Goal: Task Accomplishment & Management: Complete application form

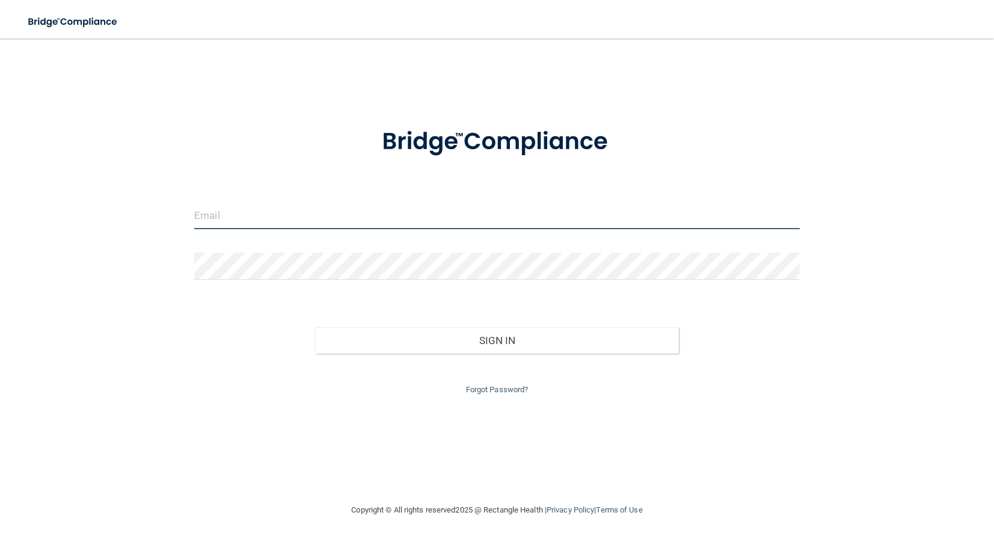
click at [206, 212] on input "email" at bounding box center [497, 215] width 606 height 27
drag, startPoint x: 224, startPoint y: 192, endPoint x: 228, endPoint y: 198, distance: 6.5
click at [225, 194] on form "Invalid email/password. You don't have permission to access that page. Sign In …" at bounding box center [497, 254] width 606 height 286
click at [230, 200] on form "Invalid email/password. You don't have permission to access that page. Sign In …" at bounding box center [497, 254] width 606 height 286
click at [253, 215] on input "email" at bounding box center [497, 215] width 606 height 27
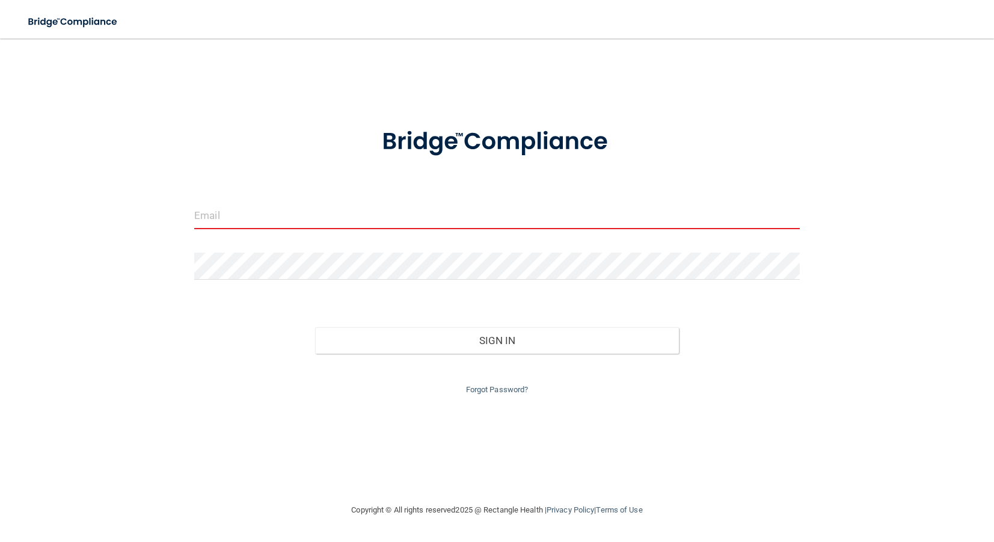
type input "[EMAIL_ADDRESS][DOMAIN_NAME]"
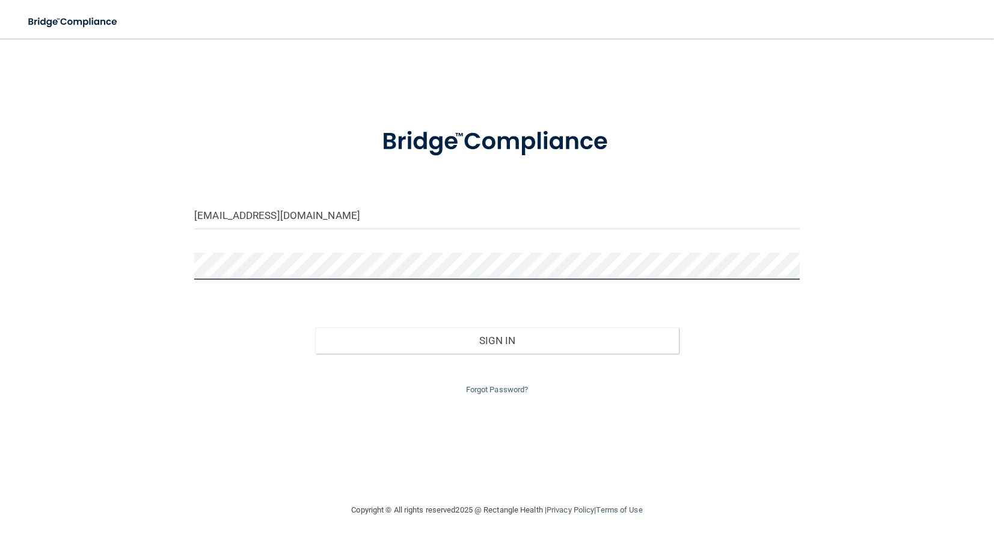
click at [315, 327] on button "Sign In" at bounding box center [496, 340] width 363 height 26
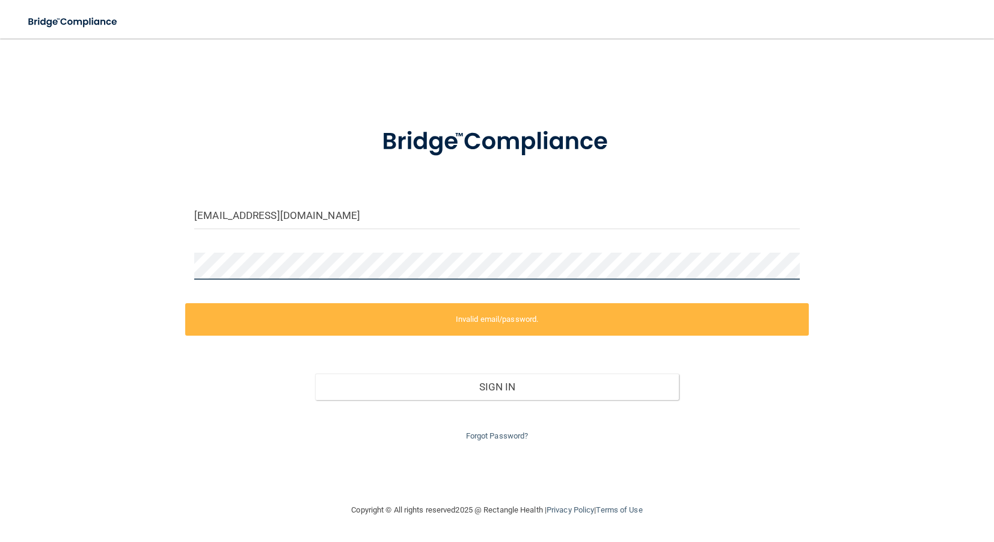
click at [187, 262] on div at bounding box center [497, 271] width 624 height 36
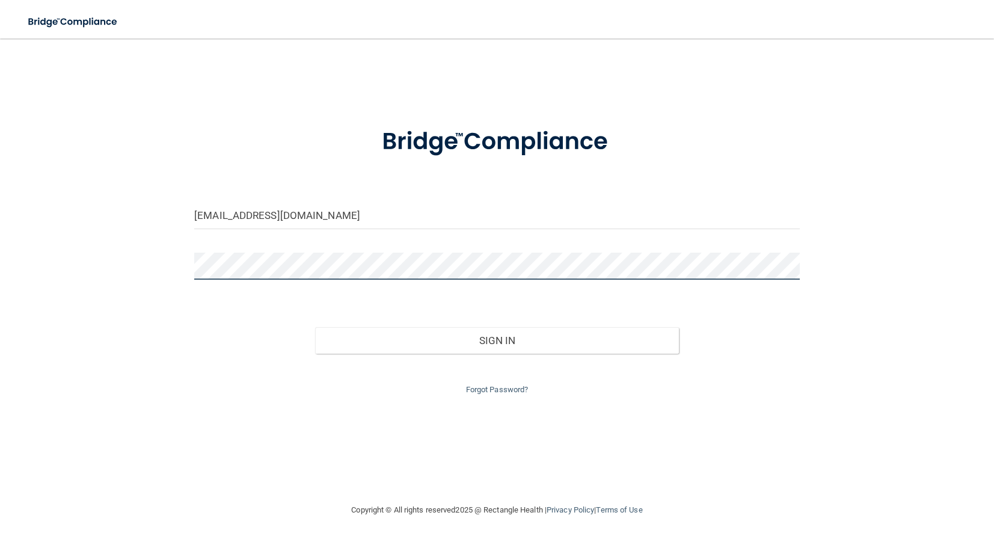
click at [315, 327] on button "Sign In" at bounding box center [496, 340] width 363 height 26
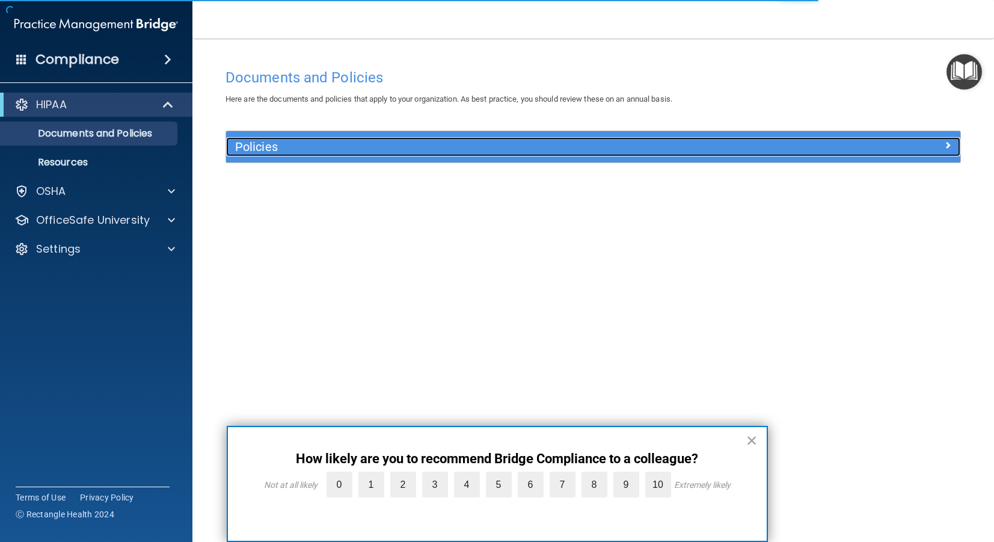
click at [257, 147] on h5 "Policies" at bounding box center [501, 146] width 533 height 13
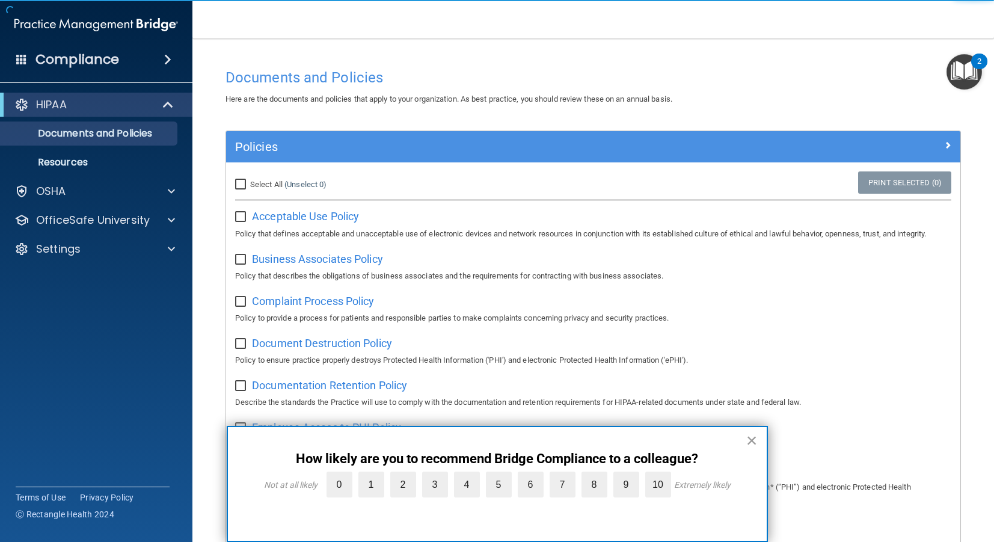
click at [750, 441] on button "×" at bounding box center [751, 440] width 11 height 19
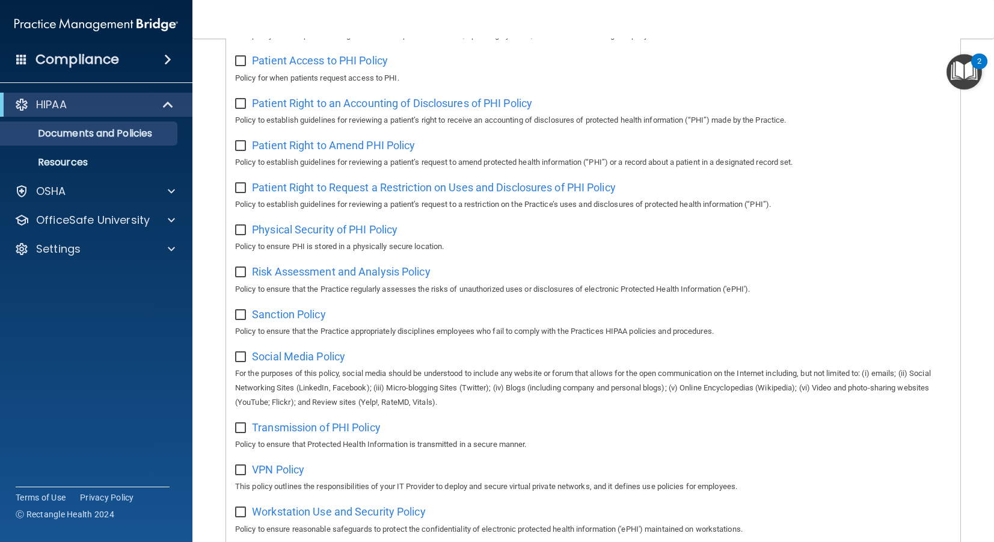
scroll to position [672, 0]
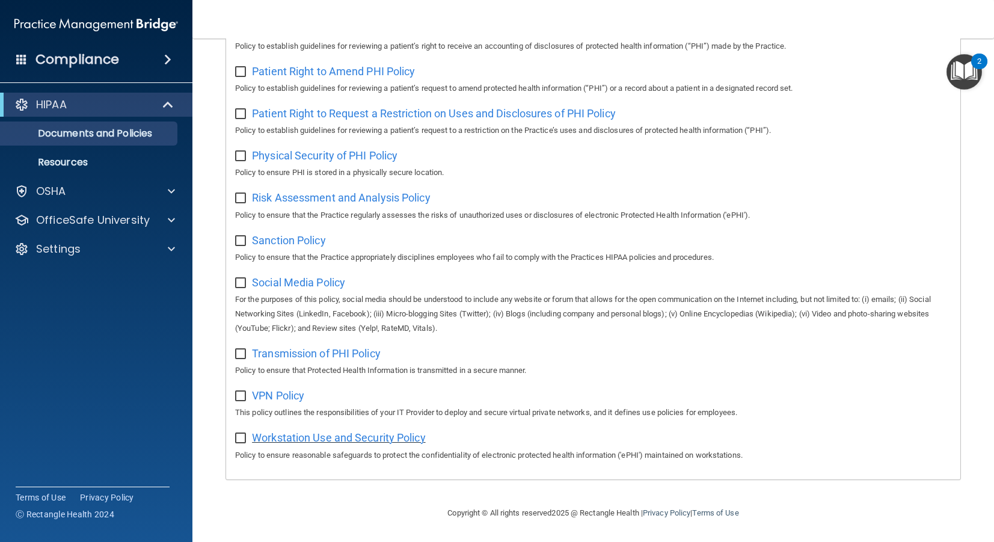
click at [290, 443] on span "Workstation Use and Security Policy" at bounding box center [339, 437] width 174 height 13
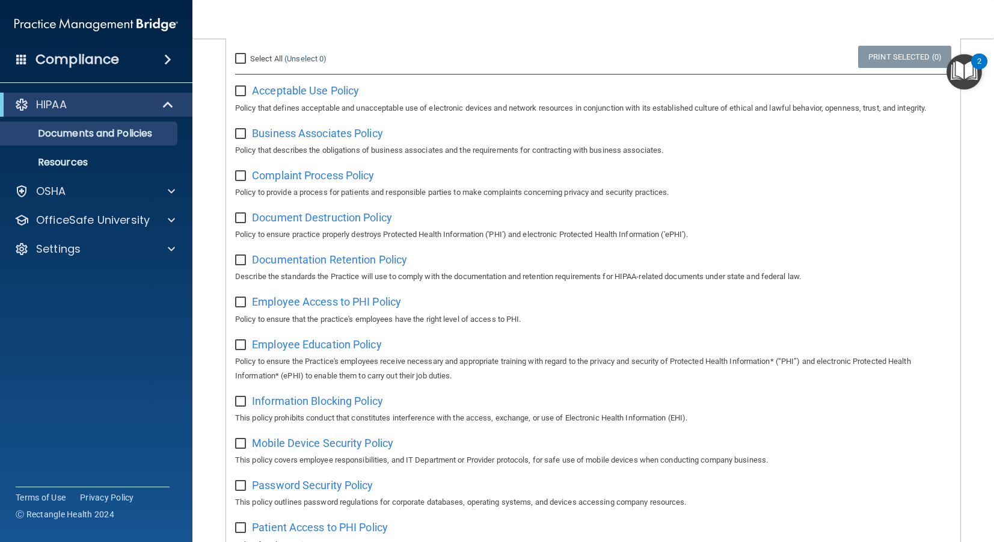
scroll to position [0, 0]
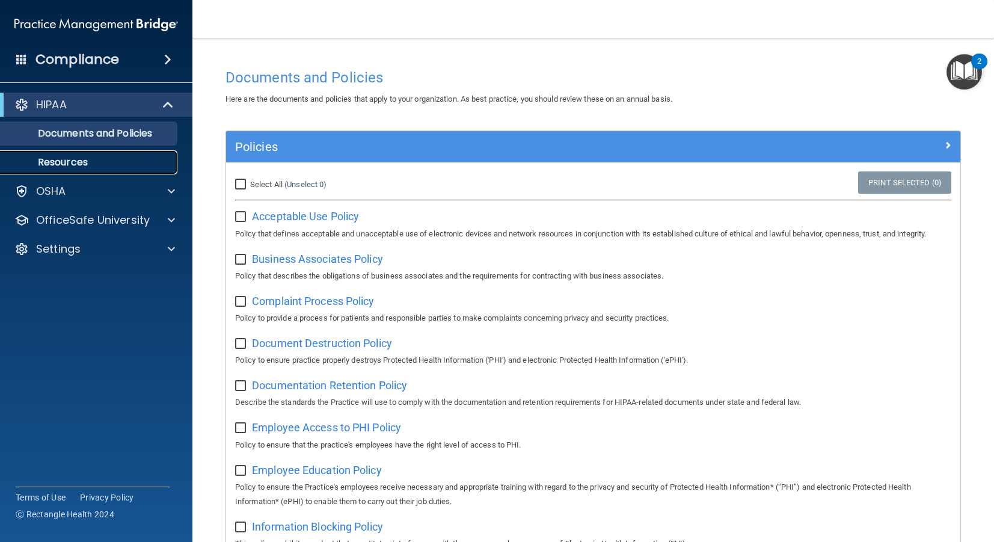
click at [106, 152] on link "Resources" at bounding box center [82, 162] width 189 height 24
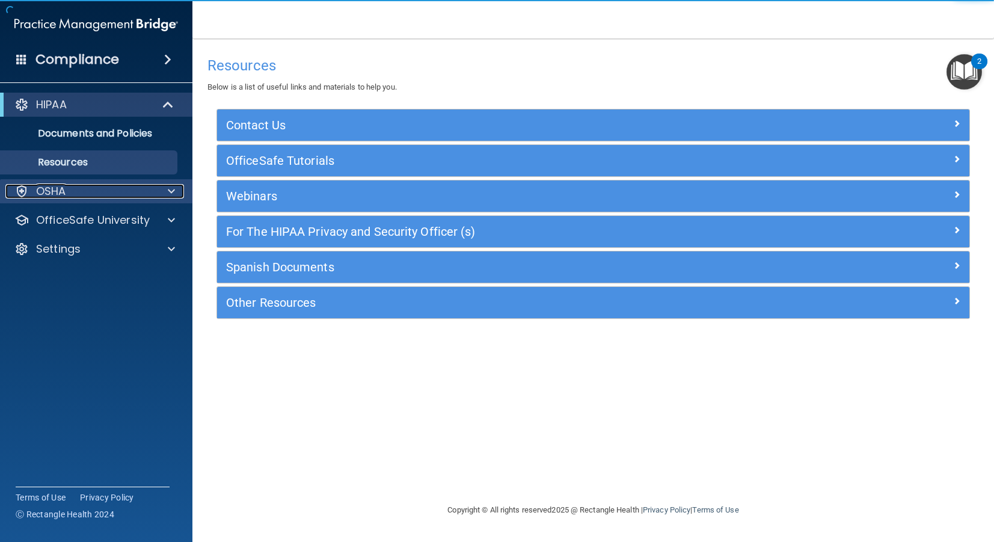
click at [159, 192] on div at bounding box center [170, 191] width 30 height 14
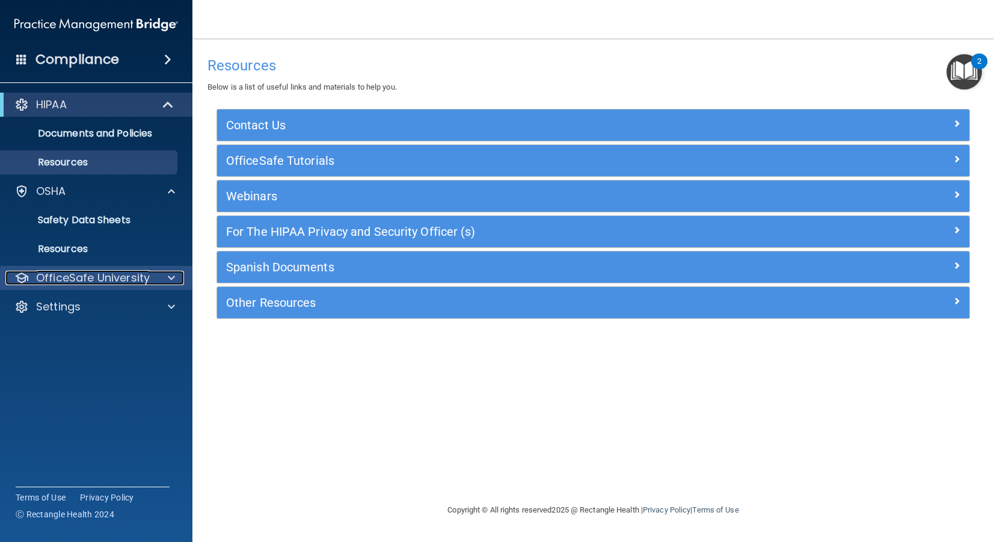
click at [117, 283] on p "OfficeSafe University" at bounding box center [93, 278] width 114 height 14
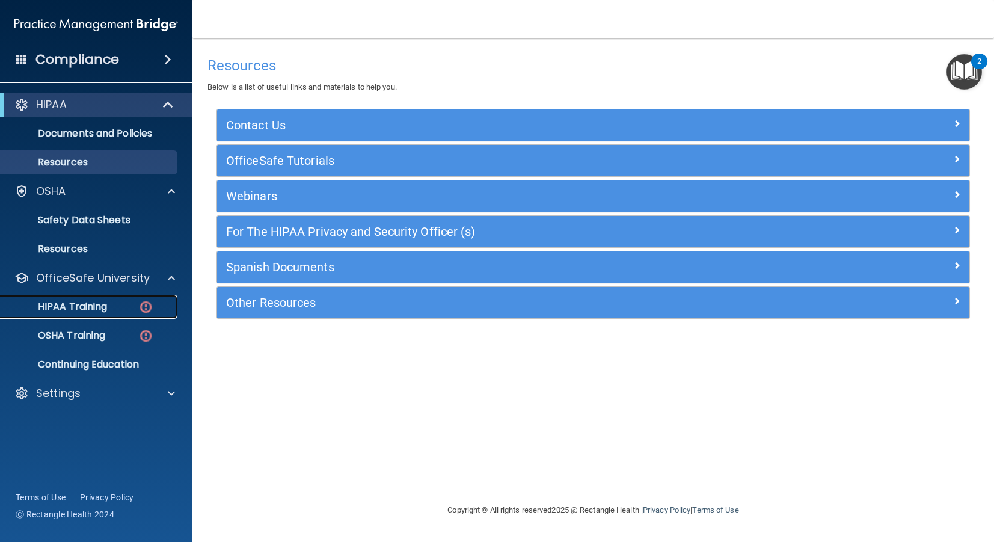
click at [102, 311] on p "HIPAA Training" at bounding box center [57, 307] width 99 height 12
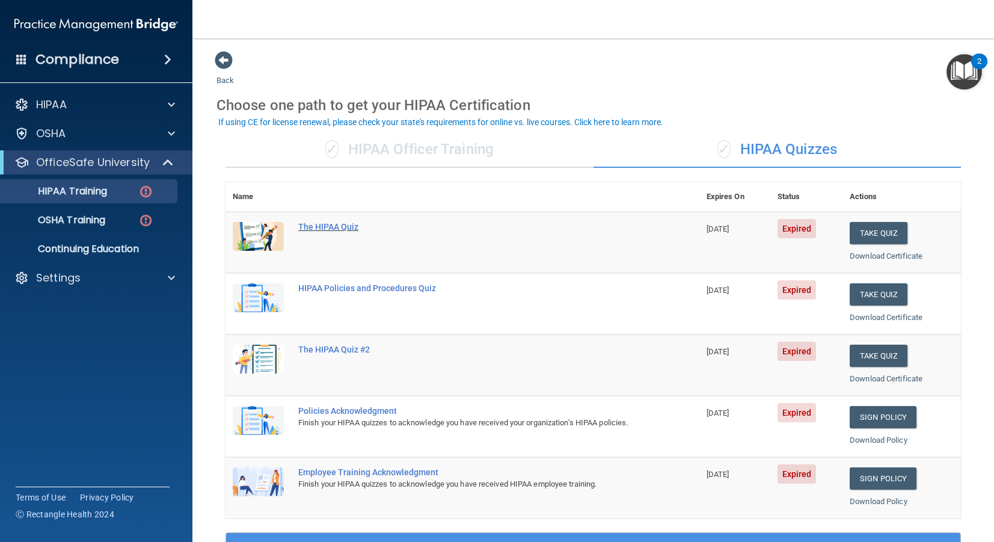
click at [326, 230] on div "The HIPAA Quiz" at bounding box center [468, 227] width 341 height 10
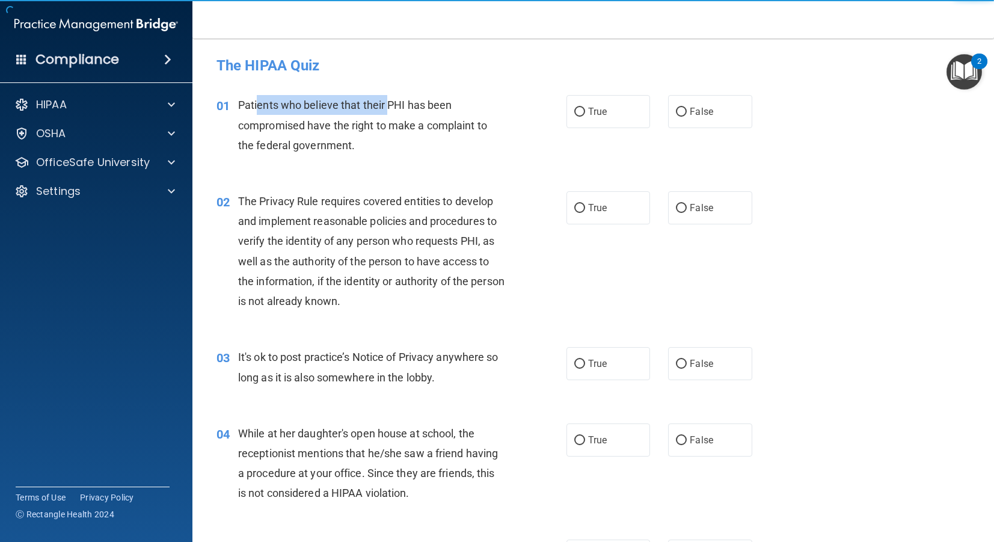
drag, startPoint x: 256, startPoint y: 107, endPoint x: 390, endPoint y: 109, distance: 133.5
click at [390, 109] on span "Patients who believe that their PHI has been compromised have the right to make…" at bounding box center [362, 125] width 249 height 52
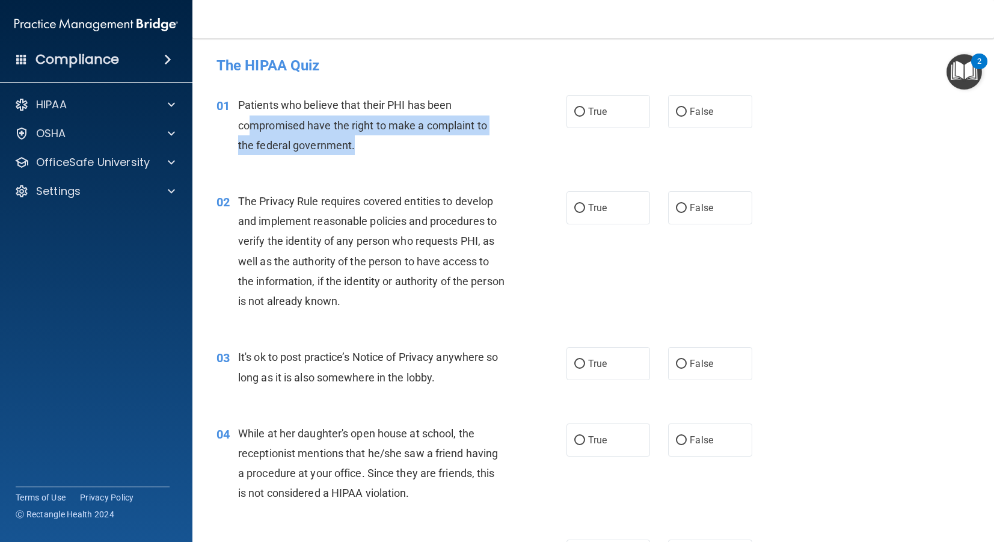
drag, startPoint x: 250, startPoint y: 124, endPoint x: 460, endPoint y: 135, distance: 210.8
click at [460, 135] on div "Patients who believe that their PHI has been compromised have the right to make…" at bounding box center [376, 125] width 276 height 60
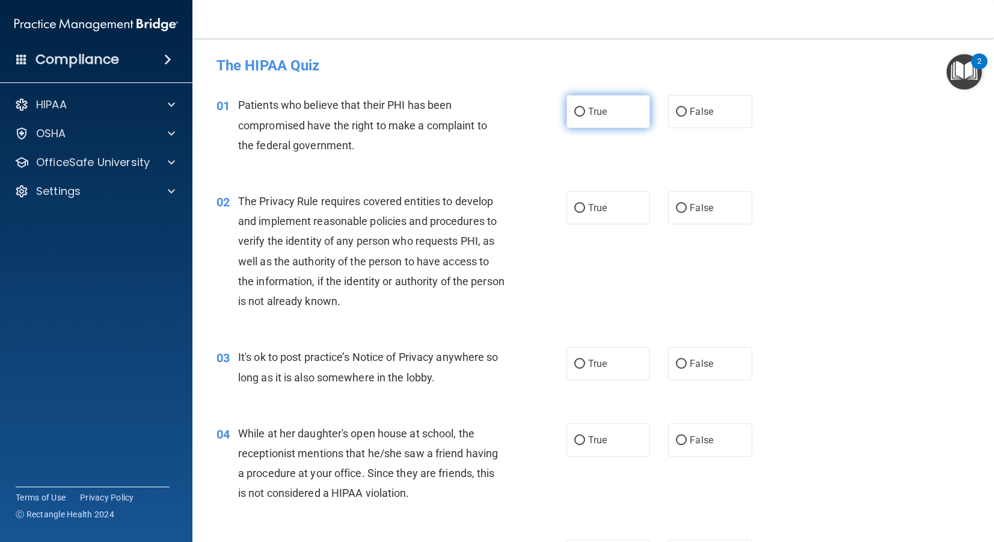
click at [605, 116] on span "True" at bounding box center [597, 111] width 19 height 11
click at [585, 116] on input "True" at bounding box center [579, 112] width 11 height 9
radio input "true"
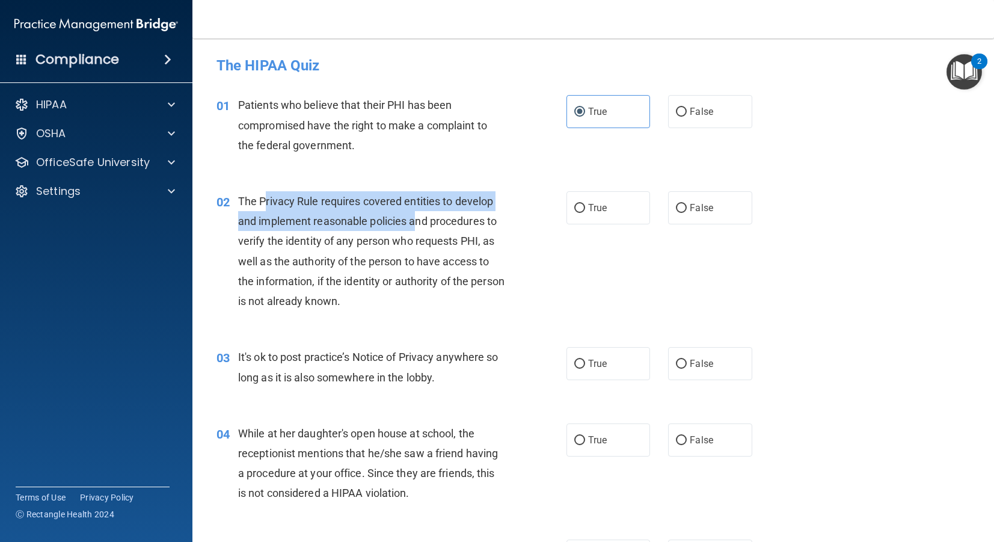
drag, startPoint x: 263, startPoint y: 206, endPoint x: 418, endPoint y: 213, distance: 154.7
click at [418, 213] on div "The Privacy Rule requires covered entities to develop and implement reasonable …" at bounding box center [376, 251] width 276 height 120
click at [411, 212] on div "The Privacy Rule requires covered entities to develop and implement reasonable …" at bounding box center [376, 251] width 276 height 120
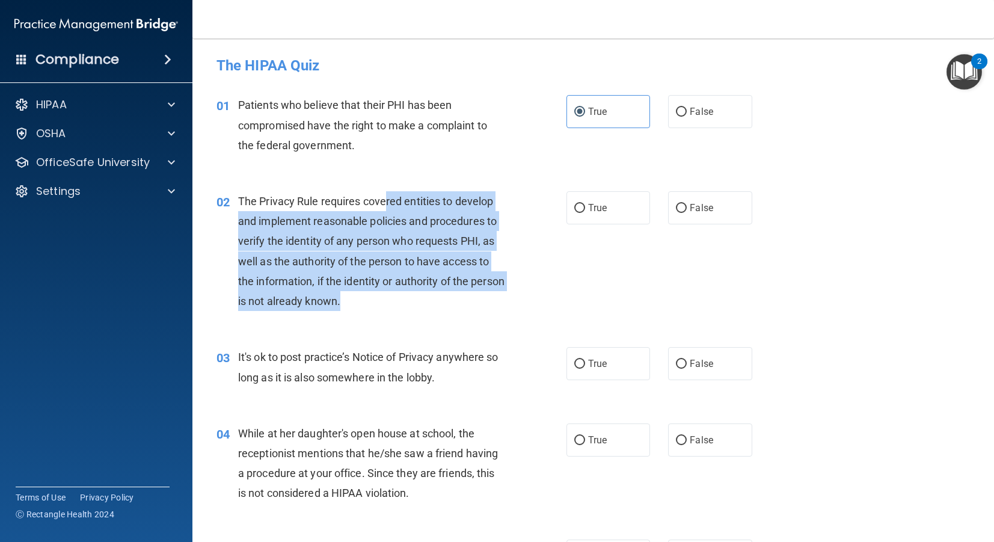
drag, startPoint x: 465, startPoint y: 209, endPoint x: 462, endPoint y: 296, distance: 86.7
click at [462, 296] on div "The Privacy Rule requires covered entities to develop and implement reasonable …" at bounding box center [376, 251] width 276 height 120
drag, startPoint x: 575, startPoint y: 210, endPoint x: 492, endPoint y: 260, distance: 97.7
click at [576, 210] on input "True" at bounding box center [579, 208] width 11 height 9
radio input "true"
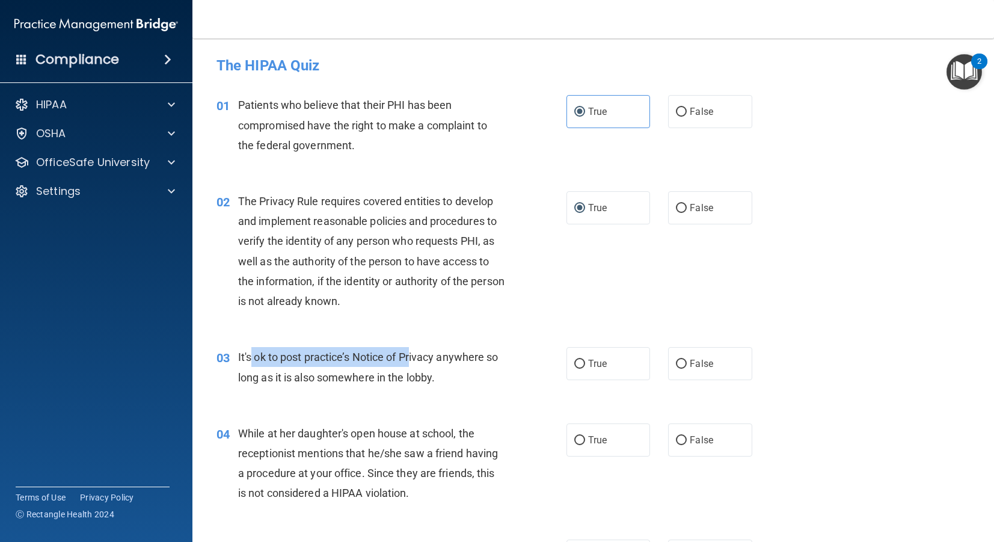
drag, startPoint x: 251, startPoint y: 363, endPoint x: 412, endPoint y: 361, distance: 160.6
click at [412, 361] on span "It's ok to post practice’s Notice of Privacy anywhere so long as it is also som…" at bounding box center [368, 367] width 260 height 32
click at [439, 357] on span "It's ok to post practice’s Notice of Privacy anywhere so long as it is also som…" at bounding box center [368, 367] width 260 height 32
drag, startPoint x: 400, startPoint y: 376, endPoint x: 333, endPoint y: 373, distance: 67.4
click at [305, 372] on span "It's ok to post practice’s Notice of Privacy anywhere so long as it is also som…" at bounding box center [368, 367] width 260 height 32
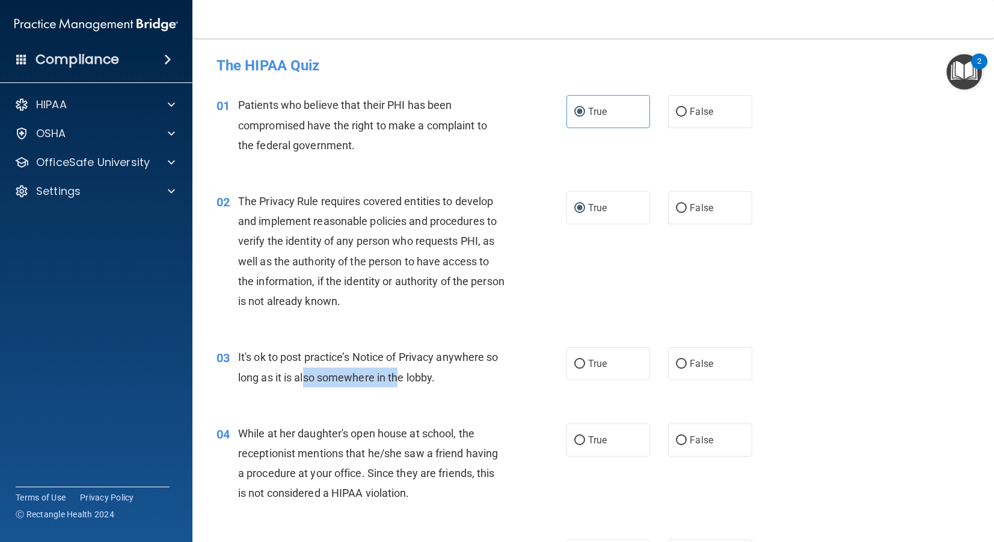
drag, startPoint x: 395, startPoint y: 378, endPoint x: 434, endPoint y: 378, distance: 39.1
click at [397, 378] on span "It's ok to post practice’s Notice of Privacy anywhere so long as it is also som…" at bounding box center [368, 367] width 260 height 32
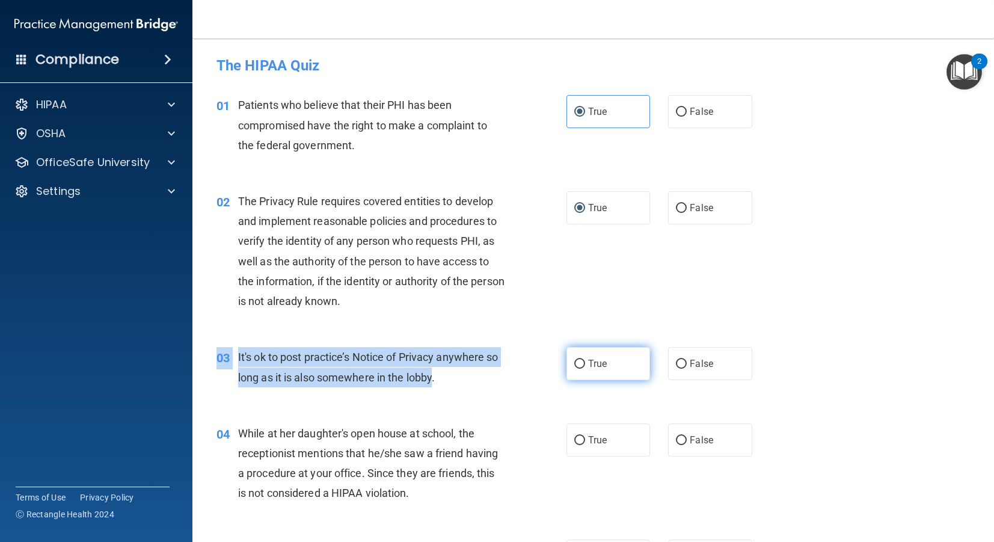
drag, startPoint x: 434, startPoint y: 378, endPoint x: 632, endPoint y: 375, distance: 197.9
click at [208, 342] on div "03 It's ok to post practice’s Notice of Privacy anywhere so long as it is also …" at bounding box center [592, 370] width 771 height 76
click at [382, 358] on span "It's ok to post practice’s Notice of Privacy anywhere so long as it is also som…" at bounding box center [368, 367] width 260 height 32
drag, startPoint x: 242, startPoint y: 357, endPoint x: 419, endPoint y: 369, distance: 176.6
click at [419, 369] on div "It's ok to post practice’s Notice of Privacy anywhere so long as it is also som…" at bounding box center [376, 367] width 276 height 40
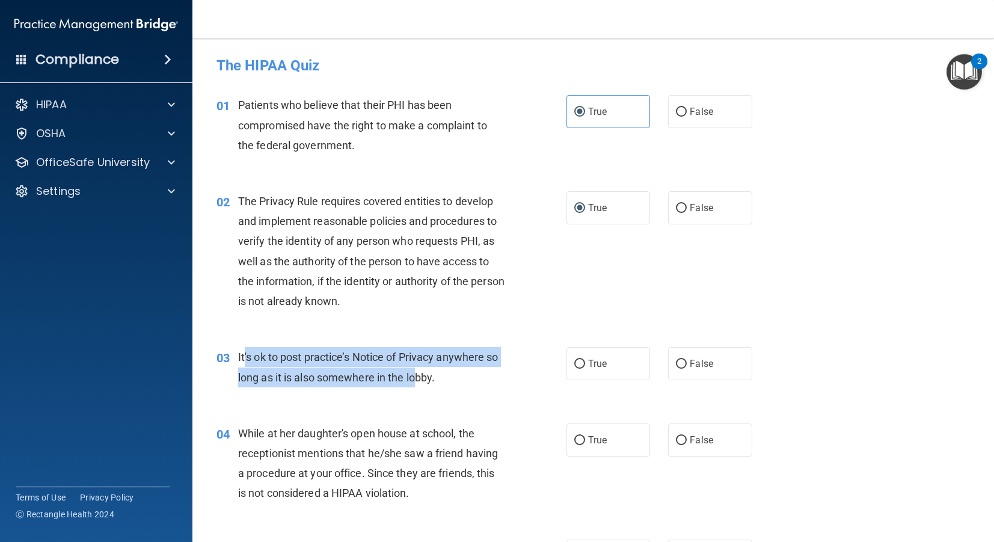
drag, startPoint x: 417, startPoint y: 358, endPoint x: 394, endPoint y: 357, distance: 22.9
click at [409, 358] on span "It's ok to post practice’s Notice of Privacy anywhere so long as it is also som…" at bounding box center [368, 367] width 260 height 32
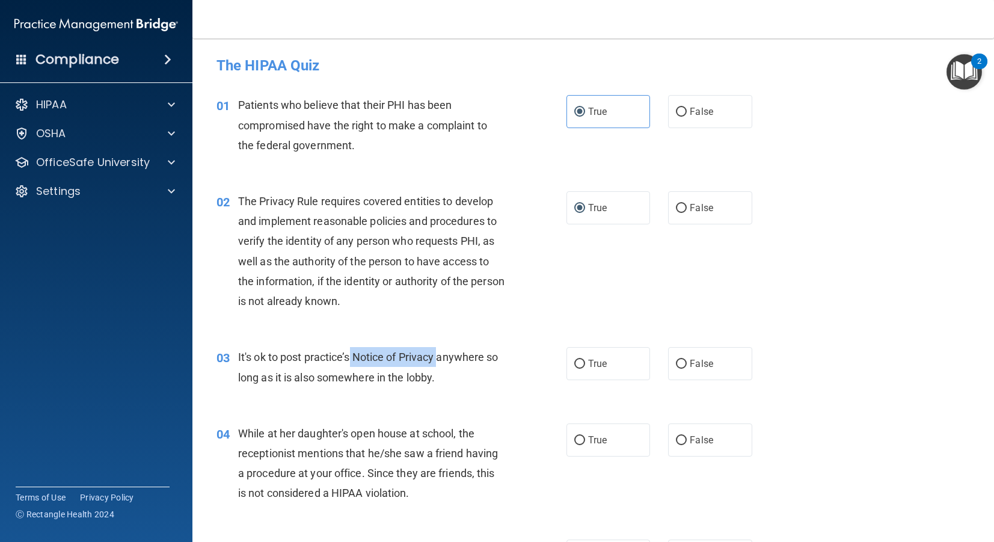
drag, startPoint x: 352, startPoint y: 356, endPoint x: 440, endPoint y: 363, distance: 88.6
click at [440, 363] on span "It's ok to post practice’s Notice of Privacy anywhere so long as it is also som…" at bounding box center [368, 367] width 260 height 32
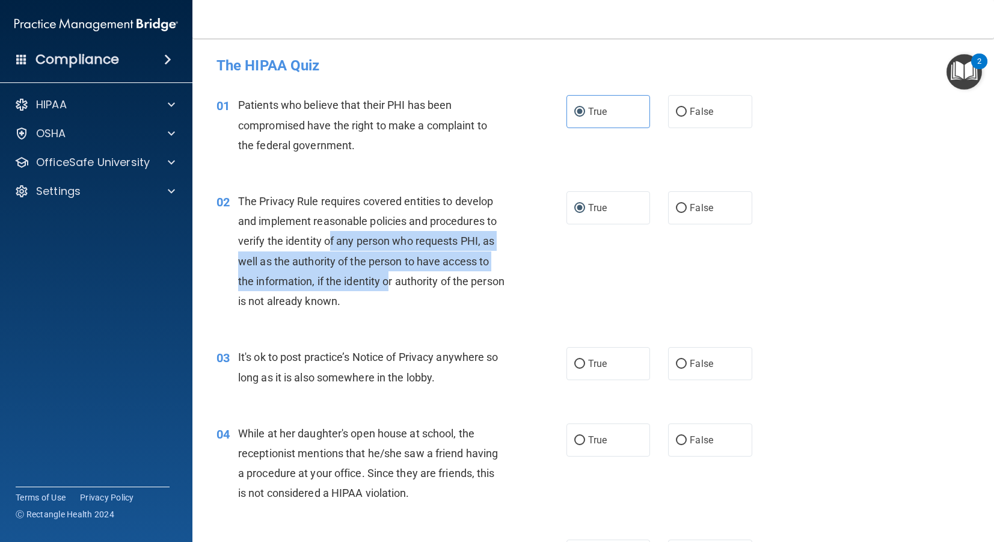
drag, startPoint x: 330, startPoint y: 233, endPoint x: 390, endPoint y: 279, distance: 76.0
click at [390, 279] on div "The Privacy Rule requires covered entities to develop and implement reasonable …" at bounding box center [376, 251] width 276 height 120
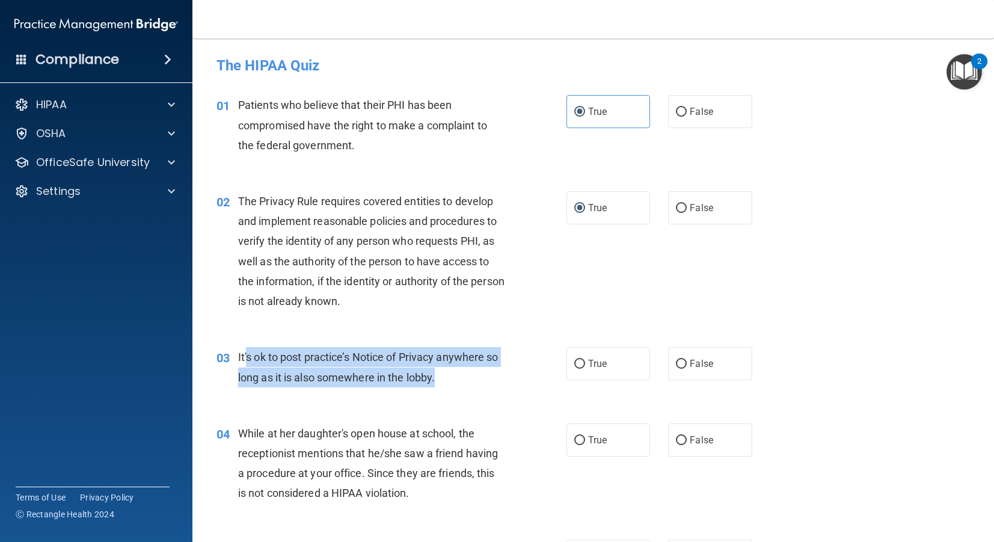
drag, startPoint x: 250, startPoint y: 356, endPoint x: 480, endPoint y: 373, distance: 231.6
click at [480, 373] on div "It's ok to post practice’s Notice of Privacy anywhere so long as it is also som…" at bounding box center [376, 367] width 276 height 40
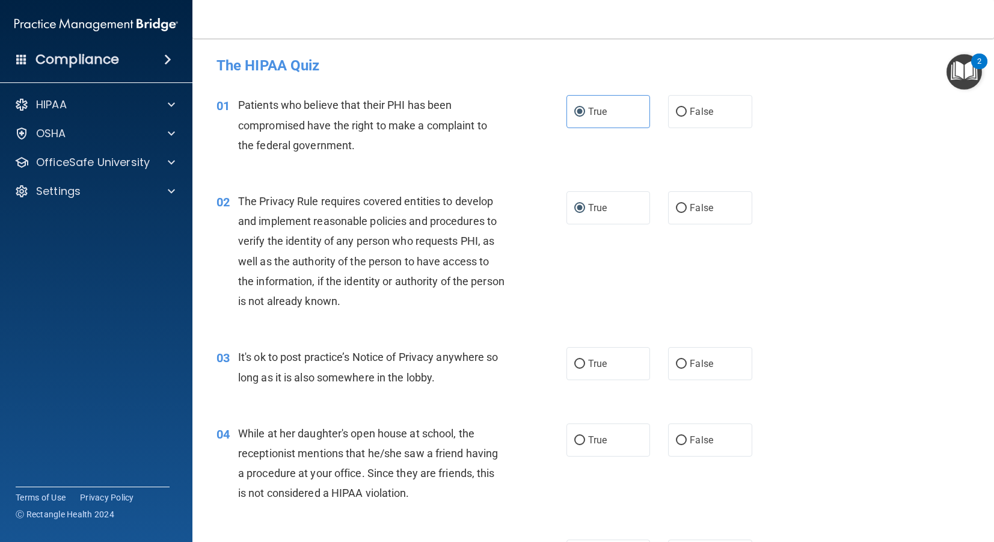
drag, startPoint x: 353, startPoint y: 374, endPoint x: 335, endPoint y: 376, distance: 18.1
click at [340, 375] on span "It's ok to post practice’s Notice of Privacy anywhere so long as it is also som…" at bounding box center [368, 367] width 260 height 32
click at [578, 366] on input "True" at bounding box center [579, 364] width 11 height 9
radio input "true"
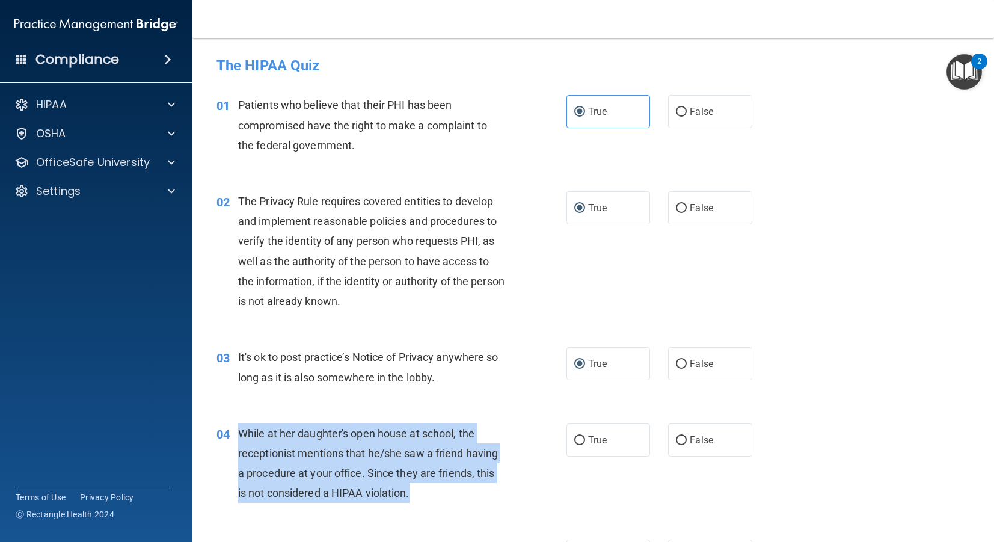
drag, startPoint x: 238, startPoint y: 431, endPoint x: 489, endPoint y: 483, distance: 256.3
click at [489, 485] on div "While at her daughter's open house at school, the receptionist mentions that he…" at bounding box center [376, 463] width 276 height 80
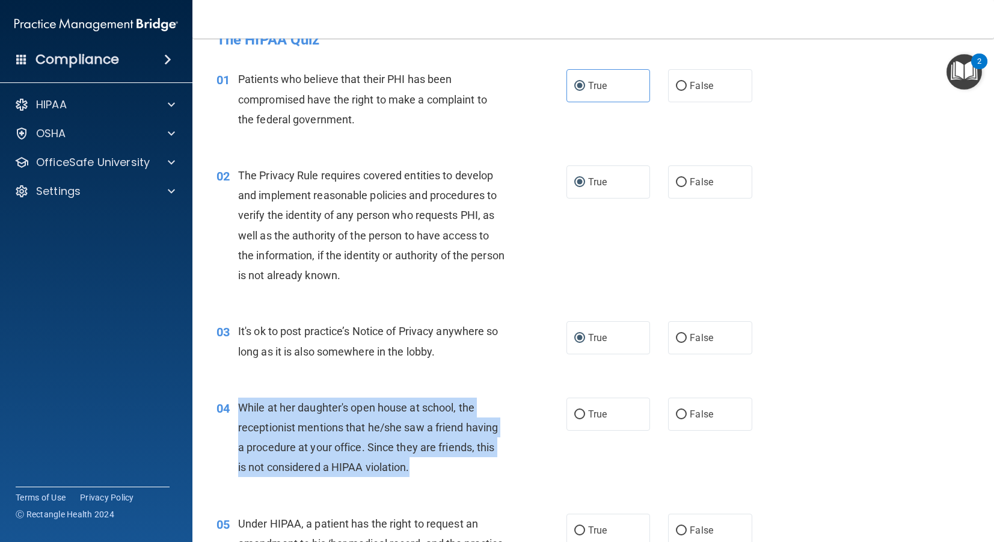
scroll to position [36, 0]
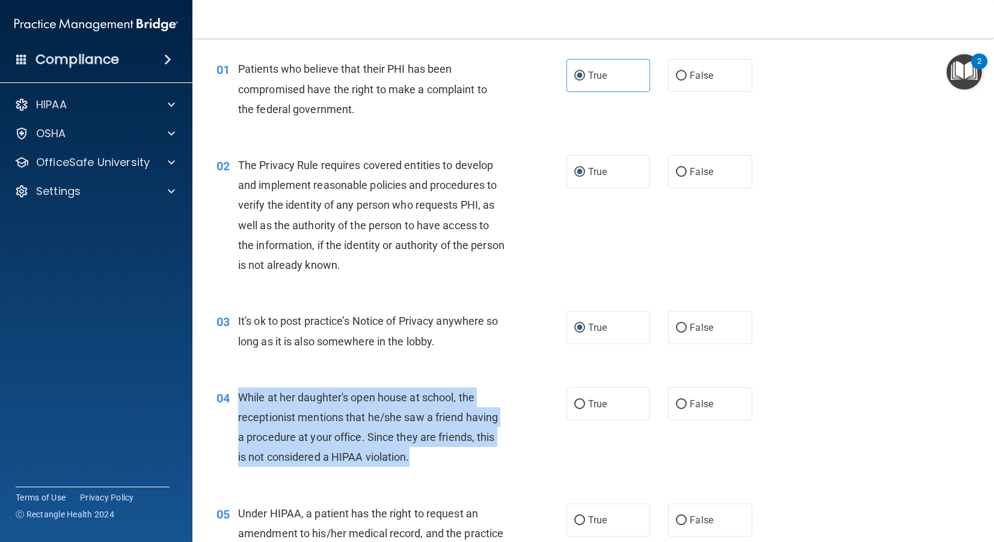
drag, startPoint x: 455, startPoint y: 453, endPoint x: 447, endPoint y: 455, distance: 8.0
click at [455, 453] on div "While at her daughter's open house at school, the receptionist mentions that he…" at bounding box center [376, 427] width 276 height 80
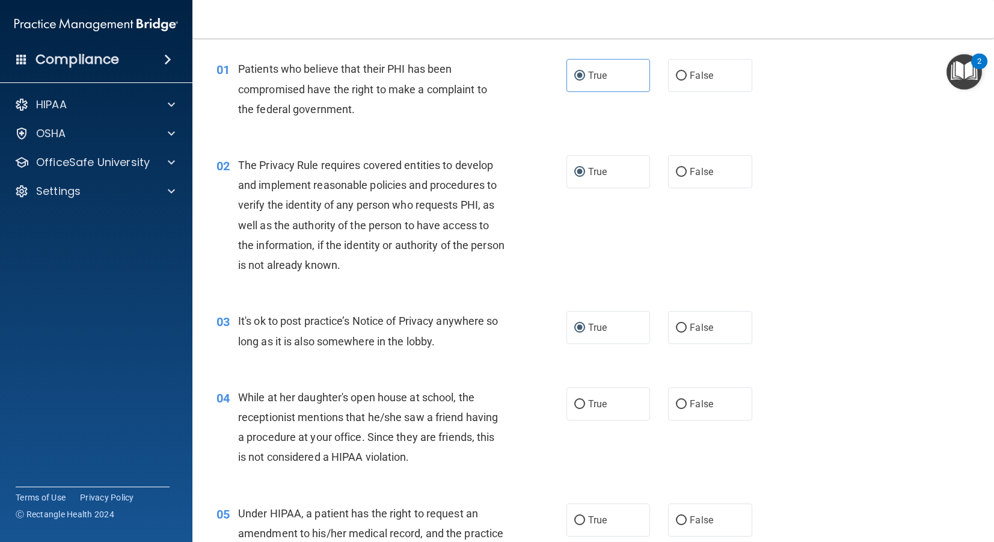
drag, startPoint x: 393, startPoint y: 471, endPoint x: 631, endPoint y: 462, distance: 238.3
click at [442, 467] on div "04 While at her daughter's open house at school, the receptionist mentions that…" at bounding box center [391, 430] width 386 height 86
click at [685, 406] on input "False" at bounding box center [681, 404] width 11 height 9
radio input "true"
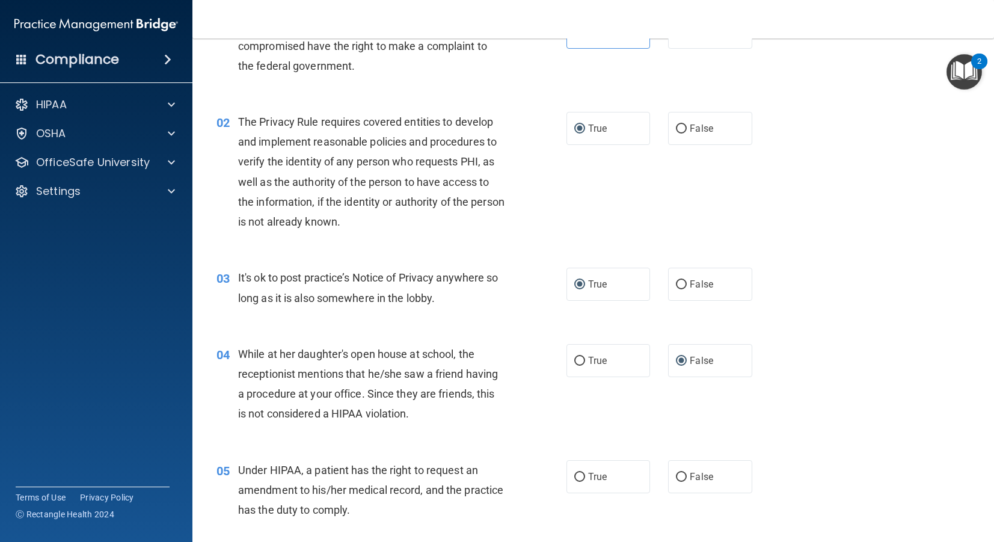
scroll to position [91, 0]
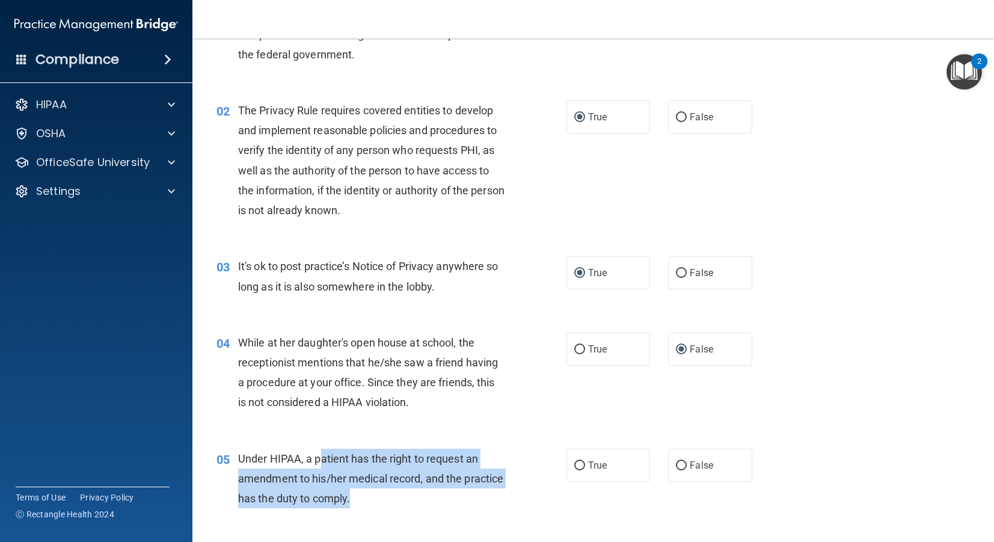
drag, startPoint x: 321, startPoint y: 461, endPoint x: 538, endPoint y: 495, distance: 219.8
click at [538, 495] on div "05 Under HIPAA, a patient has the right to request an amendment to his/her medi…" at bounding box center [391, 482] width 386 height 66
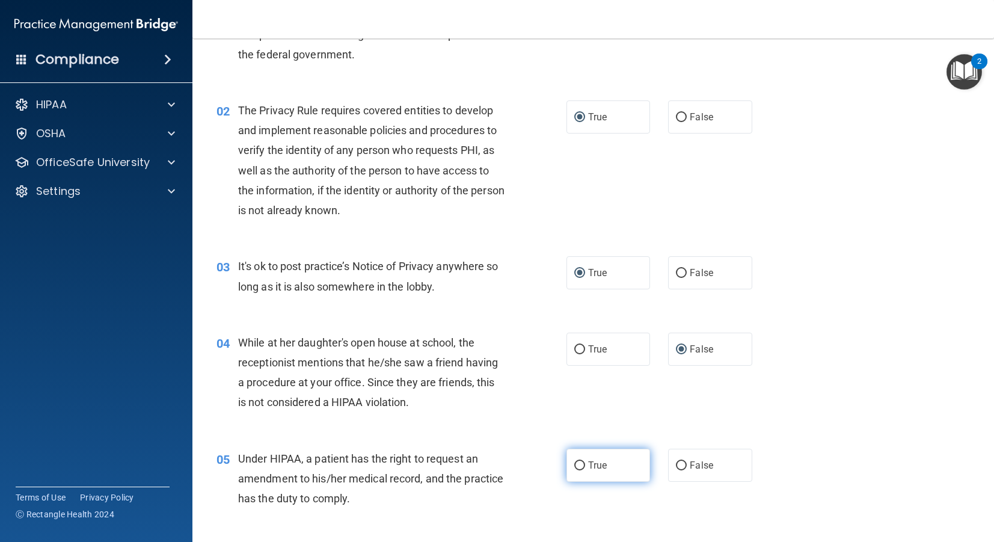
click at [577, 471] on label "True" at bounding box center [608, 465] width 84 height 33
click at [577, 470] on input "True" at bounding box center [579, 465] width 11 height 9
radio input "true"
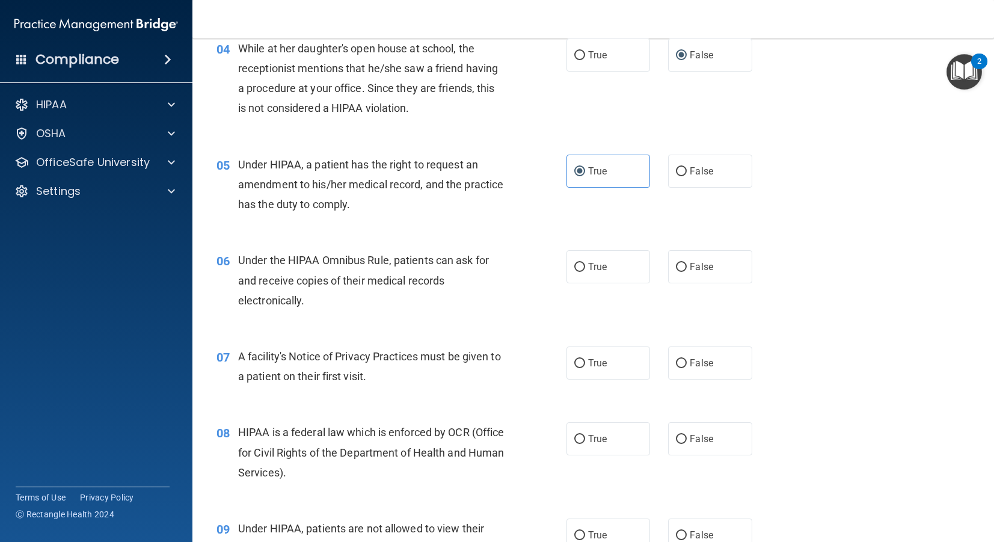
scroll to position [409, 0]
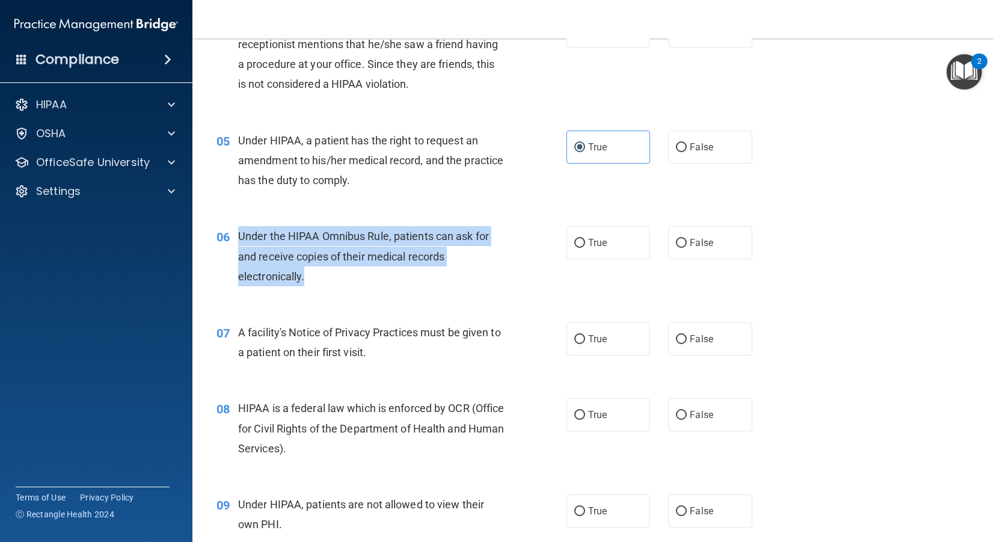
drag, startPoint x: 241, startPoint y: 237, endPoint x: 440, endPoint y: 281, distance: 203.9
click at [440, 281] on div "06 Under the HIPAA Omnibus Rule, patients can ask for and receive copies of the…" at bounding box center [391, 259] width 386 height 66
click at [579, 242] on input "True" at bounding box center [579, 243] width 11 height 9
radio input "true"
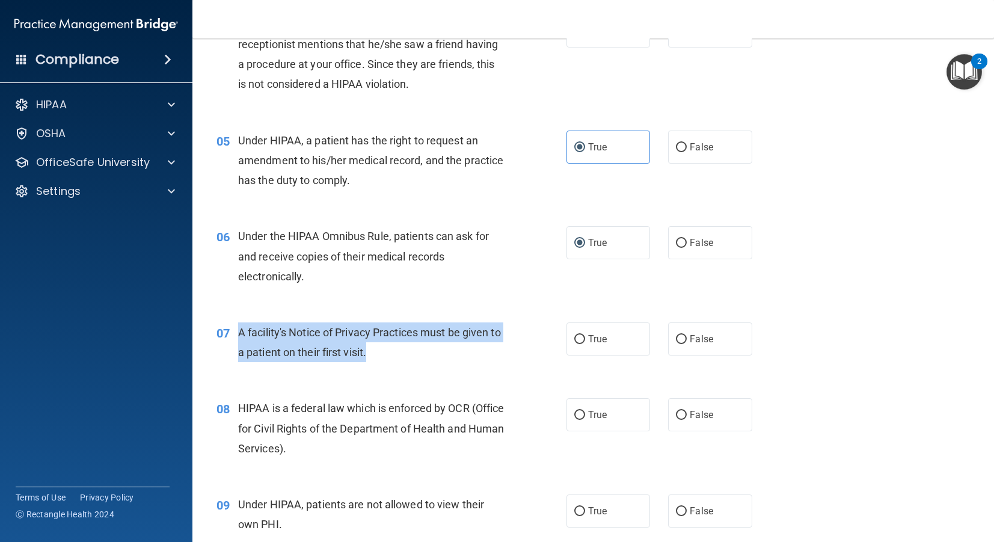
drag, startPoint x: 241, startPoint y: 330, endPoint x: 535, endPoint y: 341, distance: 294.2
click at [515, 345] on div "07 A facility's Notice of Privacy Practices must be given to a patient on their…" at bounding box center [391, 345] width 386 height 46
drag, startPoint x: 578, startPoint y: 339, endPoint x: 557, endPoint y: 345, distance: 21.1
click at [577, 339] on input "True" at bounding box center [579, 339] width 11 height 9
radio input "true"
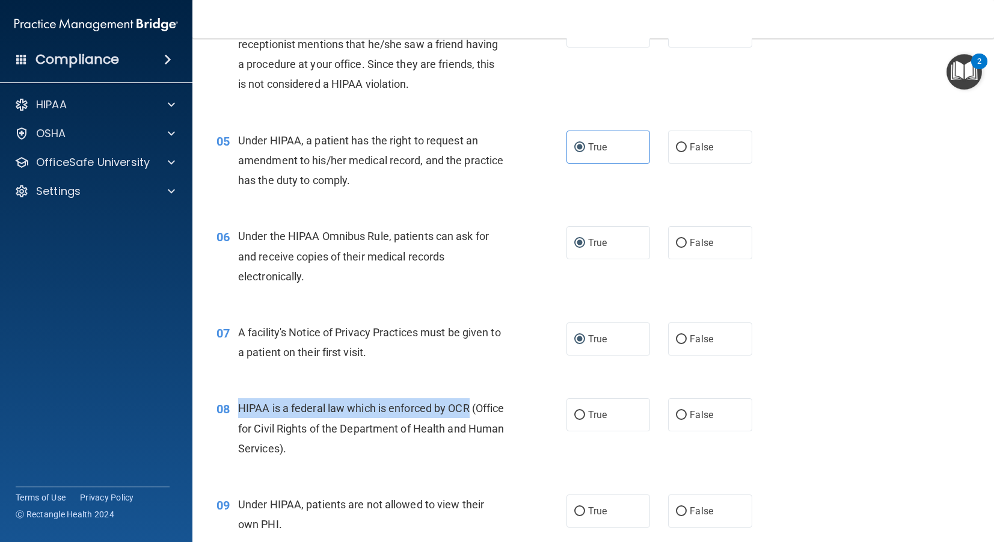
drag, startPoint x: 241, startPoint y: 406, endPoint x: 478, endPoint y: 416, distance: 237.7
click at [478, 416] on div "HIPAA is a federal law which is enforced by OCR (Office for Civil Rights of the…" at bounding box center [376, 428] width 276 height 60
copy span "HIPAA is a federal law which is enforced by OCR"
click at [582, 416] on input "True" at bounding box center [579, 415] width 11 height 9
radio input "true"
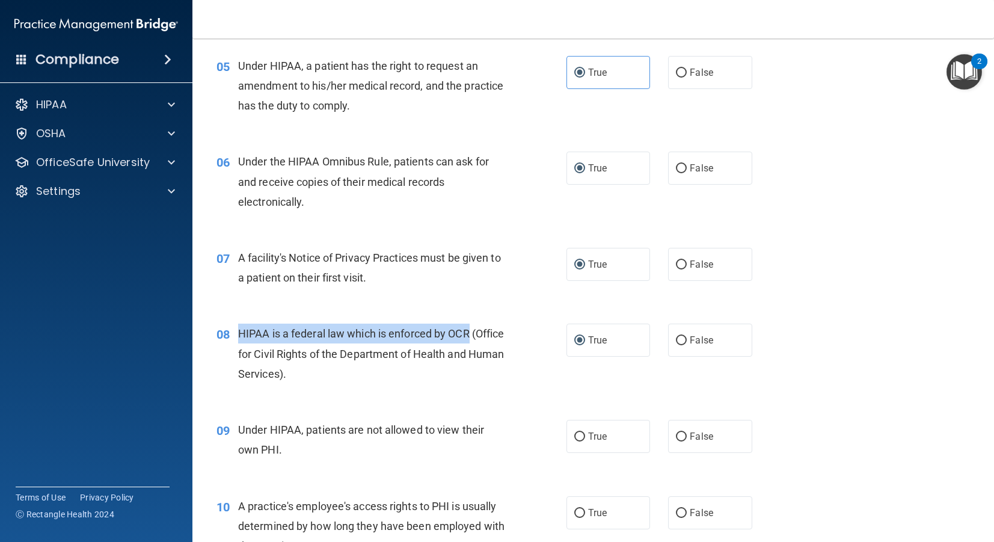
scroll to position [486, 0]
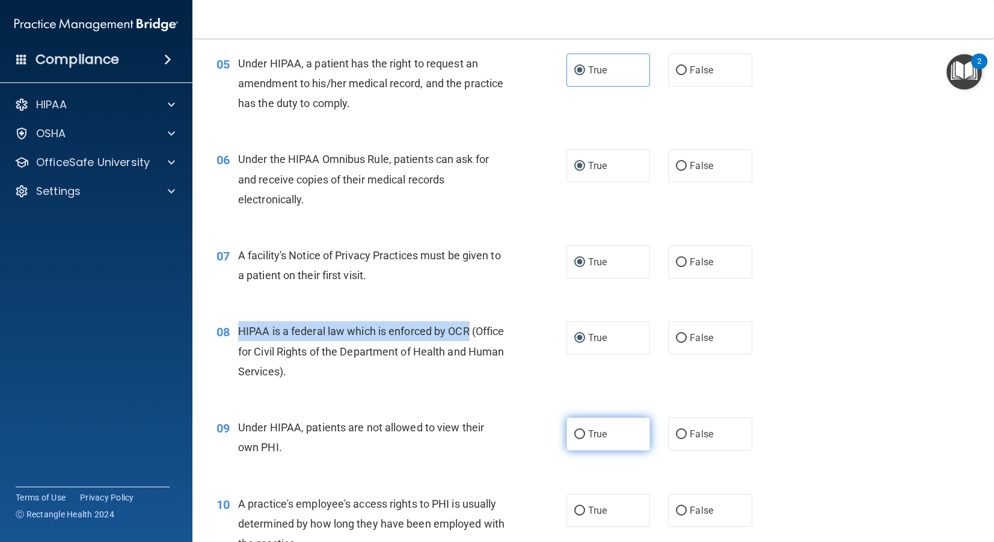
drag, startPoint x: 580, startPoint y: 432, endPoint x: 566, endPoint y: 431, distance: 13.9
click at [578, 431] on input "True" at bounding box center [579, 434] width 11 height 9
radio input "true"
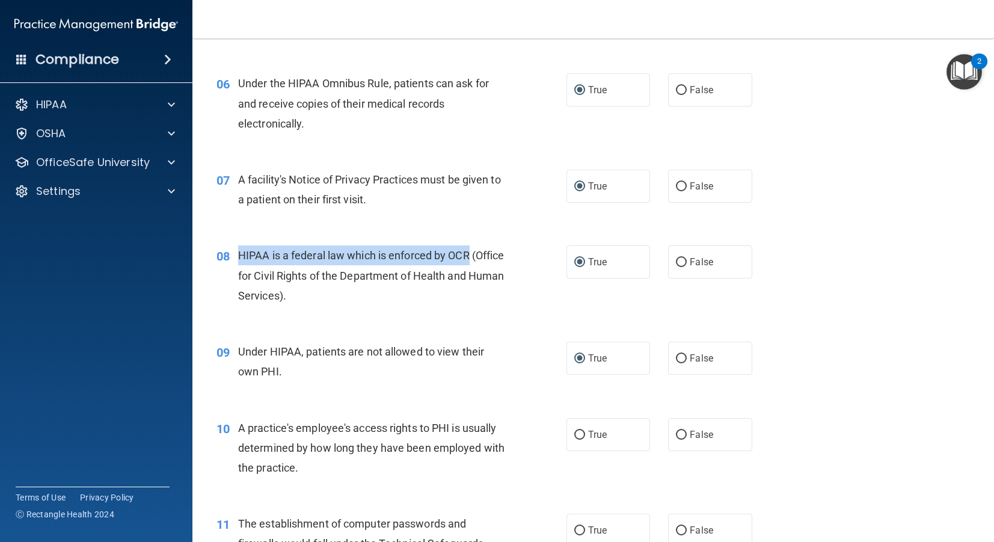
scroll to position [568, 0]
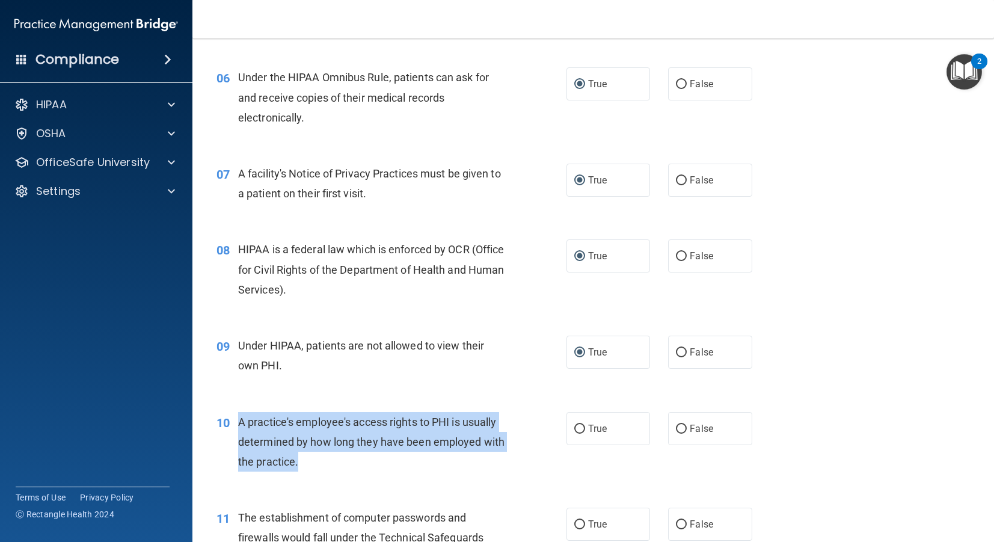
drag, startPoint x: 238, startPoint y: 422, endPoint x: 574, endPoint y: 474, distance: 340.8
click at [574, 474] on div "10 A practice's employee's access rights to PHI is usually determined by how lo…" at bounding box center [391, 445] width 386 height 66
click at [582, 432] on input "True" at bounding box center [579, 429] width 11 height 9
radio input "true"
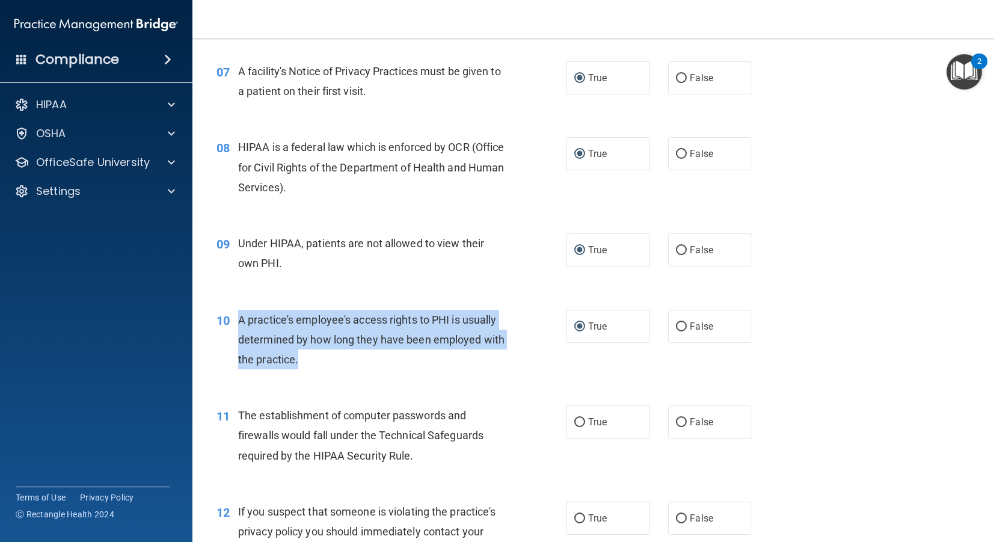
scroll to position [708, 0]
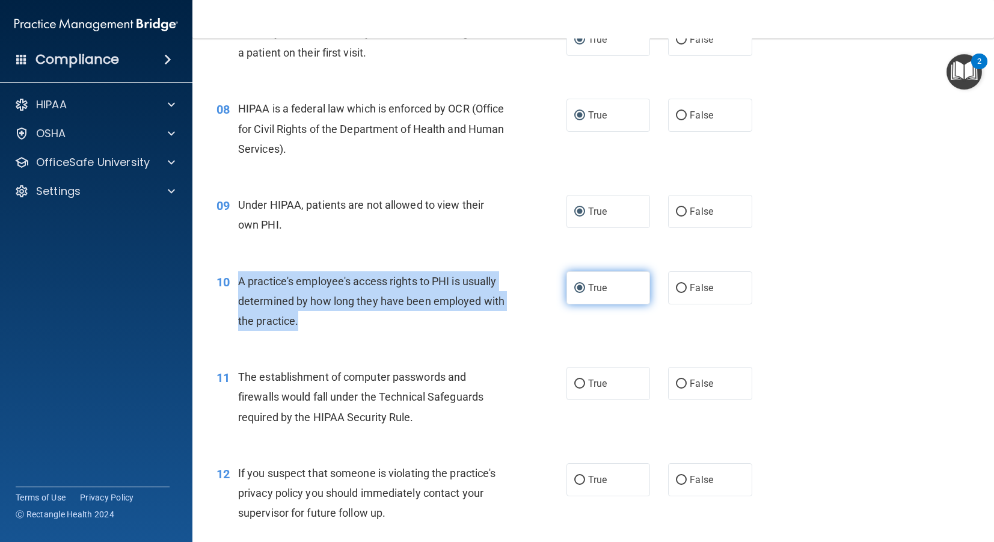
click at [580, 286] on input "True" at bounding box center [579, 288] width 11 height 9
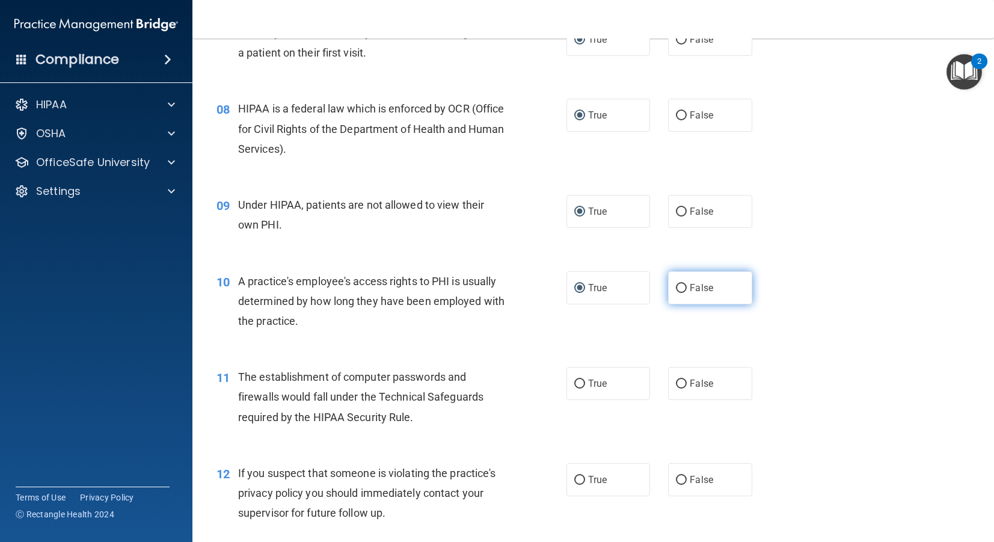
click at [687, 287] on label "False" at bounding box center [710, 287] width 84 height 33
click at [687, 287] on input "False" at bounding box center [681, 288] width 11 height 9
radio input "true"
radio input "false"
click at [298, 314] on div "A practice's employee's access rights to PHI is usually determined by how long …" at bounding box center [376, 301] width 276 height 60
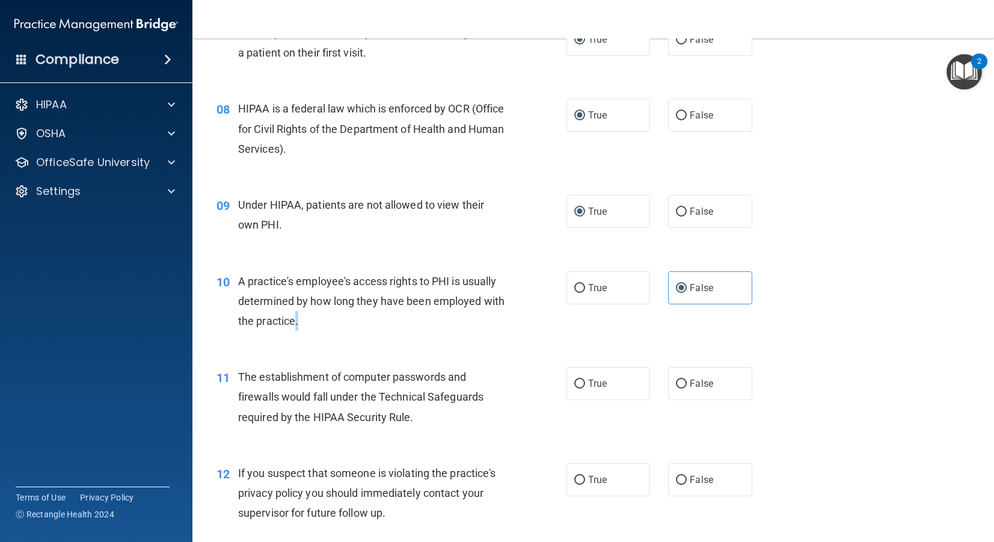
click at [303, 324] on div "A practice's employee's access rights to PHI is usually determined by how long …" at bounding box center [376, 301] width 276 height 60
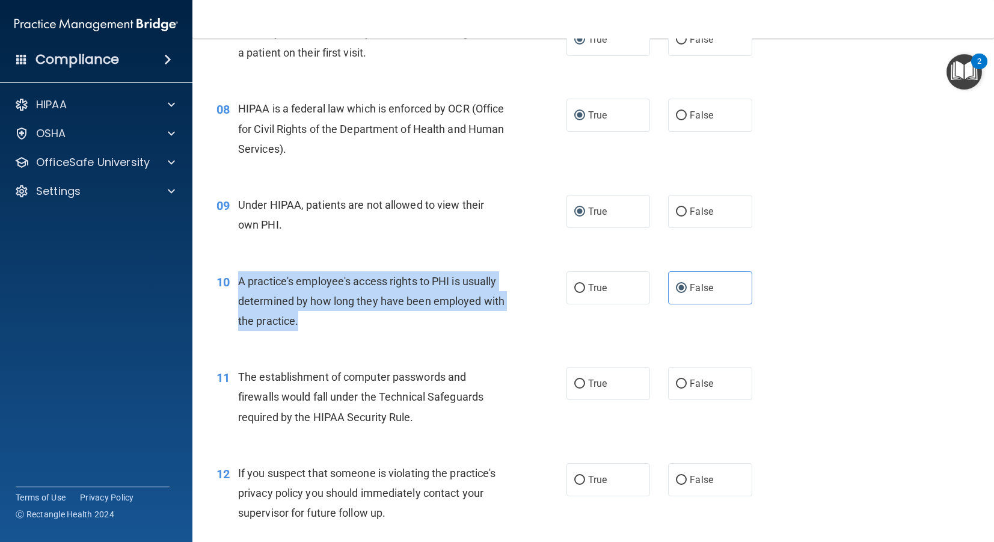
drag, startPoint x: 264, startPoint y: 313, endPoint x: 238, endPoint y: 280, distance: 41.5
click at [238, 280] on div "A practice's employee's access rights to PHI is usually determined by how long …" at bounding box center [376, 301] width 276 height 60
copy span "A practice's employee's access rights to PHI is usually determined by how long …"
click at [676, 387] on input "False" at bounding box center [681, 383] width 11 height 9
radio input "true"
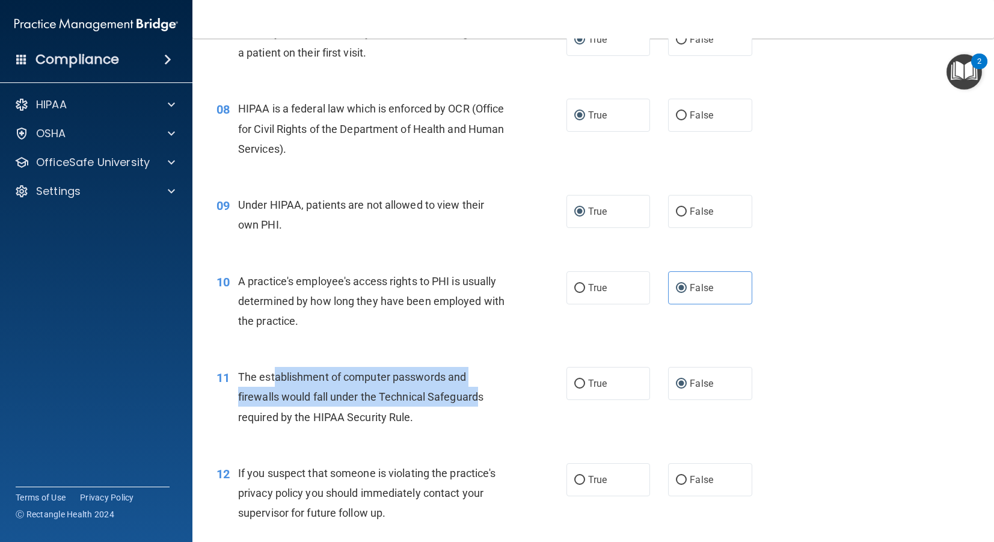
drag, startPoint x: 281, startPoint y: 380, endPoint x: 471, endPoint y: 387, distance: 190.7
click at [478, 389] on div "The establishment of computer passwords and firewalls would fall under the Tech…" at bounding box center [376, 397] width 276 height 60
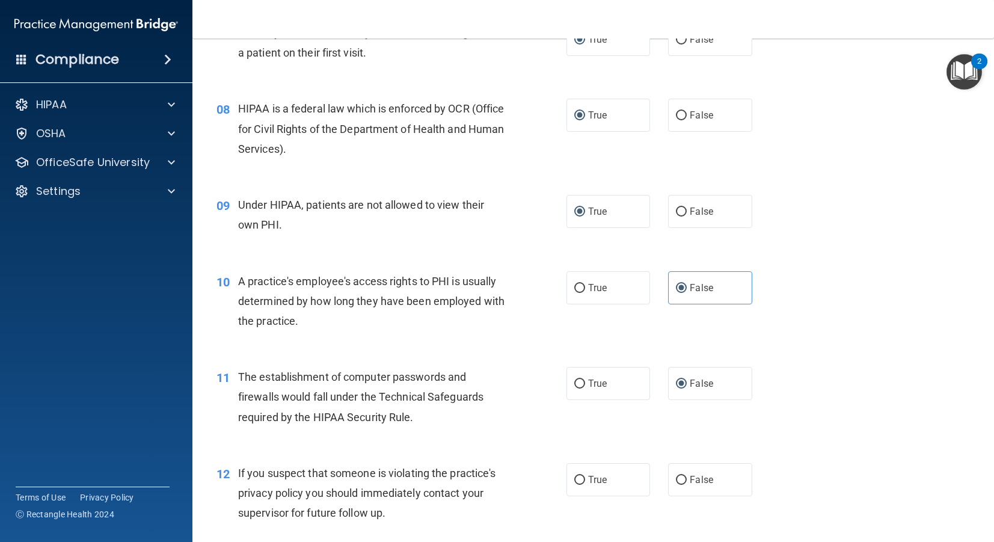
click at [331, 385] on div "The establishment of computer passwords and firewalls would fall under the Tech…" at bounding box center [376, 397] width 276 height 60
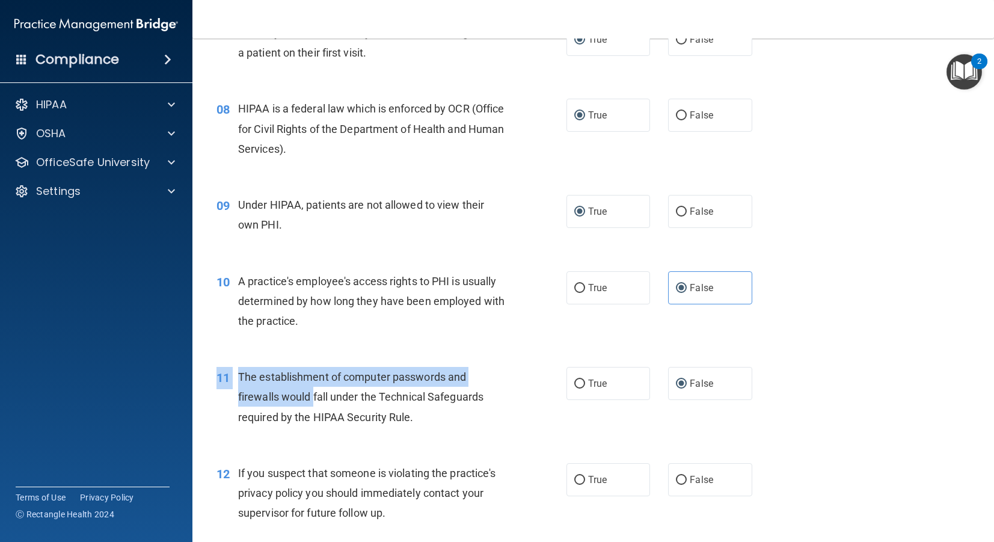
drag, startPoint x: 313, startPoint y: 403, endPoint x: 392, endPoint y: 432, distance: 84.7
click at [384, 434] on div "11 The establishment of computer passwords and firewalls would fall under the T…" at bounding box center [592, 400] width 771 height 96
click at [577, 386] on input "True" at bounding box center [579, 383] width 11 height 9
radio input "true"
radio input "false"
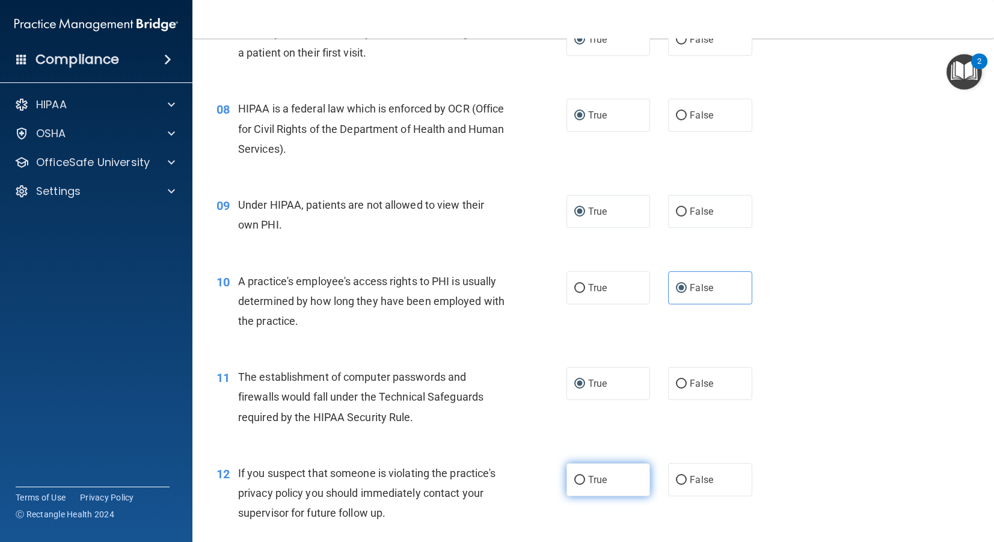
click at [592, 487] on label "True" at bounding box center [608, 479] width 84 height 33
click at [585, 485] on input "True" at bounding box center [579, 480] width 11 height 9
radio input "true"
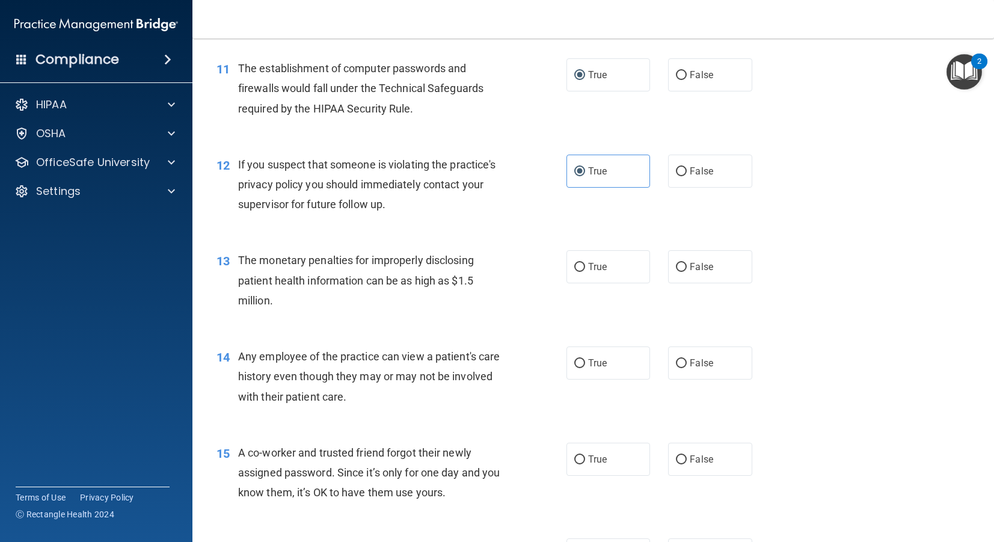
scroll to position [1029, 0]
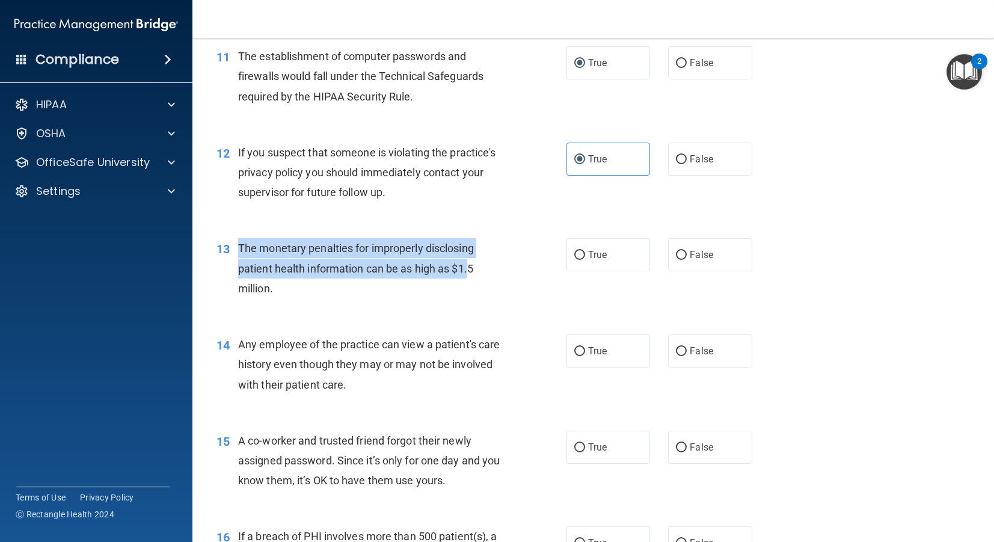
drag, startPoint x: 241, startPoint y: 242, endPoint x: 565, endPoint y: 261, distance: 324.6
click at [504, 259] on div "The monetary penalties for improperly disclosing patient health information can…" at bounding box center [376, 268] width 276 height 60
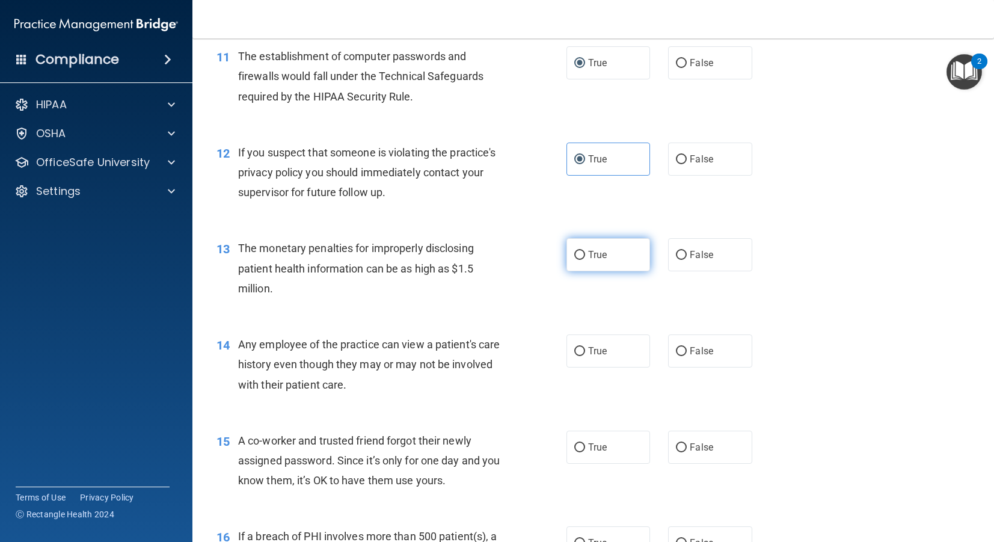
click at [584, 265] on label "True" at bounding box center [608, 254] width 84 height 33
click at [584, 260] on input "True" at bounding box center [579, 255] width 11 height 9
radio input "true"
click at [575, 255] on input "True" at bounding box center [579, 255] width 11 height 9
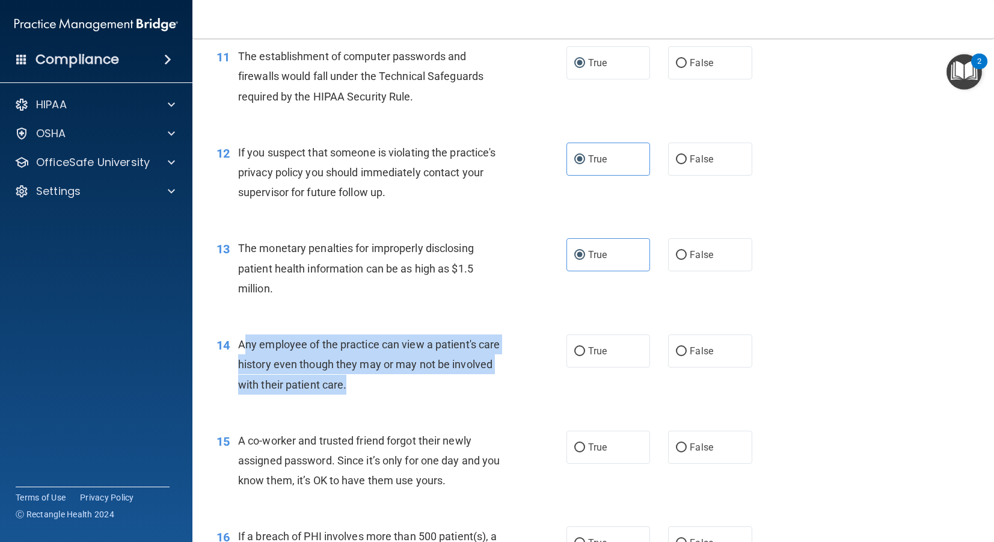
drag, startPoint x: 247, startPoint y: 344, endPoint x: 534, endPoint y: 379, distance: 288.9
click at [507, 383] on div "Any employee of the practice can view a patient's care history even though they…" at bounding box center [376, 364] width 276 height 60
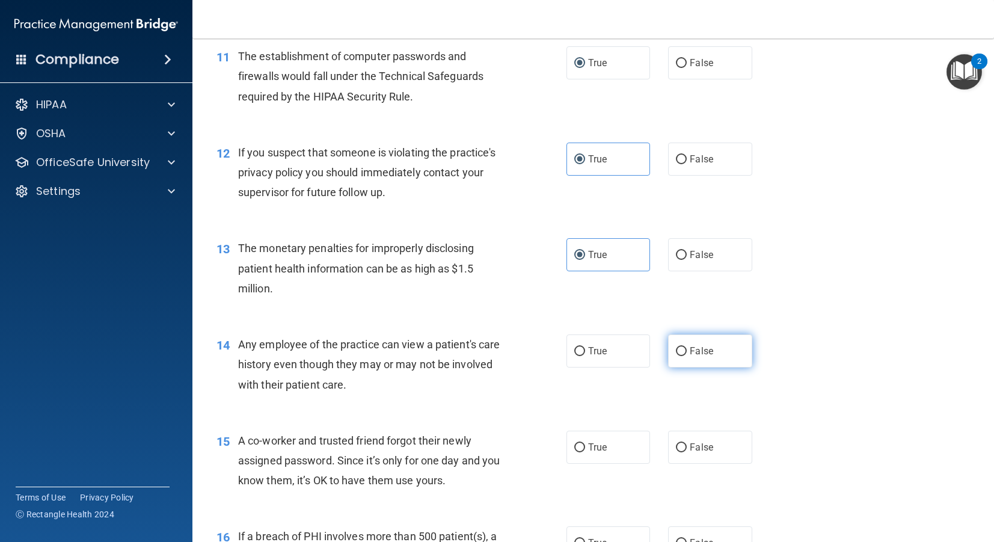
click at [673, 355] on label "False" at bounding box center [710, 350] width 84 height 33
click at [676, 355] on input "False" at bounding box center [681, 351] width 11 height 9
radio input "true"
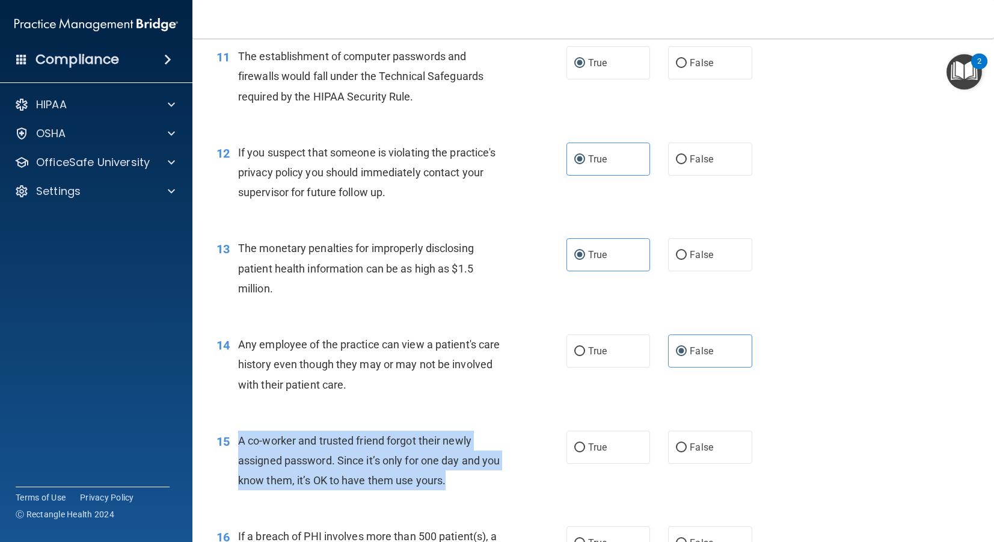
drag, startPoint x: 237, startPoint y: 440, endPoint x: 476, endPoint y: 483, distance: 243.1
click at [476, 483] on div "15 A co-worker and trusted friend forgot their newly assigned password. Since i…" at bounding box center [391, 464] width 386 height 66
click at [679, 447] on input "False" at bounding box center [681, 447] width 11 height 9
radio input "true"
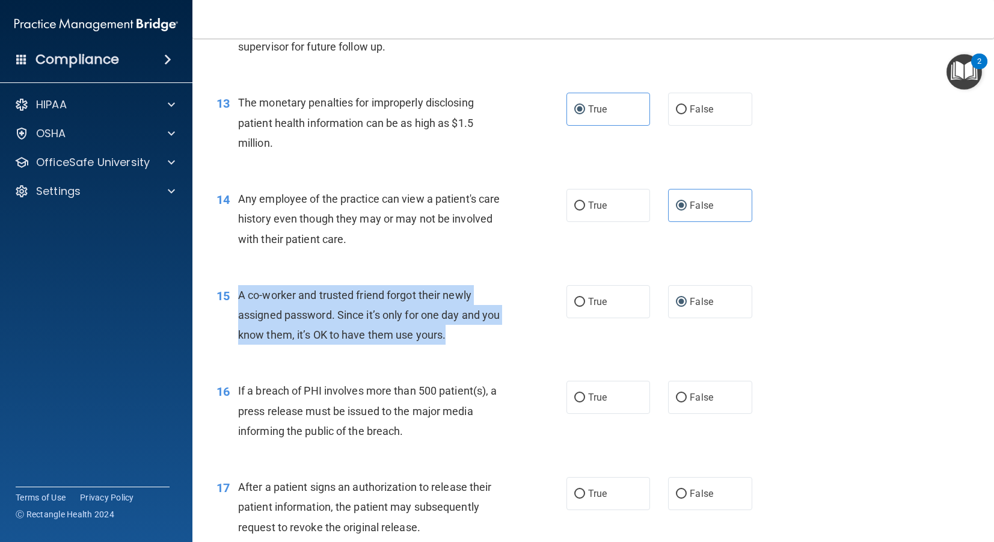
scroll to position [1191, 0]
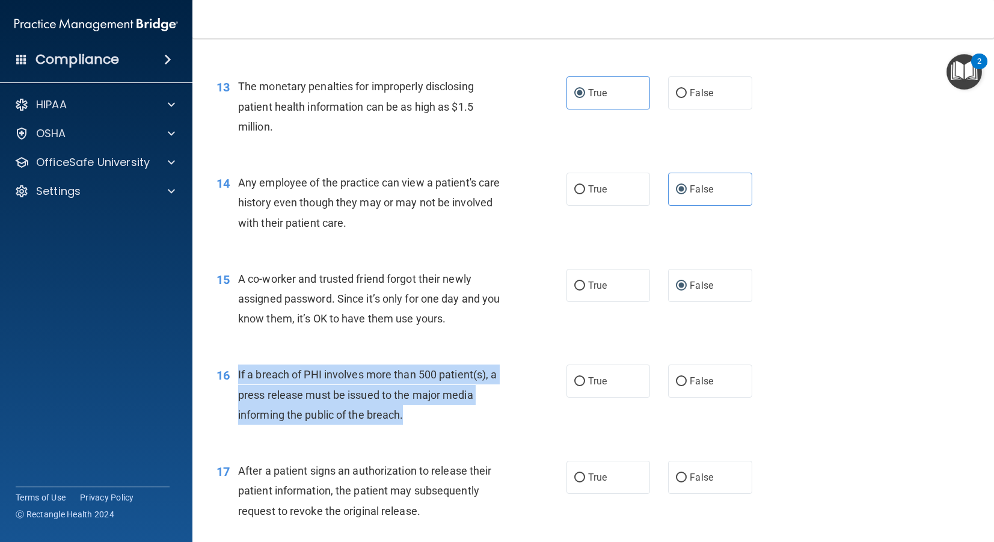
drag, startPoint x: 237, startPoint y: 372, endPoint x: 416, endPoint y: 419, distance: 184.6
click at [416, 419] on div "16 If a breach of PHI involves more than 500 patient(s), a press release must b…" at bounding box center [391, 397] width 386 height 66
copy div "If a breach of PHI involves more than 500 patient(s), a press release must be i…"
click at [578, 381] on input "True" at bounding box center [579, 381] width 11 height 9
radio input "true"
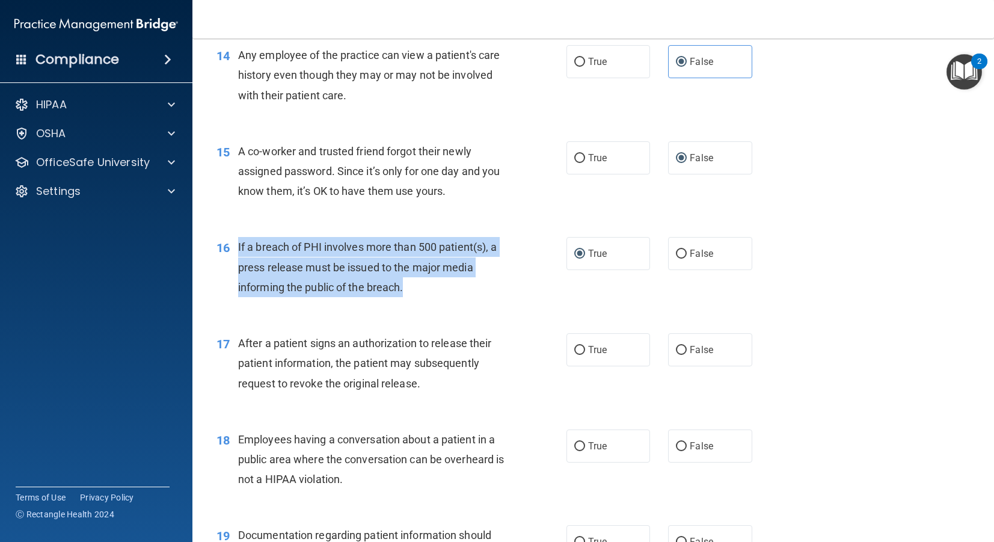
scroll to position [1321, 0]
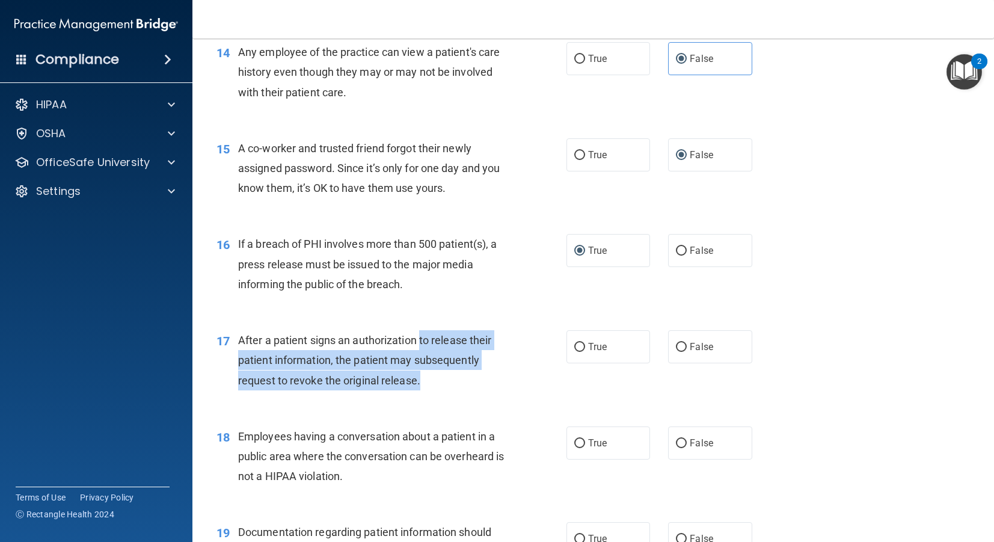
drag, startPoint x: 422, startPoint y: 348, endPoint x: 402, endPoint y: 379, distance: 37.0
click at [482, 390] on div "17 After a patient signs an authorization to release their patient information,…" at bounding box center [391, 363] width 386 height 66
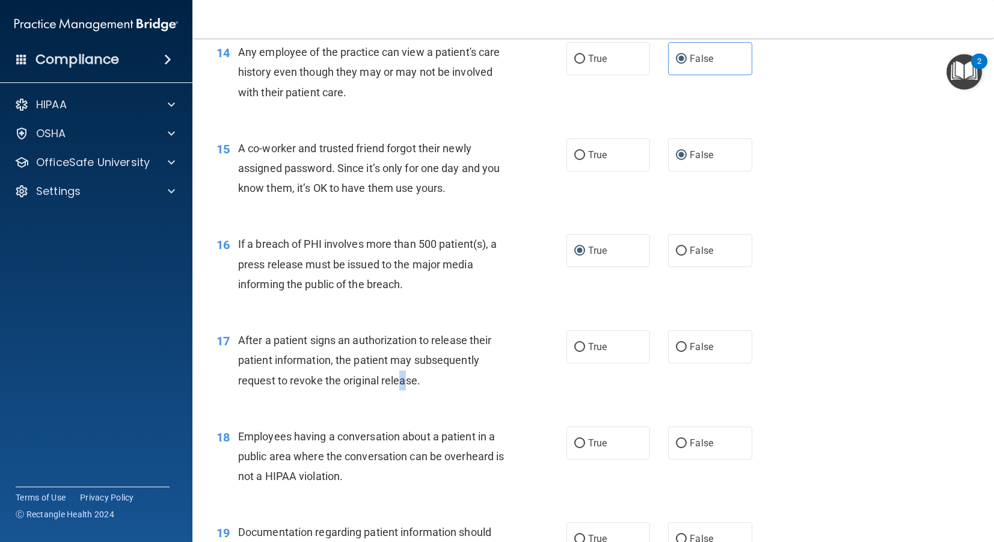
drag, startPoint x: 401, startPoint y: 379, endPoint x: 503, endPoint y: 370, distance: 102.0
click at [409, 376] on span "After a patient signs an authorization to release their patient information, th…" at bounding box center [365, 360] width 254 height 52
drag, startPoint x: 453, startPoint y: 379, endPoint x: 437, endPoint y: 378, distance: 16.9
click at [444, 378] on div "After a patient signs an authorization to release their patient information, th…" at bounding box center [376, 360] width 276 height 60
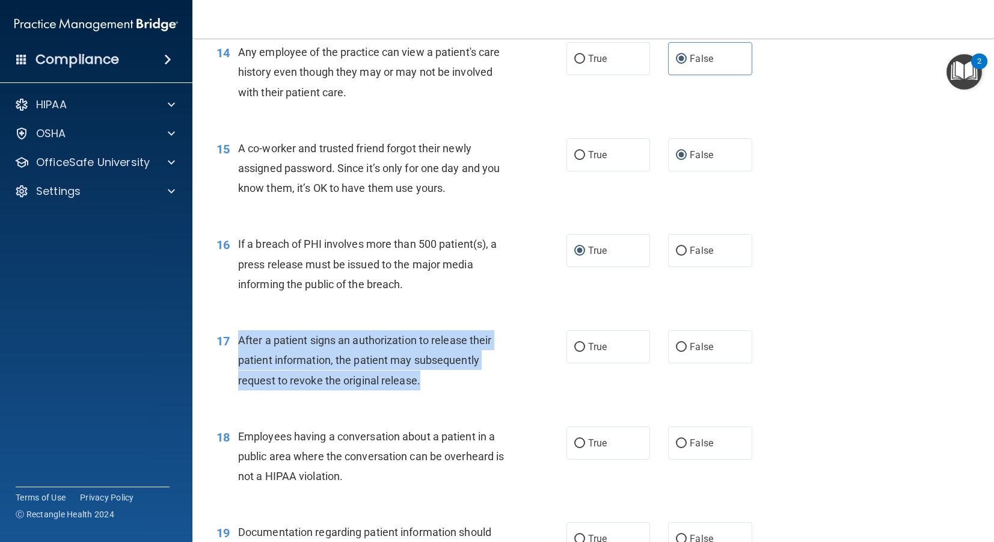
drag, startPoint x: 423, startPoint y: 379, endPoint x: 244, endPoint y: 339, distance: 183.7
click at [241, 339] on div "After a patient signs an authorization to release their patient information, th…" at bounding box center [376, 360] width 276 height 60
copy span "After a patient signs an authorization to release their patient information, th…"
click at [251, 346] on span "After a patient signs an authorization to release their patient information, th…" at bounding box center [365, 360] width 254 height 52
drag, startPoint x: 239, startPoint y: 339, endPoint x: 447, endPoint y: 379, distance: 212.5
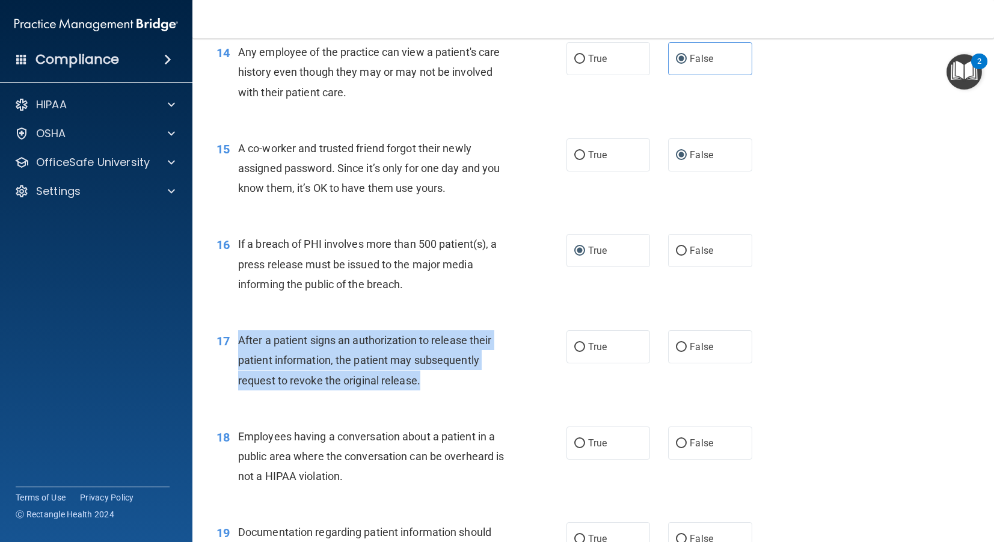
click at [449, 380] on div "After a patient signs an authorization to release their patient information, th…" at bounding box center [376, 360] width 276 height 60
copy span "After a patient signs an authorization to release their patient information, th…"
click at [582, 351] on input "True" at bounding box center [579, 347] width 11 height 9
radio input "true"
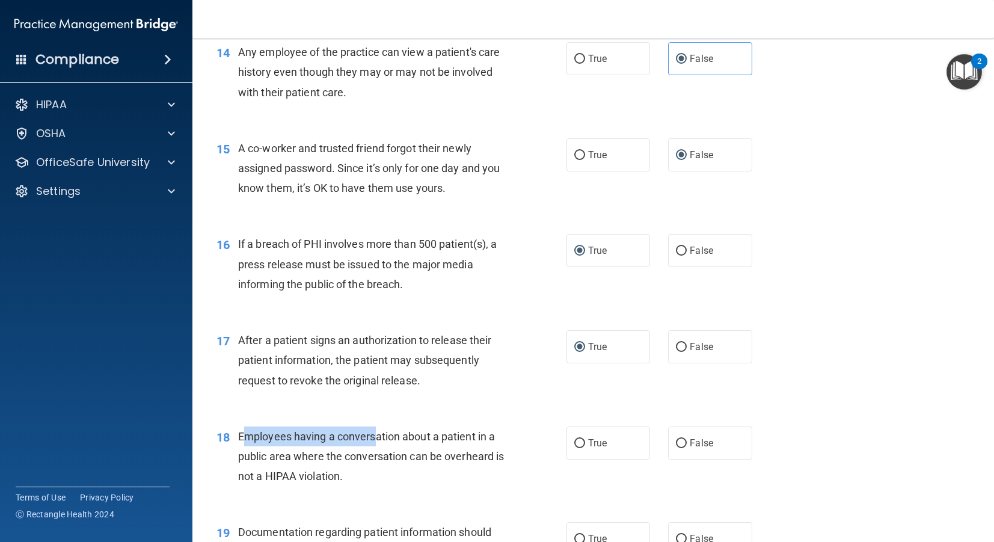
drag, startPoint x: 244, startPoint y: 438, endPoint x: 375, endPoint y: 440, distance: 130.5
click at [375, 440] on span "Employees having a conversation about a patient in a public area where the conv…" at bounding box center [371, 456] width 266 height 52
drag, startPoint x: 271, startPoint y: 459, endPoint x: 411, endPoint y: 457, distance: 139.5
click at [397, 462] on span "Employees having a conversation about a patient in a public area where the conv…" at bounding box center [371, 456] width 266 height 52
click at [688, 440] on label "False" at bounding box center [710, 442] width 84 height 33
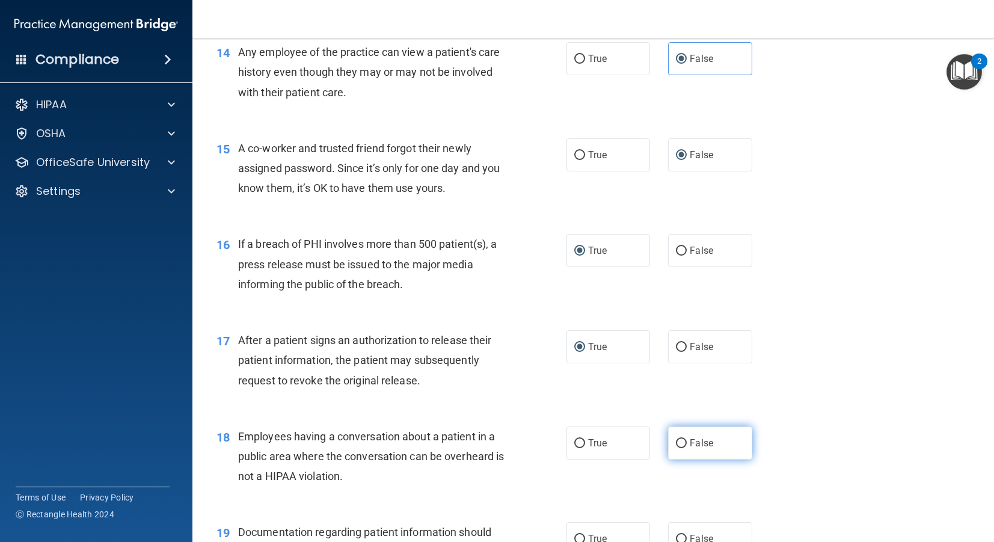
click at [687, 440] on input "False" at bounding box center [681, 443] width 11 height 9
radio input "true"
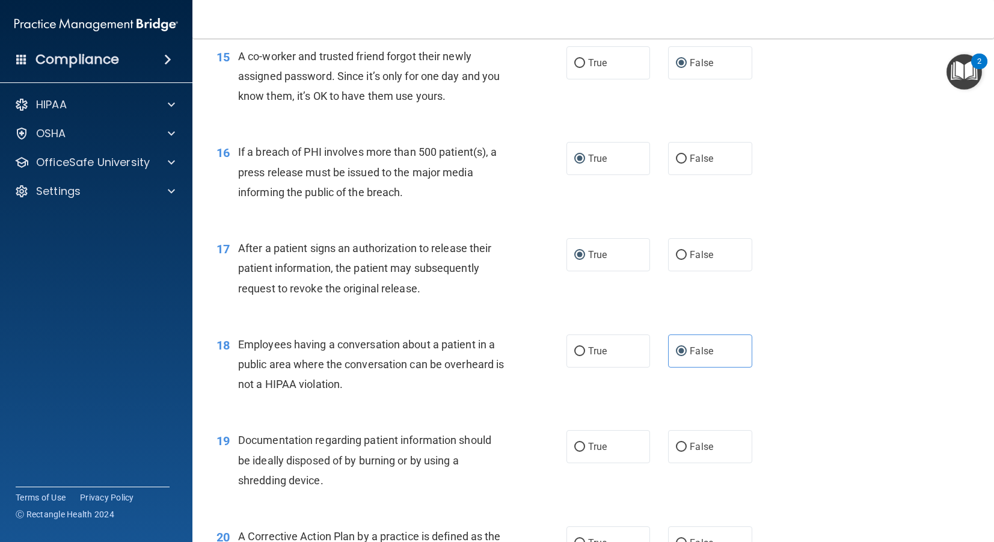
scroll to position [1425, 0]
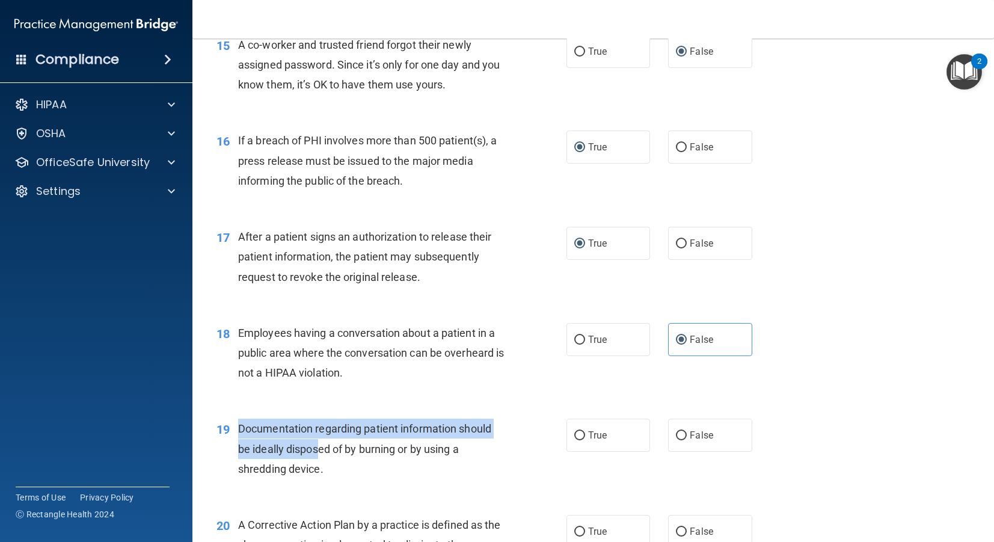
drag, startPoint x: 237, startPoint y: 427, endPoint x: 336, endPoint y: 440, distance: 100.0
click at [328, 440] on div "19 Documentation regarding patient information should be ideally disposed of by…" at bounding box center [391, 452] width 386 height 66
click at [341, 437] on div "Documentation regarding patient information should be ideally disposed of by bu…" at bounding box center [376, 449] width 276 height 60
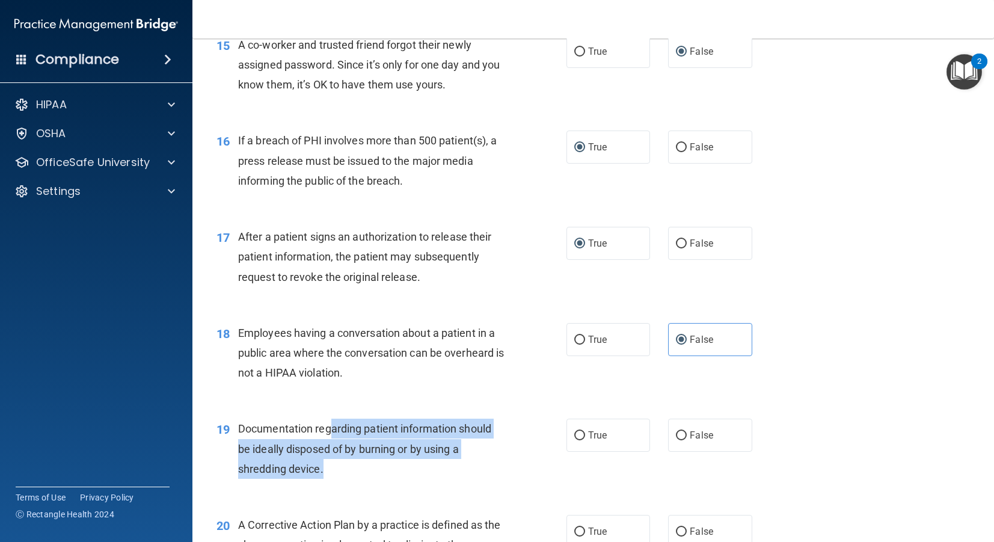
drag, startPoint x: 333, startPoint y: 429, endPoint x: 339, endPoint y: 461, distance: 32.4
click at [381, 475] on div "Documentation regarding patient information should be ideally disposed of by bu…" at bounding box center [376, 449] width 276 height 60
drag, startPoint x: 336, startPoint y: 460, endPoint x: 327, endPoint y: 457, distance: 8.9
click at [334, 459] on div "Documentation regarding patient information should be ideally disposed of by bu…" at bounding box center [376, 449] width 276 height 60
drag, startPoint x: 321, startPoint y: 455, endPoint x: 387, endPoint y: 468, distance: 67.5
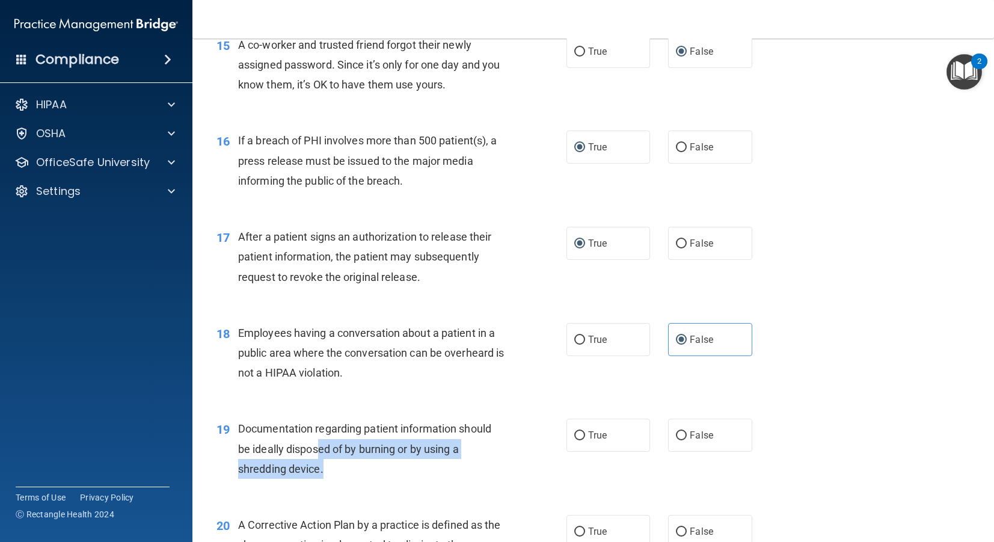
click at [405, 467] on div "Documentation regarding patient information should be ideally disposed of by bu…" at bounding box center [376, 449] width 276 height 60
drag, startPoint x: 334, startPoint y: 473, endPoint x: 319, endPoint y: 473, distance: 14.4
click at [334, 473] on div "Documentation regarding patient information should be ideally disposed of by bu…" at bounding box center [376, 449] width 276 height 60
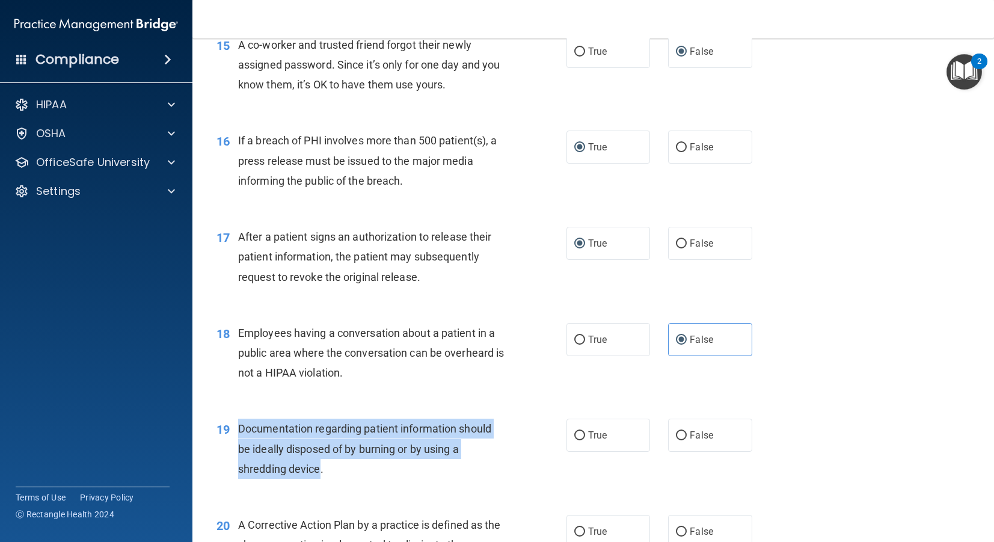
drag, startPoint x: 319, startPoint y: 473, endPoint x: 239, endPoint y: 429, distance: 92.0
click at [239, 429] on span "Documentation regarding patient information should be ideally disposed of by bu…" at bounding box center [364, 448] width 253 height 52
copy span "Documentation regarding patient information should be ideally disposed of by bu…"
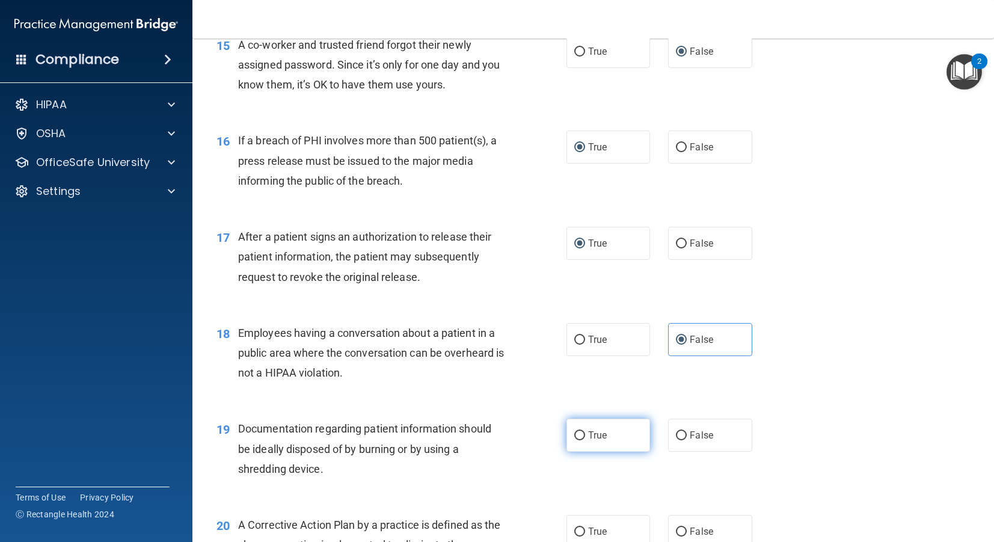
drag, startPoint x: 572, startPoint y: 442, endPoint x: 578, endPoint y: 441, distance: 6.0
click at [573, 442] on label "True" at bounding box center [608, 435] width 84 height 33
click at [574, 440] on input "True" at bounding box center [579, 435] width 11 height 9
radio input "true"
click at [579, 440] on input "True" at bounding box center [579, 435] width 11 height 9
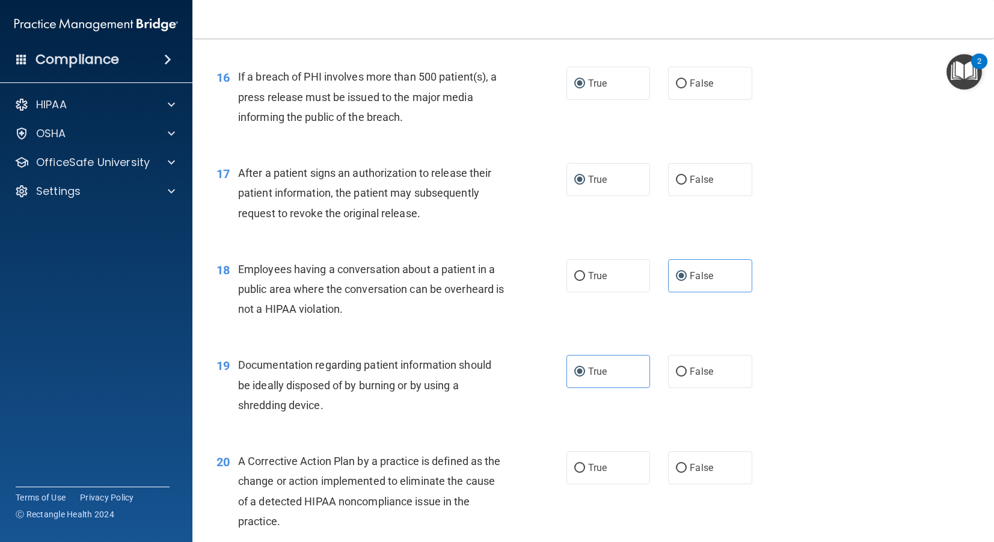
scroll to position [1511, 0]
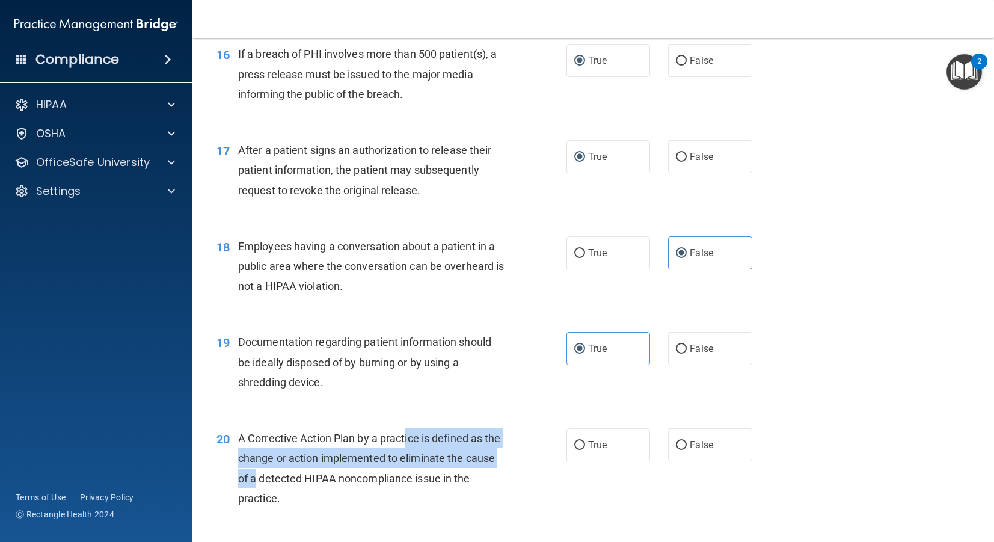
drag, startPoint x: 406, startPoint y: 440, endPoint x: 254, endPoint y: 464, distance: 154.1
click at [256, 468] on div "A Corrective Action Plan by a practice is defined as the change or action imple…" at bounding box center [376, 468] width 276 height 80
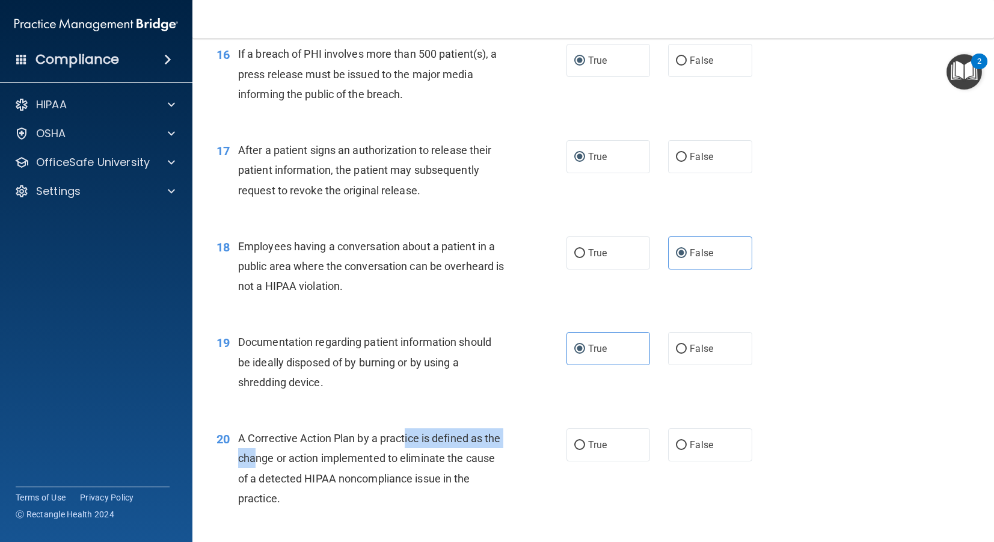
drag, startPoint x: 254, startPoint y: 463, endPoint x: 269, endPoint y: 462, distance: 14.5
click at [259, 462] on span "A Corrective Action Plan by a practice is defined as the change or action imple…" at bounding box center [369, 468] width 263 height 73
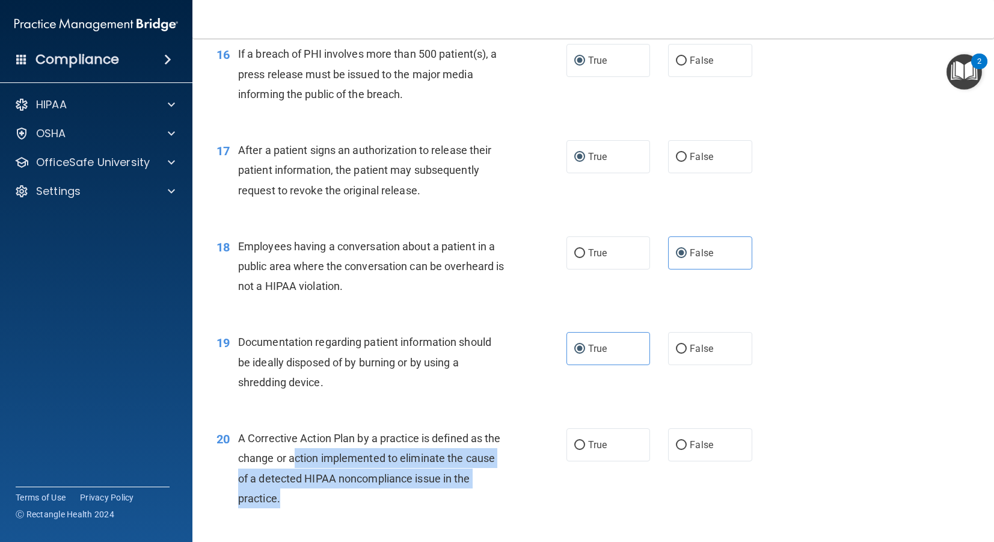
drag, startPoint x: 338, startPoint y: 459, endPoint x: 498, endPoint y: 482, distance: 161.6
click at [450, 497] on div "A Corrective Action Plan by a practice is defined as the change or action imple…" at bounding box center [376, 468] width 276 height 80
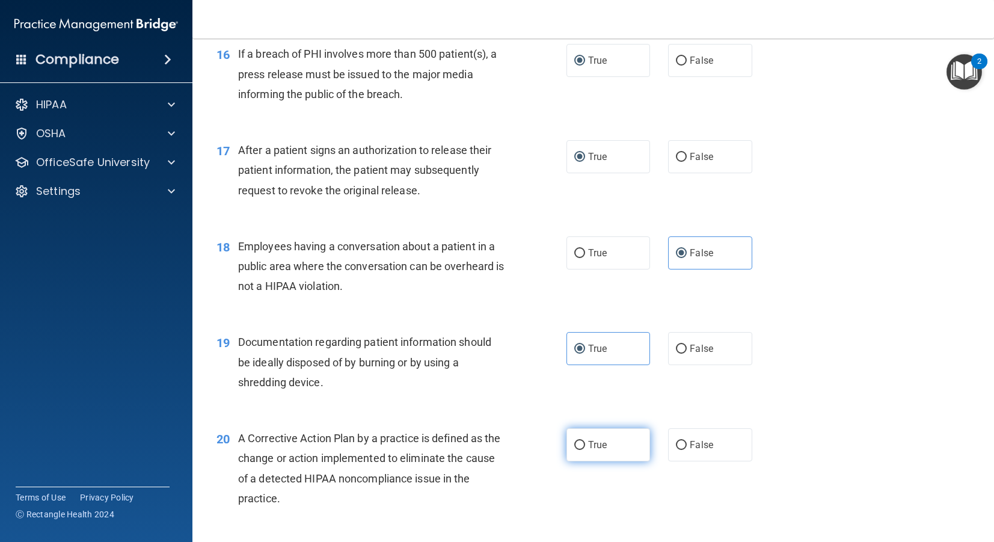
drag, startPoint x: 572, startPoint y: 440, endPoint x: 579, endPoint y: 443, distance: 7.5
click at [578, 443] on label "True" at bounding box center [608, 444] width 84 height 33
click at [577, 446] on input "True" at bounding box center [579, 445] width 11 height 9
radio input "true"
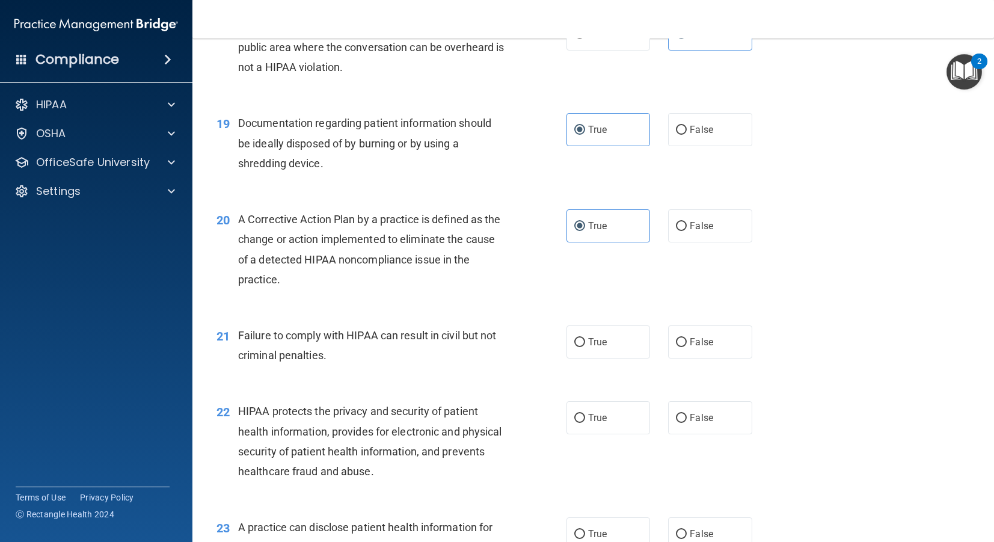
scroll to position [1731, 0]
click at [576, 350] on label "True" at bounding box center [608, 341] width 84 height 33
click at [576, 346] on input "True" at bounding box center [579, 341] width 11 height 9
radio input "true"
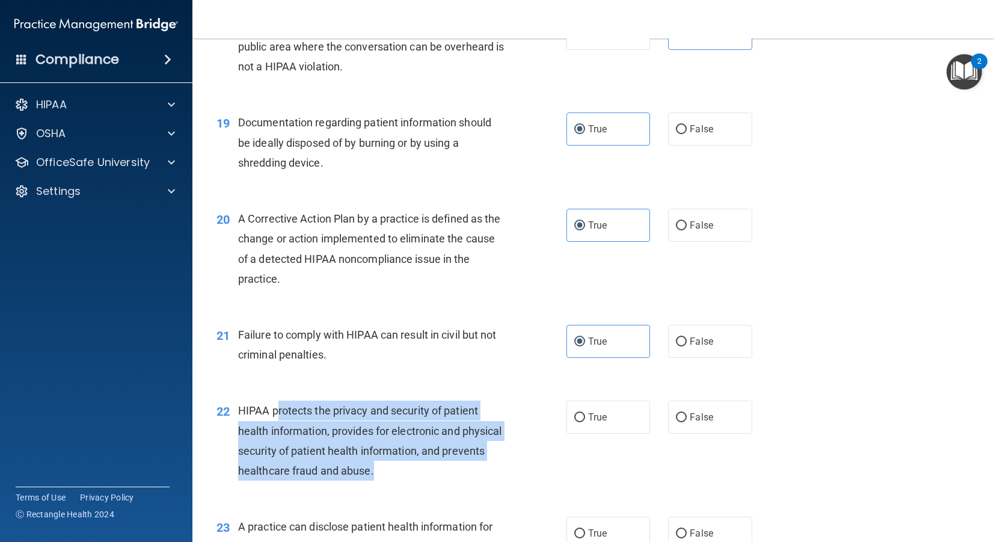
drag, startPoint x: 328, startPoint y: 406, endPoint x: 467, endPoint y: 460, distance: 149.1
click at [457, 465] on div "HIPAA protects the privacy and security of patient health information, provides…" at bounding box center [376, 440] width 276 height 80
click at [580, 422] on input "True" at bounding box center [579, 417] width 11 height 9
radio input "true"
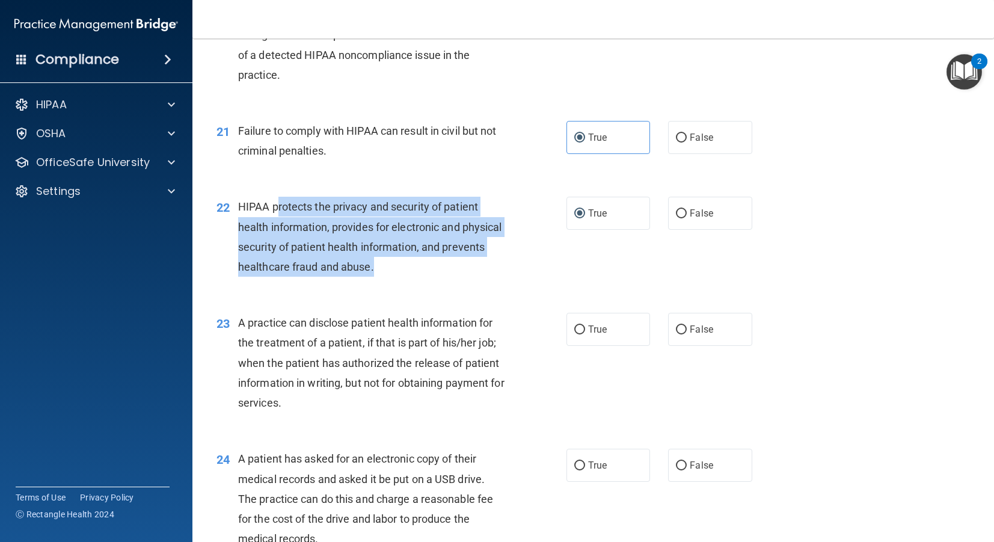
scroll to position [1938, 0]
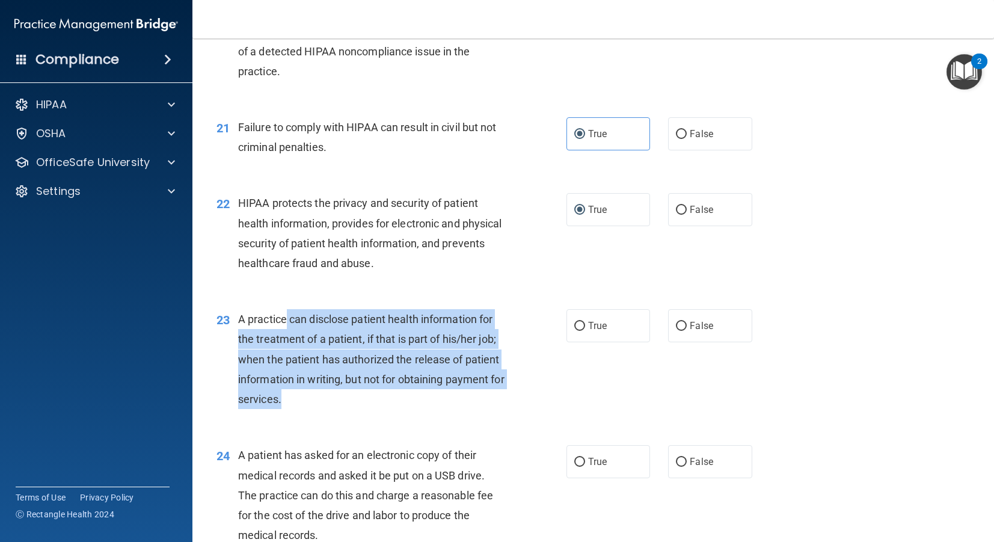
drag, startPoint x: 288, startPoint y: 317, endPoint x: 351, endPoint y: 396, distance: 100.5
click at [355, 395] on div "A practice can disclose patient health information for the treatment of a patie…" at bounding box center [376, 359] width 276 height 100
drag, startPoint x: 351, startPoint y: 396, endPoint x: 302, endPoint y: 402, distance: 49.2
click at [350, 396] on div "A practice can disclose patient health information for the treatment of a patie…" at bounding box center [376, 359] width 276 height 100
drag, startPoint x: 297, startPoint y: 403, endPoint x: 232, endPoint y: 326, distance: 101.6
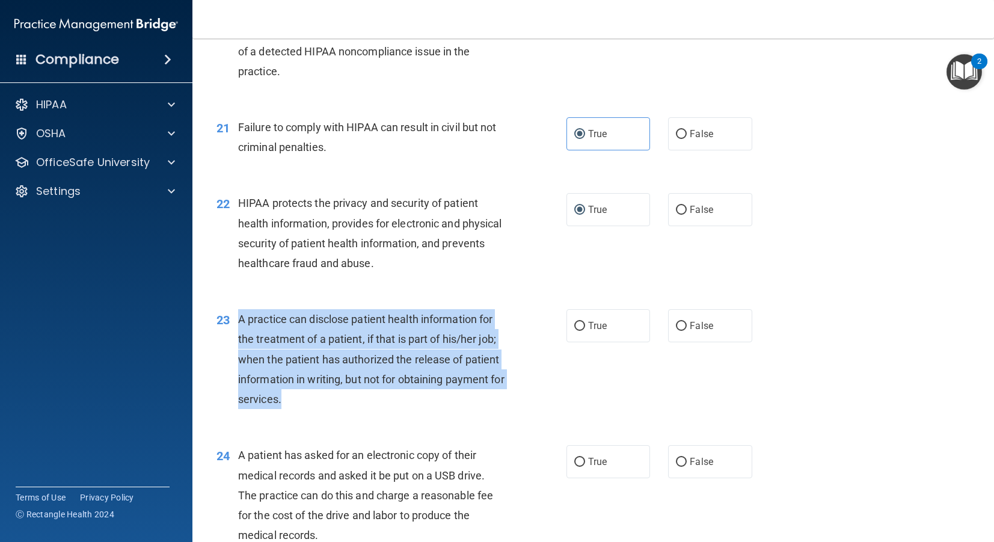
click at [232, 326] on div "23 A practice can disclose patient health information for the treatment of a pa…" at bounding box center [391, 362] width 386 height 106
click at [264, 330] on div "A practice can disclose patient health information for the treatment of a patie…" at bounding box center [376, 359] width 276 height 100
drag, startPoint x: 257, startPoint y: 325, endPoint x: 564, endPoint y: 361, distance: 308.7
click at [551, 364] on div "23 A practice can disclose patient health information for the treatment of a pa…" at bounding box center [391, 362] width 386 height 106
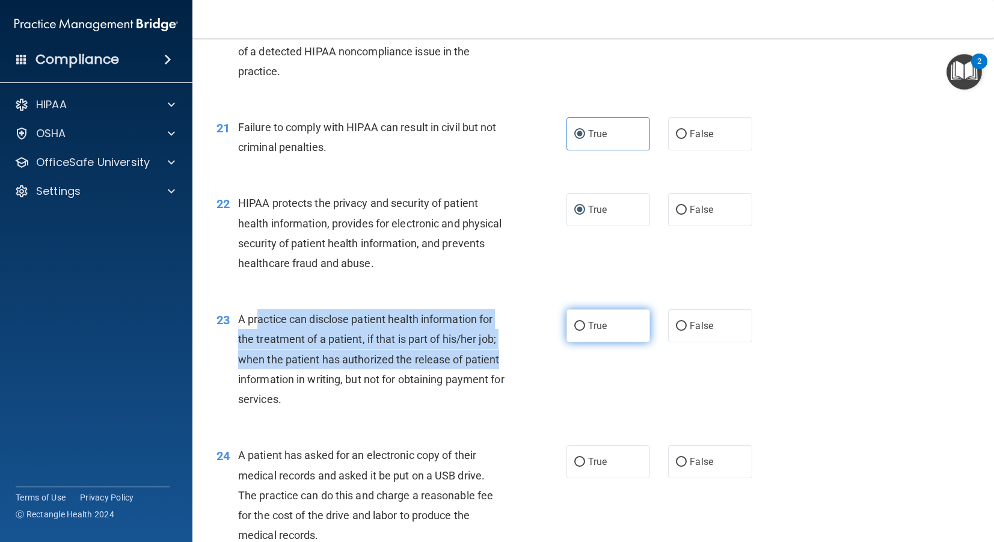
click at [583, 325] on input "True" at bounding box center [579, 326] width 11 height 9
radio input "true"
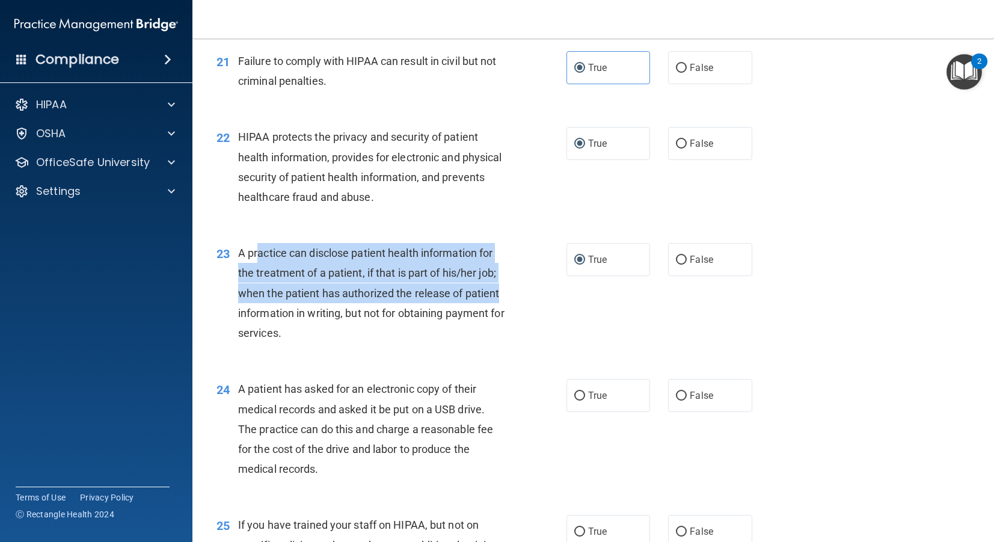
scroll to position [2007, 0]
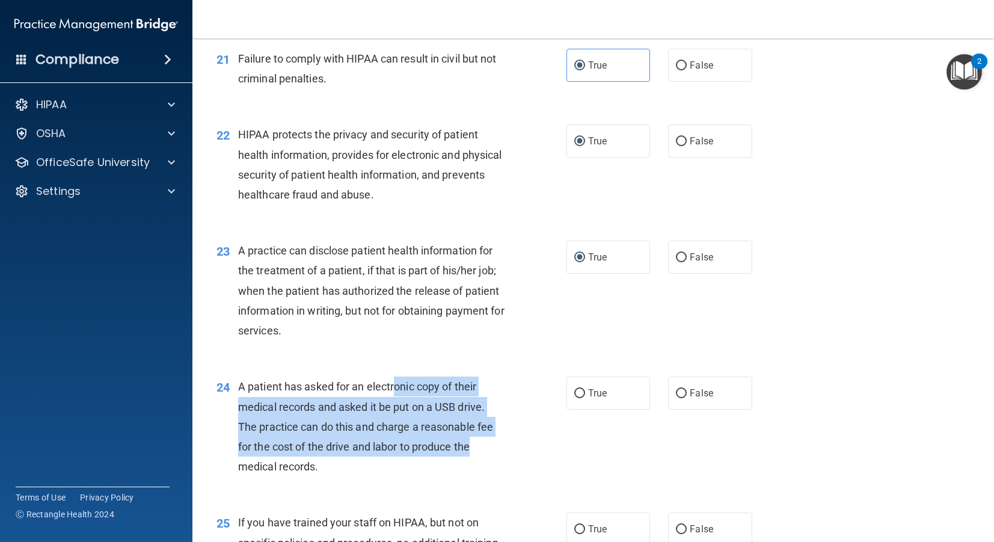
drag, startPoint x: 394, startPoint y: 395, endPoint x: 529, endPoint y: 449, distance: 144.9
click at [526, 449] on div "24 A patient has asked for an electronic copy of their medical records and aske…" at bounding box center [391, 429] width 386 height 106
drag, startPoint x: 581, startPoint y: 395, endPoint x: 771, endPoint y: 352, distance: 194.8
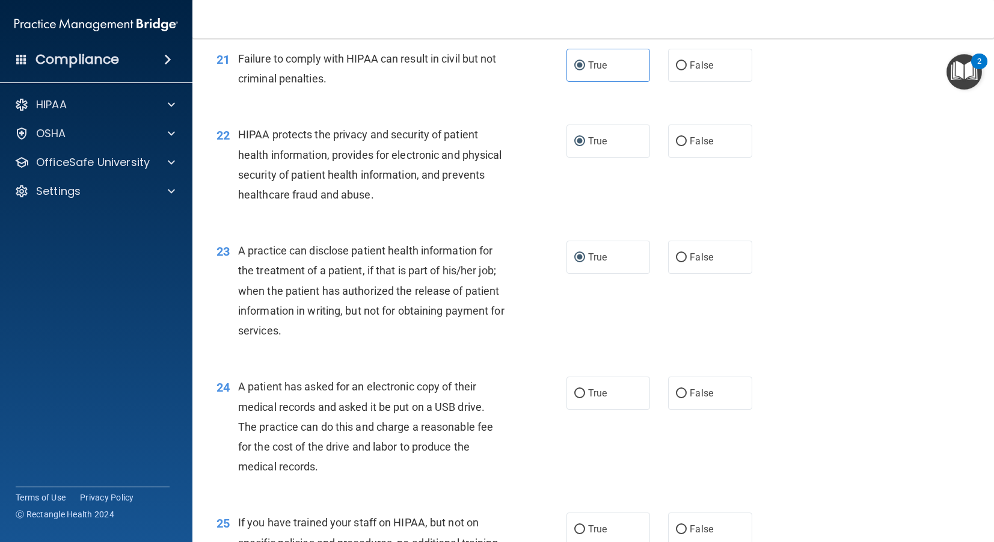
click at [291, 391] on span "A patient has asked for an electronic copy of their medical records and asked i…" at bounding box center [365, 426] width 255 height 93
drag, startPoint x: 286, startPoint y: 388, endPoint x: 428, endPoint y: 393, distance: 142.6
click at [340, 391] on span "A patient has asked for an electronic copy of their medical records and asked i…" at bounding box center [365, 426] width 255 height 93
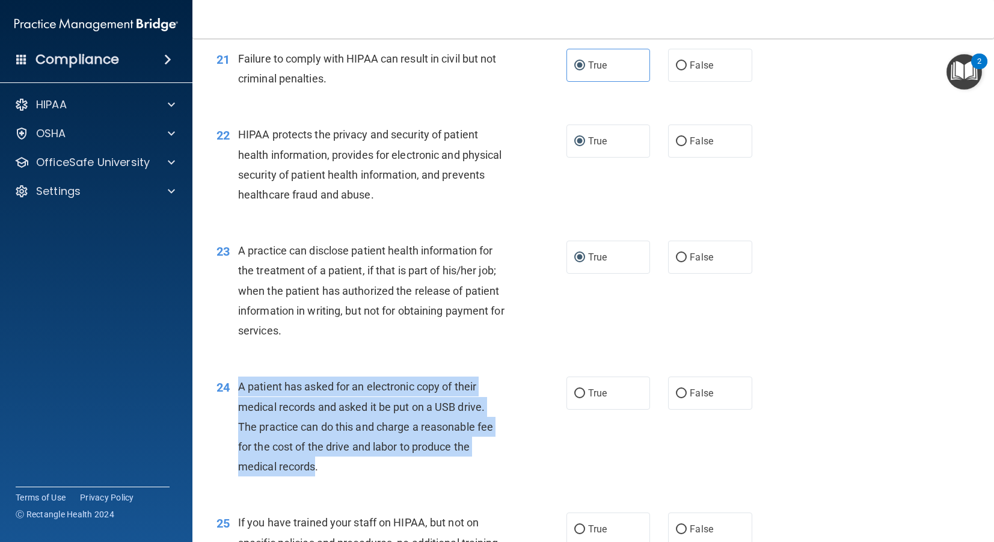
drag, startPoint x: 284, startPoint y: 447, endPoint x: 241, endPoint y: 388, distance: 73.6
click at [241, 388] on span "A patient has asked for an electronic copy of their medical records and asked i…" at bounding box center [365, 426] width 255 height 93
copy span "A patient has asked for an electronic copy of their medical records and asked i…"
click at [576, 393] on input "True" at bounding box center [579, 393] width 11 height 9
radio input "true"
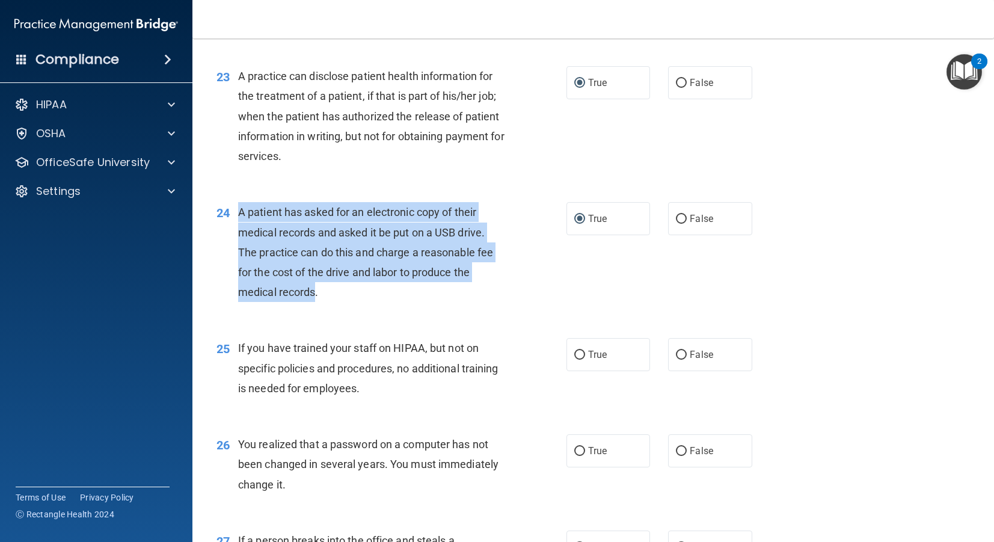
scroll to position [2221, 0]
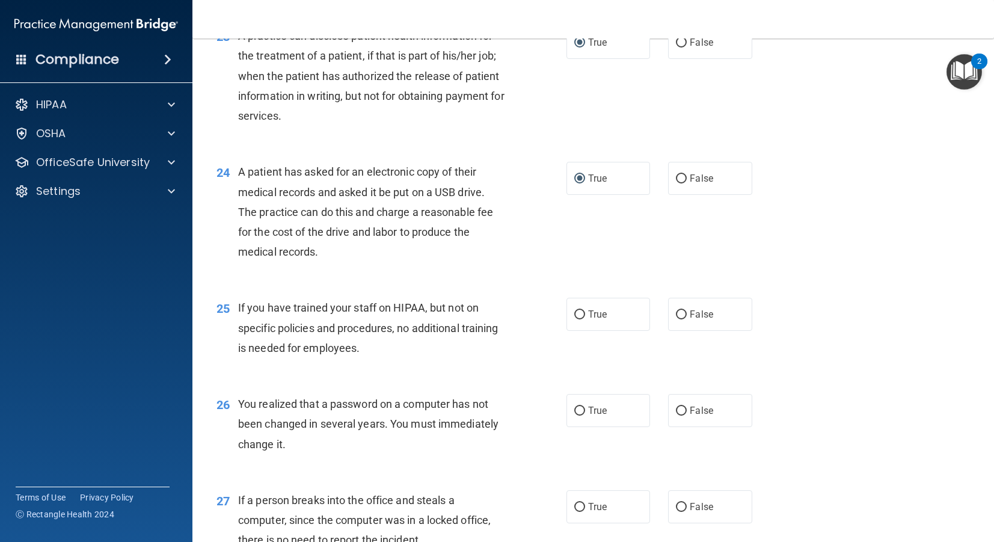
drag, startPoint x: 377, startPoint y: 321, endPoint x: 365, endPoint y: 308, distance: 17.4
click at [376, 319] on div "If you have trained your staff on HIPAA, but not on specific policies and proce…" at bounding box center [376, 328] width 276 height 60
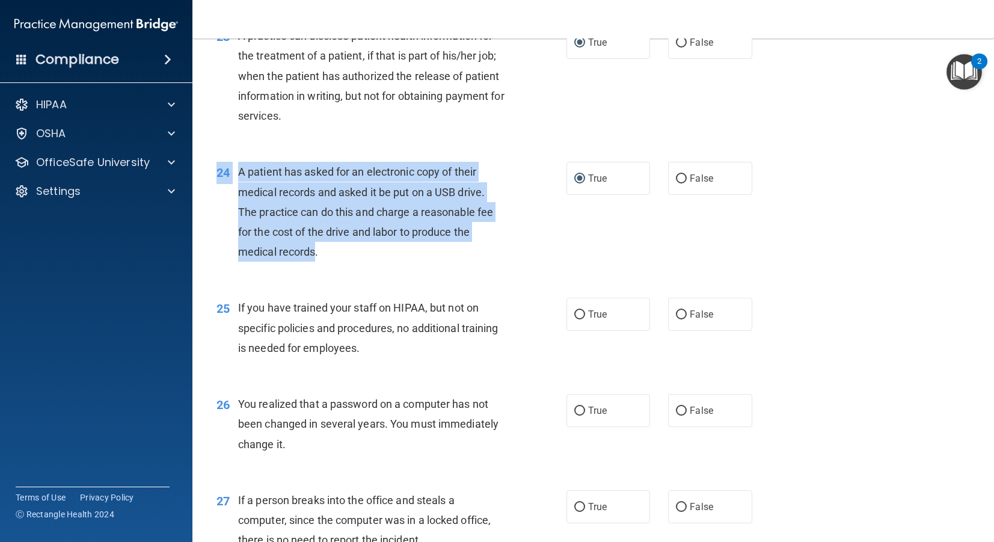
drag, startPoint x: 317, startPoint y: 251, endPoint x: 253, endPoint y: 161, distance: 111.6
click at [253, 161] on div "24 A patient has asked for an electronic copy of their medical records and aske…" at bounding box center [592, 215] width 771 height 136
drag, startPoint x: 254, startPoint y: 179, endPoint x: 246, endPoint y: 176, distance: 8.4
click at [253, 179] on div "A patient has asked for an electronic copy of their medical records and asked i…" at bounding box center [376, 212] width 276 height 100
drag, startPoint x: 242, startPoint y: 173, endPoint x: 324, endPoint y: 257, distance: 116.9
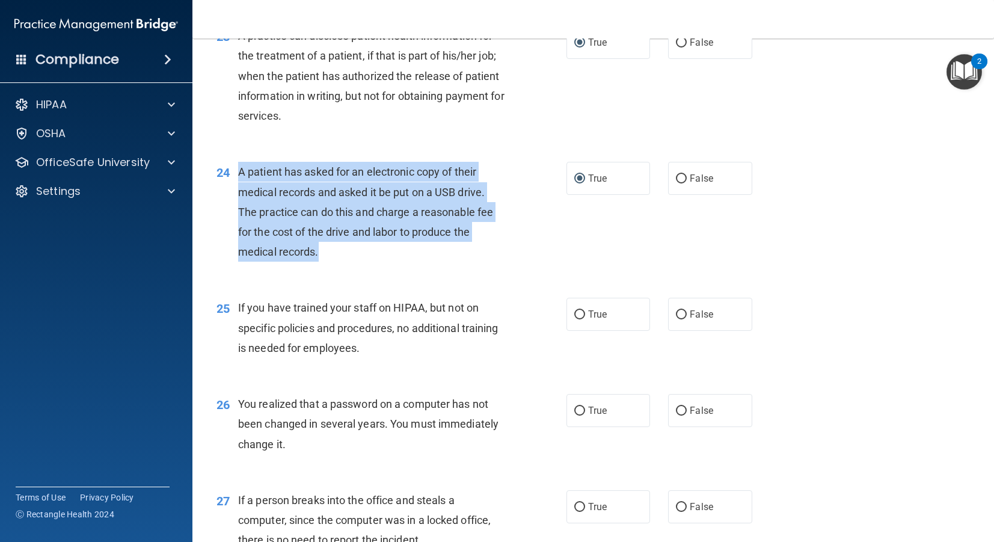
click at [324, 257] on div "A patient has asked for an electronic copy of their medical records and asked i…" at bounding box center [376, 212] width 276 height 100
click at [682, 314] on input "False" at bounding box center [681, 314] width 11 height 9
radio input "true"
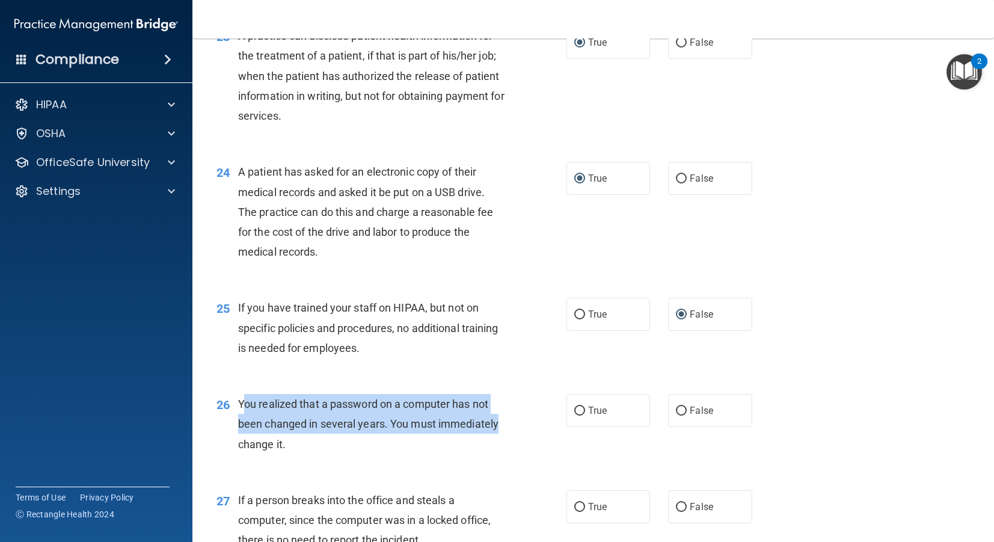
drag, startPoint x: 272, startPoint y: 409, endPoint x: 509, endPoint y: 420, distance: 237.2
click at [509, 420] on div "You realized that a password on a computer has not been changed in several year…" at bounding box center [376, 424] width 276 height 60
click at [583, 409] on input "True" at bounding box center [579, 410] width 11 height 9
radio input "true"
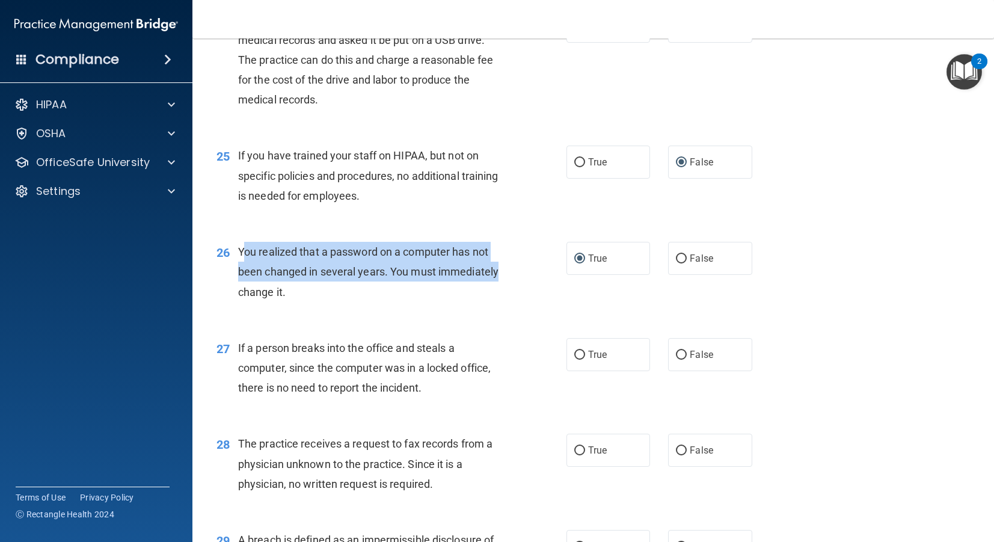
scroll to position [2425, 0]
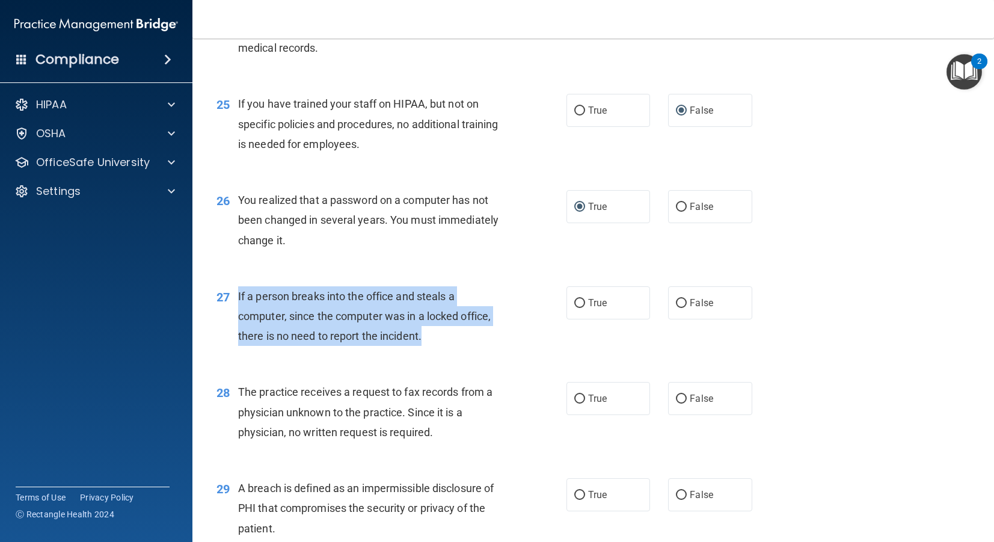
drag, startPoint x: 238, startPoint y: 298, endPoint x: 542, endPoint y: 328, distance: 305.7
click at [507, 337] on div "27 If a person breaks into the office and steals a computer, since the computer…" at bounding box center [391, 319] width 386 height 66
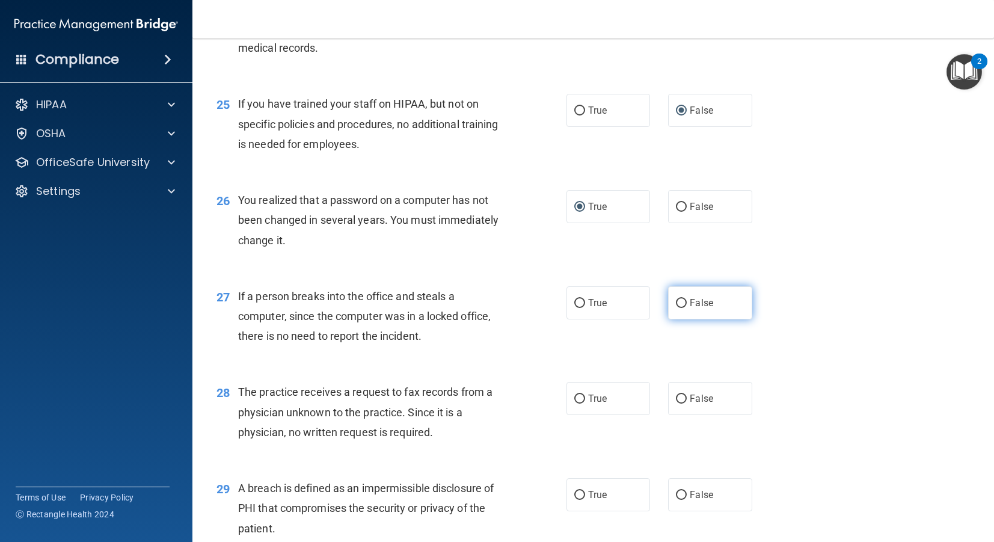
click at [687, 304] on label "False" at bounding box center [710, 302] width 84 height 33
click at [687, 304] on input "False" at bounding box center [681, 303] width 11 height 9
radio input "true"
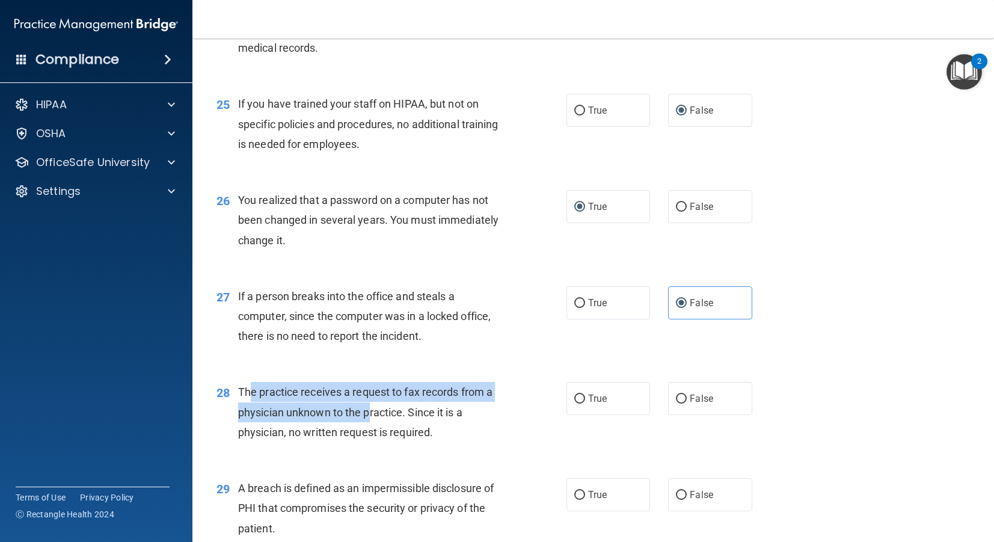
drag, startPoint x: 249, startPoint y: 392, endPoint x: 370, endPoint y: 416, distance: 123.1
click at [370, 416] on span "The practice receives a request to fax records from a physician unknown to the …" at bounding box center [365, 411] width 254 height 52
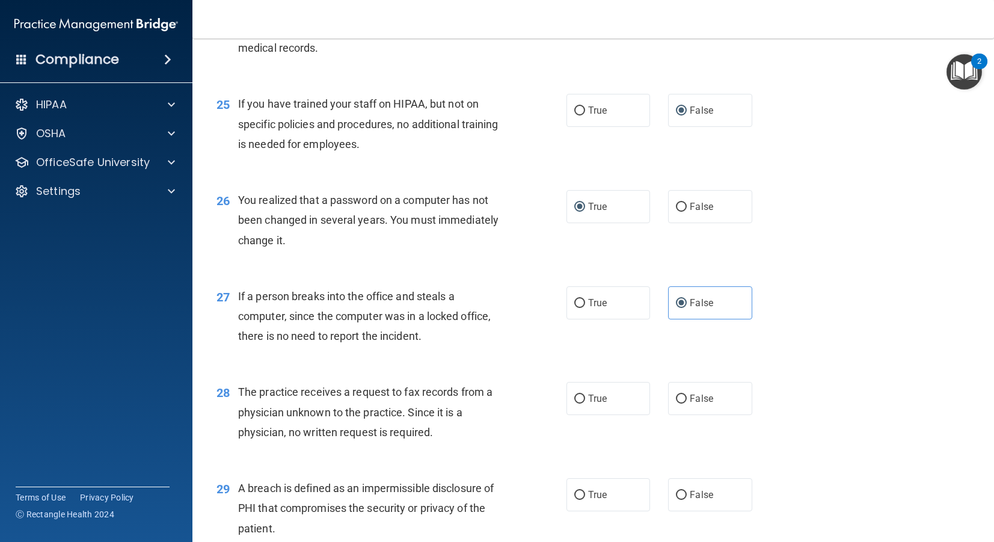
click at [414, 431] on span "The practice receives a request to fax records from a physician unknown to the …" at bounding box center [365, 411] width 254 height 52
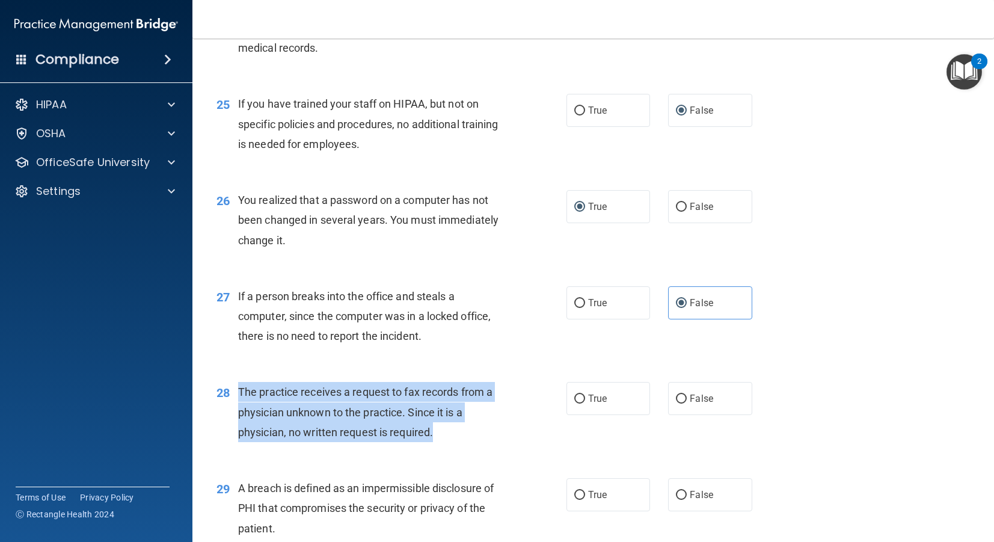
drag, startPoint x: 435, startPoint y: 435, endPoint x: 256, endPoint y: 396, distance: 183.9
click at [232, 388] on div "28 The practice receives a request to fax records from a physician unknown to t…" at bounding box center [391, 415] width 386 height 66
copy div "The practice receives a request to fax records from a physician unknown to the …"
click at [292, 440] on div "28 The practice receives a request to fax records from a physician unknown to t…" at bounding box center [391, 415] width 386 height 66
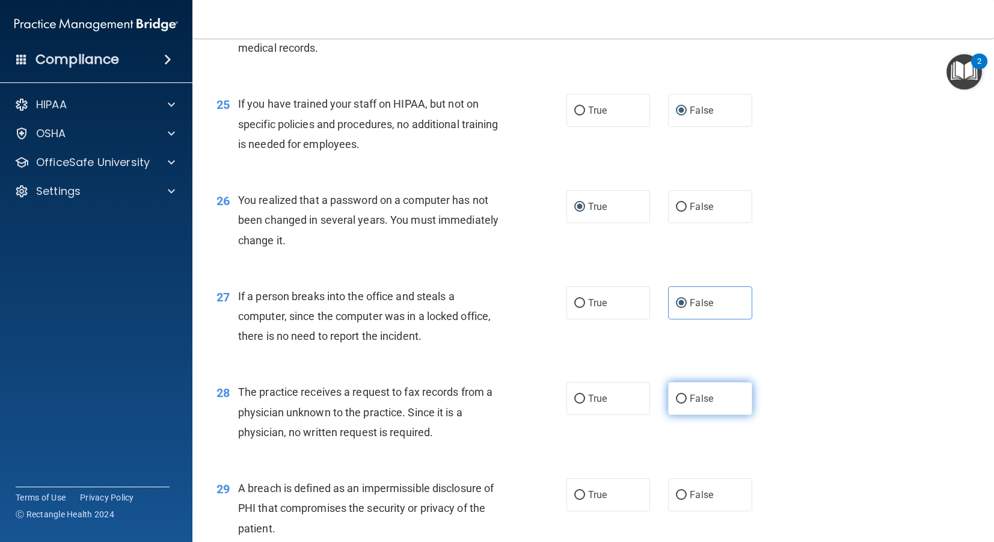
click at [676, 408] on label "False" at bounding box center [710, 398] width 84 height 33
click at [676, 403] on input "False" at bounding box center [681, 398] width 11 height 9
radio input "true"
drag, startPoint x: 413, startPoint y: 512, endPoint x: 384, endPoint y: 501, distance: 30.8
click at [384, 501] on div "A breach is defined as an impermissible disclosure of PHI that compromises the …" at bounding box center [376, 508] width 276 height 60
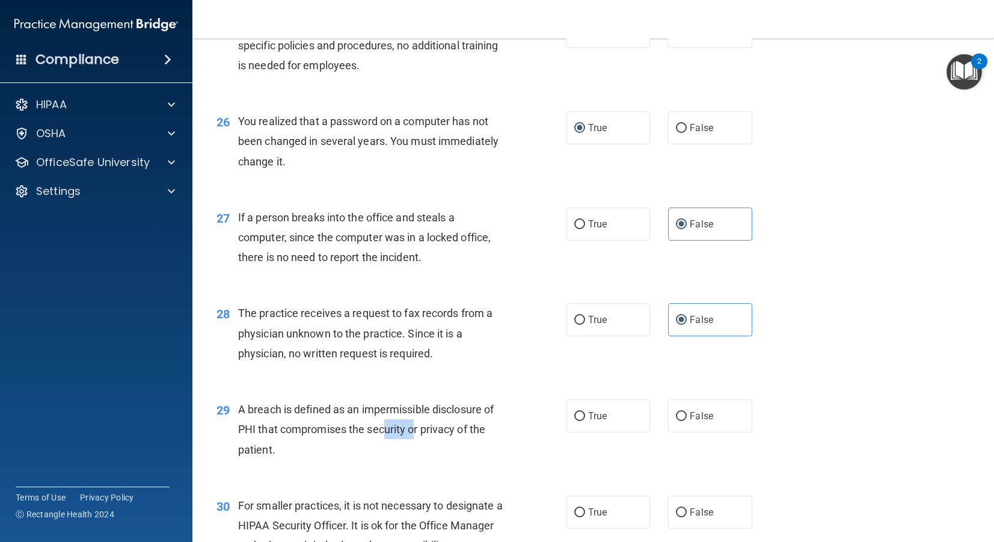
scroll to position [2516, 0]
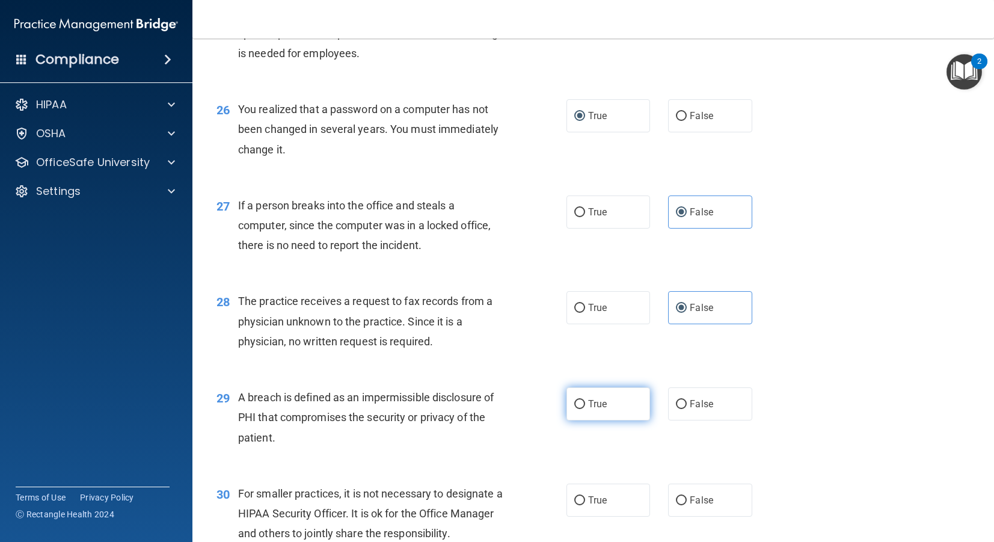
click at [570, 403] on label "True" at bounding box center [608, 403] width 84 height 33
click at [574, 403] on input "True" at bounding box center [579, 404] width 11 height 9
radio input "true"
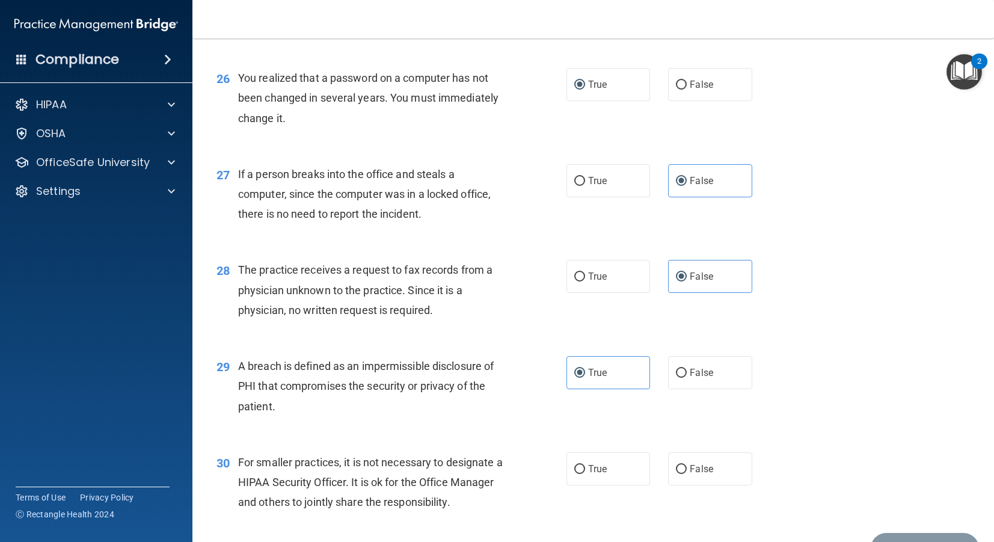
scroll to position [2571, 0]
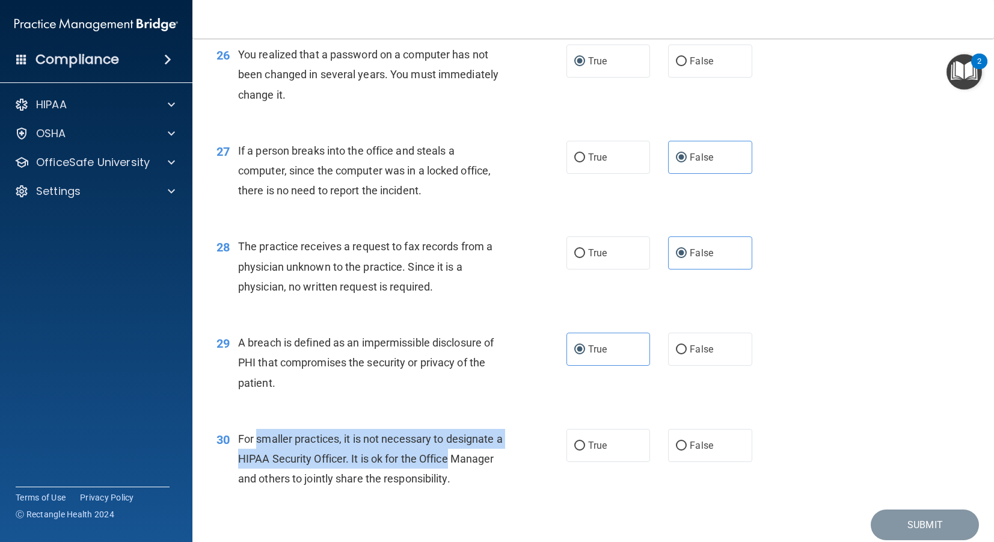
drag, startPoint x: 264, startPoint y: 441, endPoint x: 491, endPoint y: 468, distance: 228.2
click at [491, 468] on div "For smaller practices, it is not necessary to designate a HIPAA Security Office…" at bounding box center [376, 459] width 276 height 60
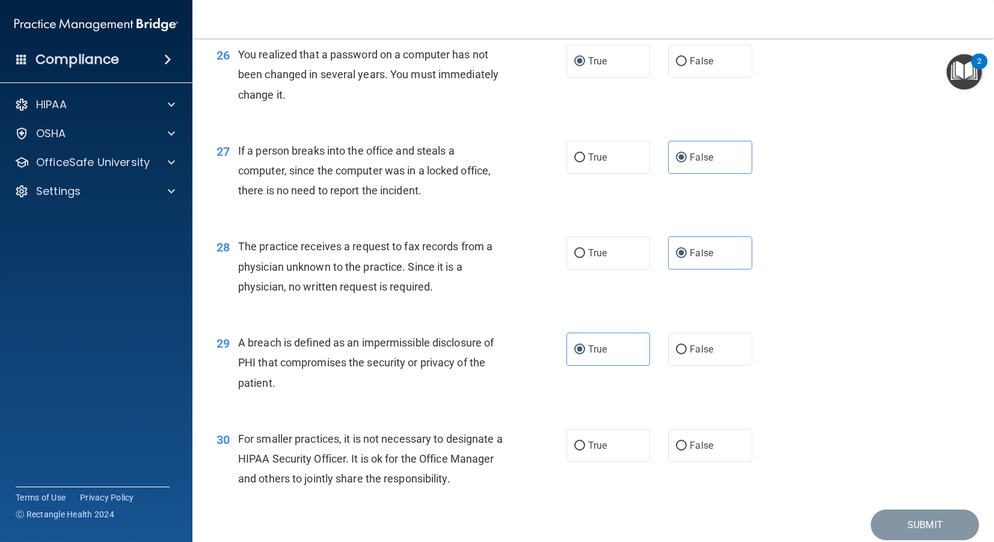
click at [490, 474] on span "For smaller practices, it is not necessary to designate a HIPAA Security Office…" at bounding box center [370, 458] width 265 height 52
click at [489, 479] on span "For smaller practices, it is not necessary to designate a HIPAA Security Office…" at bounding box center [370, 458] width 265 height 52
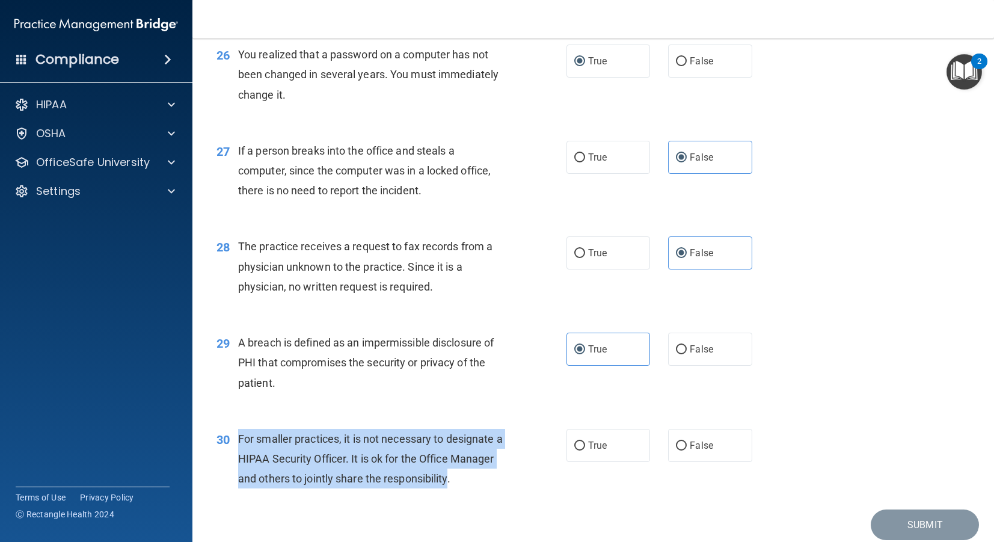
drag, startPoint x: 494, startPoint y: 482, endPoint x: 233, endPoint y: 441, distance: 264.2
click at [233, 441] on div "30 For smaller practices, it is not necessary to designate a HIPAA Security Off…" at bounding box center [391, 462] width 386 height 66
copy div "For smaller practices, it is not necessary to designate a HIPAA Security Office…"
click at [679, 444] on input "False" at bounding box center [681, 445] width 11 height 9
radio input "true"
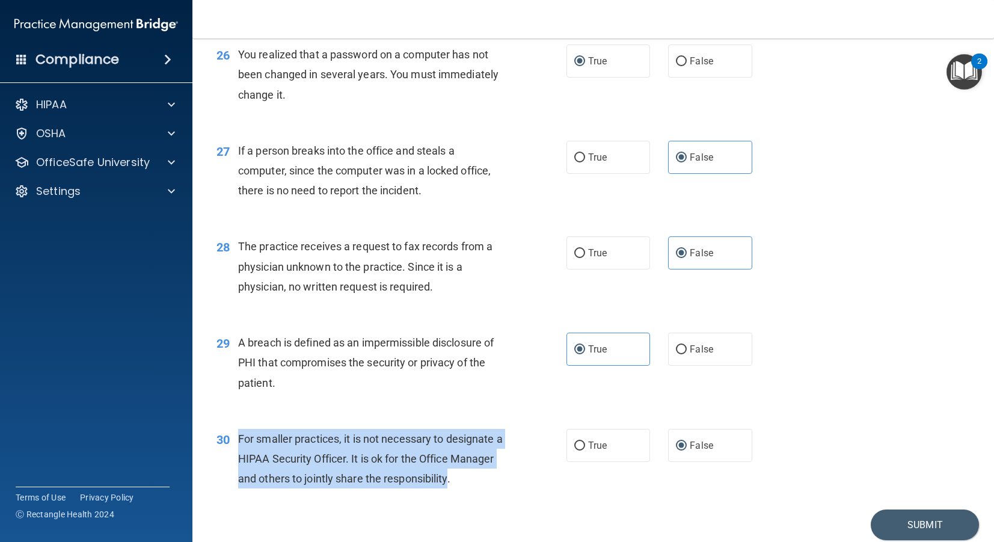
scroll to position [2617, 0]
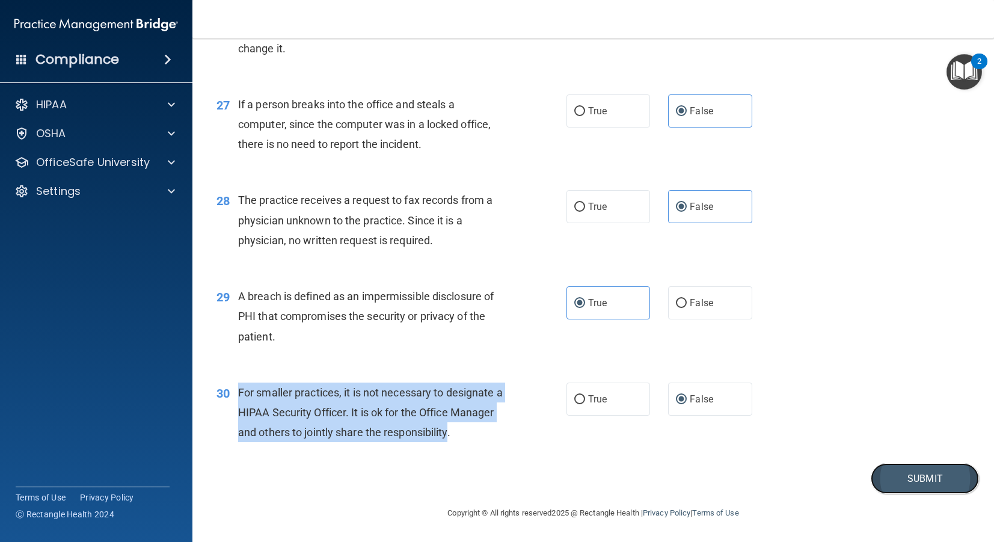
click at [897, 476] on button "Submit" at bounding box center [925, 478] width 108 height 31
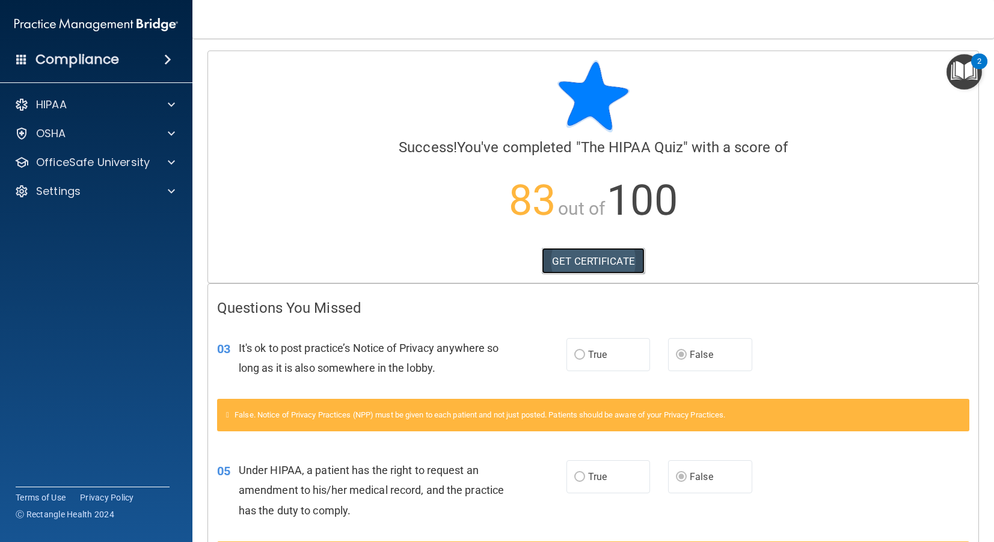
click at [621, 258] on link "GET CERTIFICATE" at bounding box center [593, 261] width 103 height 26
click at [155, 102] on div at bounding box center [170, 104] width 30 height 14
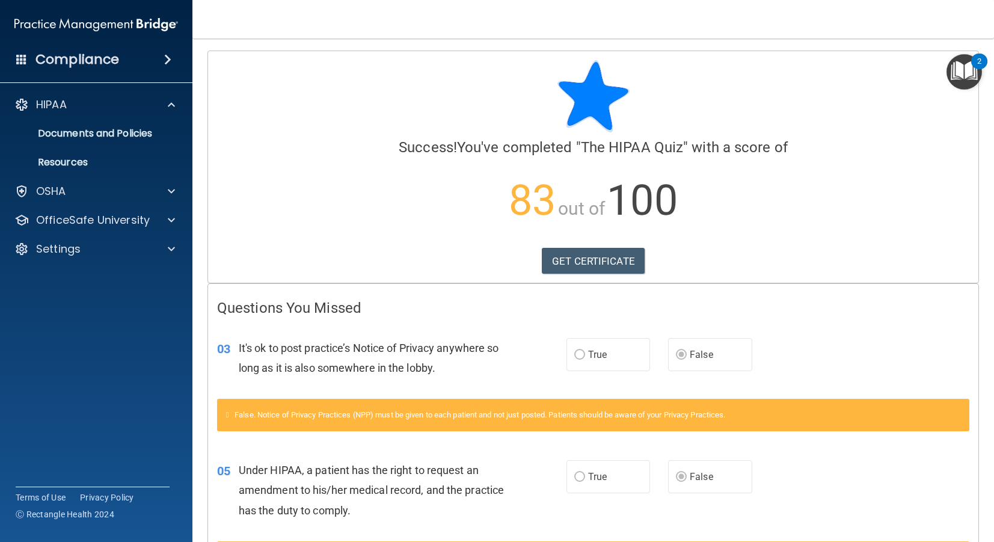
click at [165, 66] on span at bounding box center [167, 59] width 7 height 14
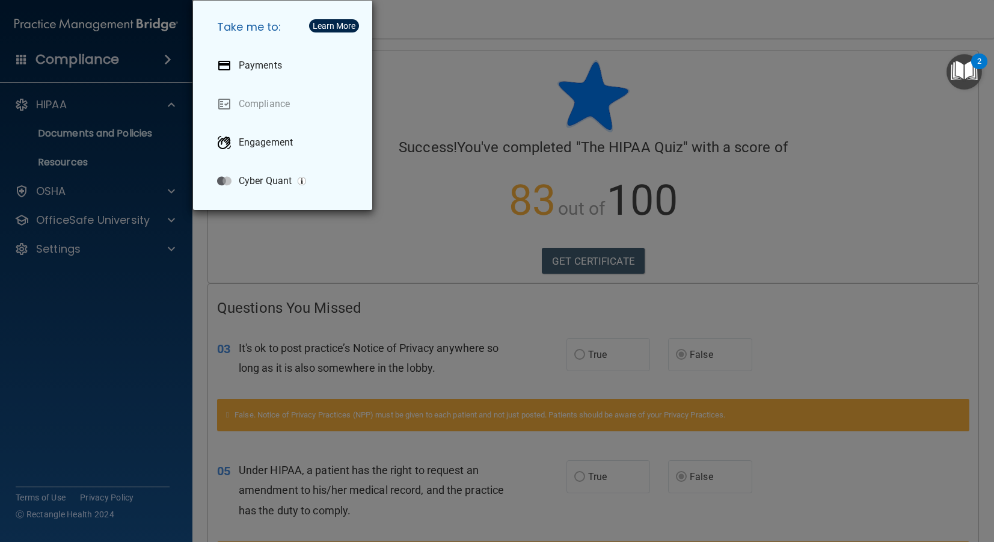
drag, startPoint x: 89, startPoint y: 57, endPoint x: 48, endPoint y: 56, distance: 41.5
click at [89, 57] on div "Take me to: Payments Compliance Engagement Cyber Quant" at bounding box center [497, 271] width 994 height 542
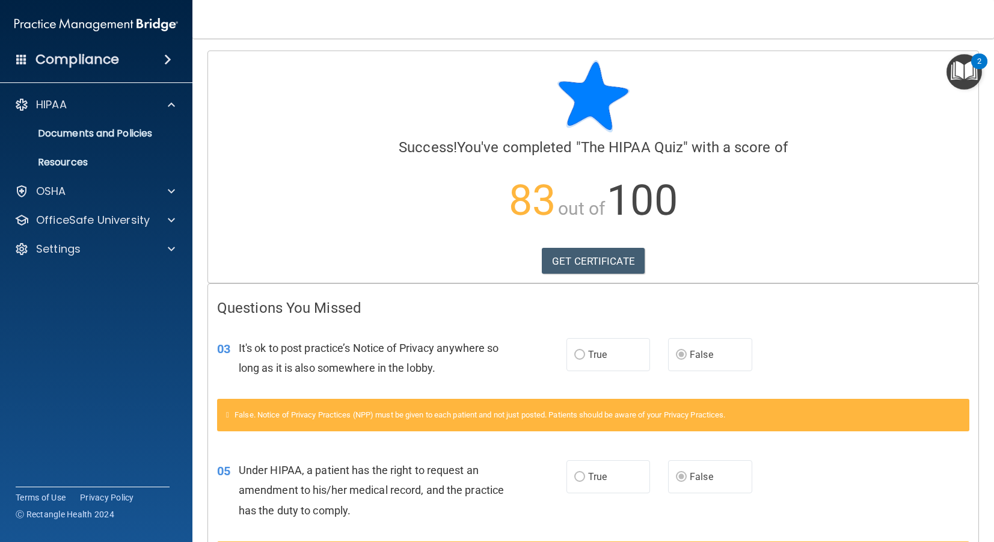
click at [24, 65] on div "Compliance" at bounding box center [96, 59] width 192 height 26
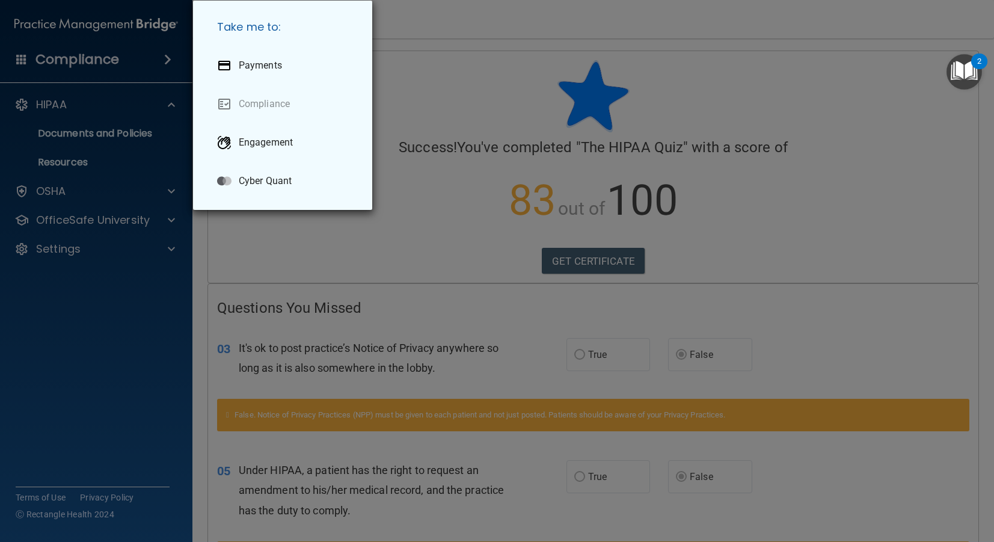
click at [58, 167] on div "Take me to: Payments Compliance Engagement Cyber Quant" at bounding box center [497, 271] width 994 height 542
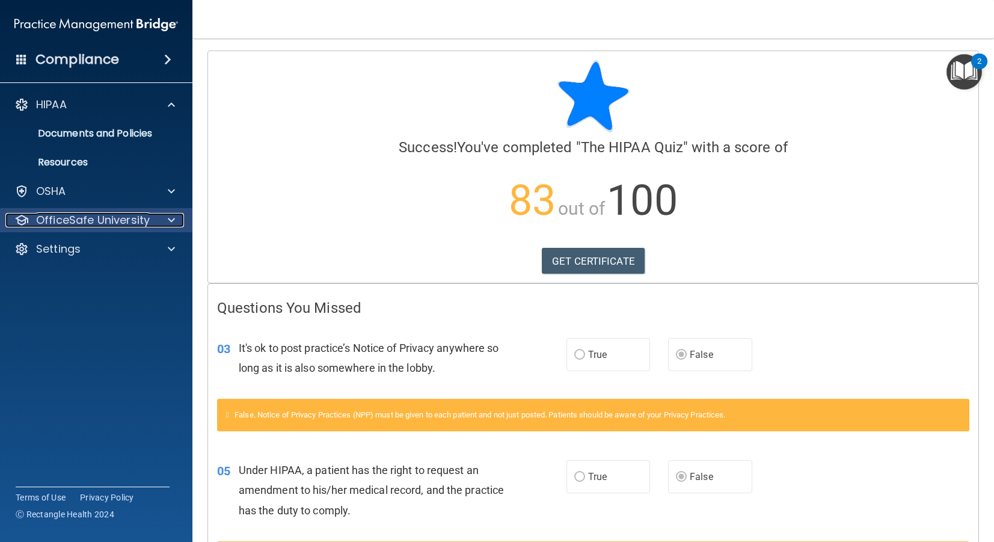
click at [165, 220] on div at bounding box center [170, 220] width 30 height 14
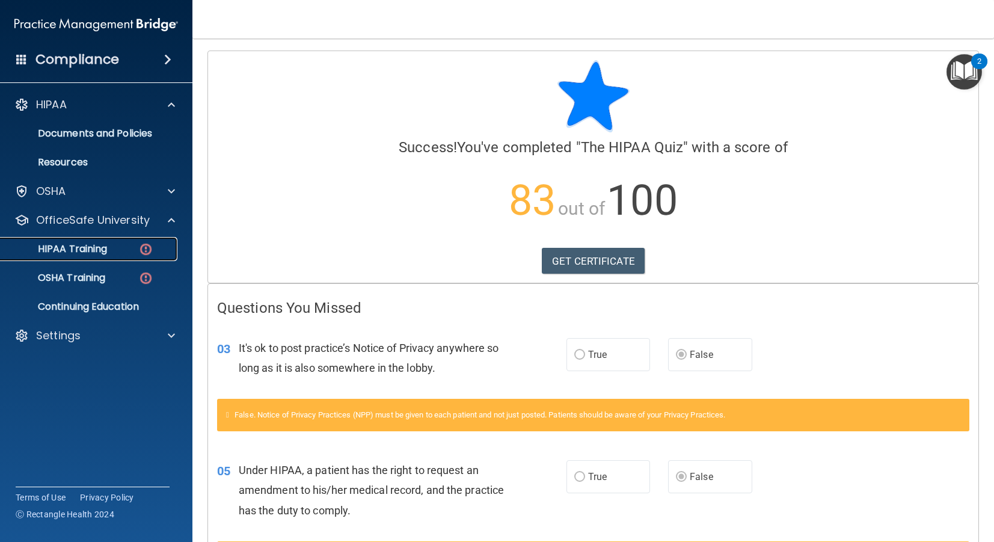
click at [148, 256] on img at bounding box center [145, 249] width 15 height 15
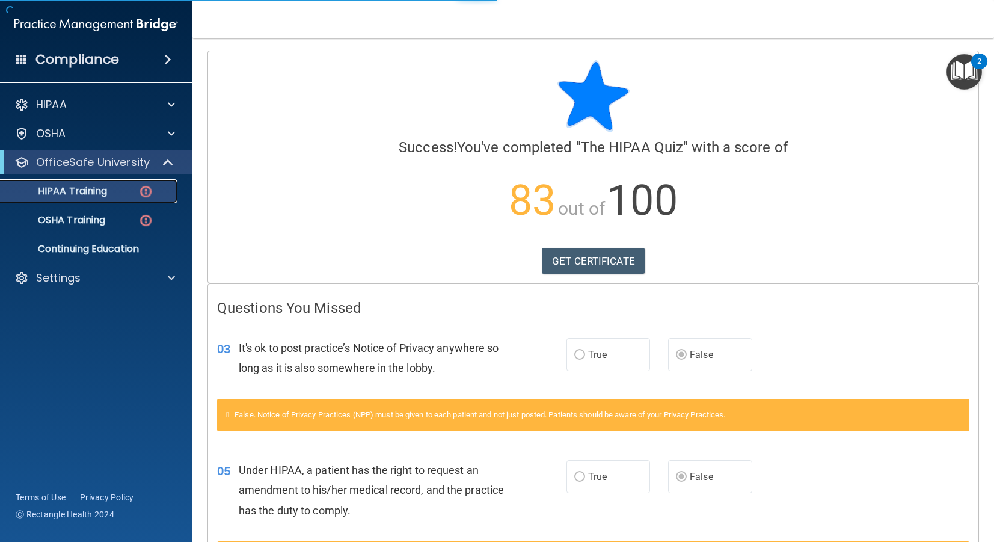
click at [55, 195] on p "HIPAA Training" at bounding box center [57, 191] width 99 height 12
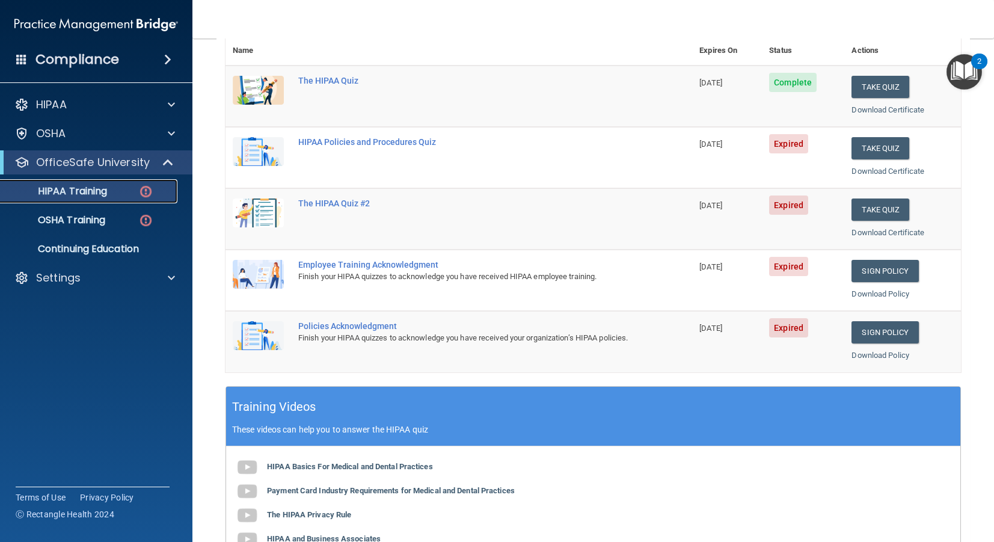
scroll to position [71, 0]
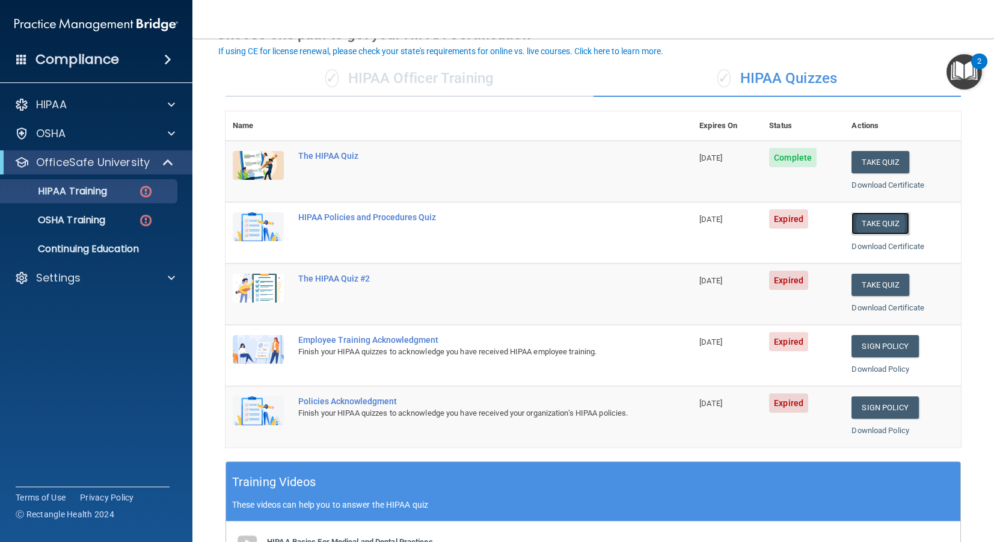
click at [901, 216] on button "Take Quiz" at bounding box center [880, 223] width 58 height 22
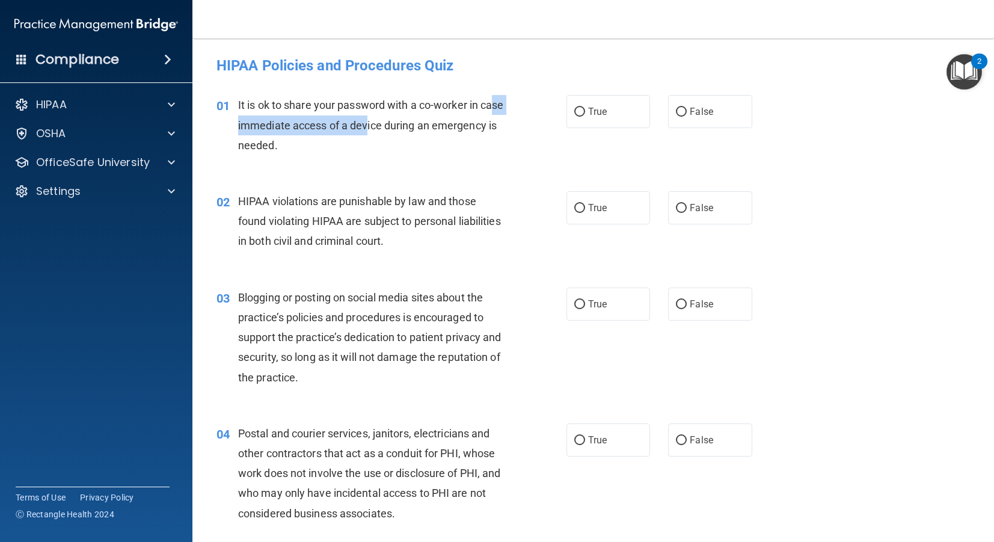
drag, startPoint x: 249, startPoint y: 118, endPoint x: 393, endPoint y: 129, distance: 144.7
click at [393, 129] on span "It is ok to share your password with a co-worker in case immediate access of a …" at bounding box center [371, 125] width 266 height 52
click at [349, 132] on div "It is ok to share your password with a co-worker in case immediate access of a …" at bounding box center [376, 125] width 276 height 60
click at [684, 113] on input "False" at bounding box center [681, 112] width 11 height 9
radio input "true"
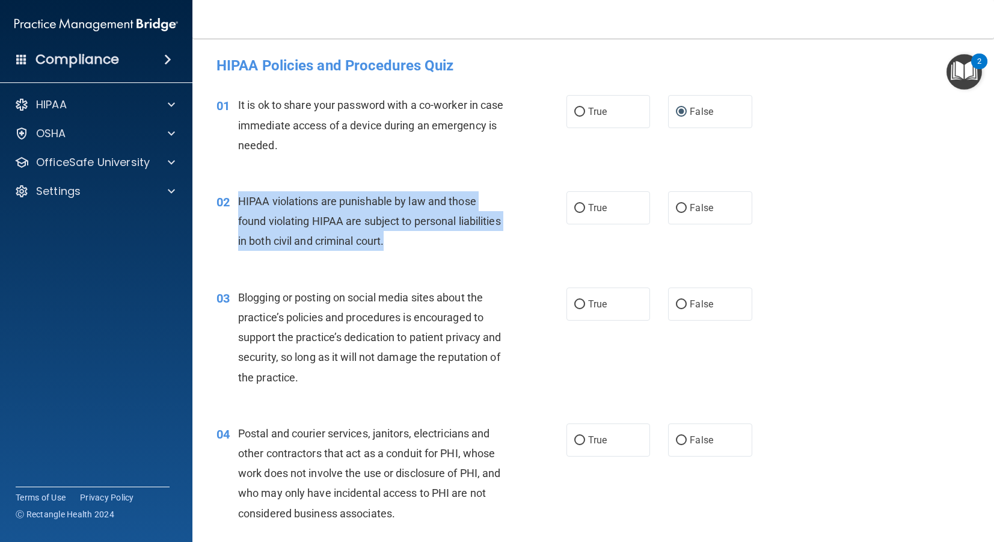
drag, startPoint x: 229, startPoint y: 203, endPoint x: 541, endPoint y: 241, distance: 313.8
click at [534, 245] on div "02 HIPAA violations are punishable by law and those found violating HIPAA are s…" at bounding box center [391, 224] width 386 height 66
click at [580, 206] on input "True" at bounding box center [579, 208] width 11 height 9
radio input "true"
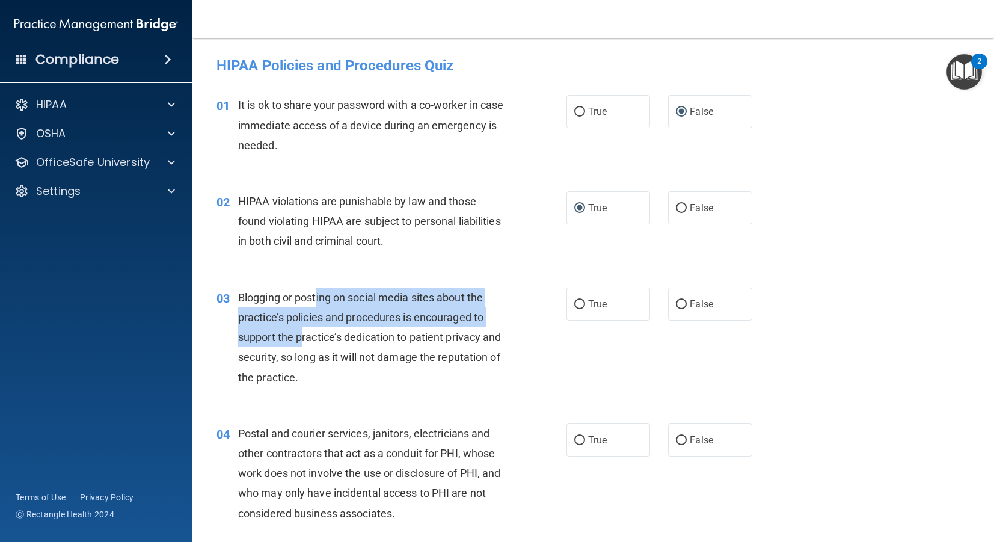
drag, startPoint x: 316, startPoint y: 293, endPoint x: 304, endPoint y: 344, distance: 51.9
click at [304, 344] on div "Blogging or posting on social media sites about the practice’s policies and pro…" at bounding box center [376, 337] width 276 height 100
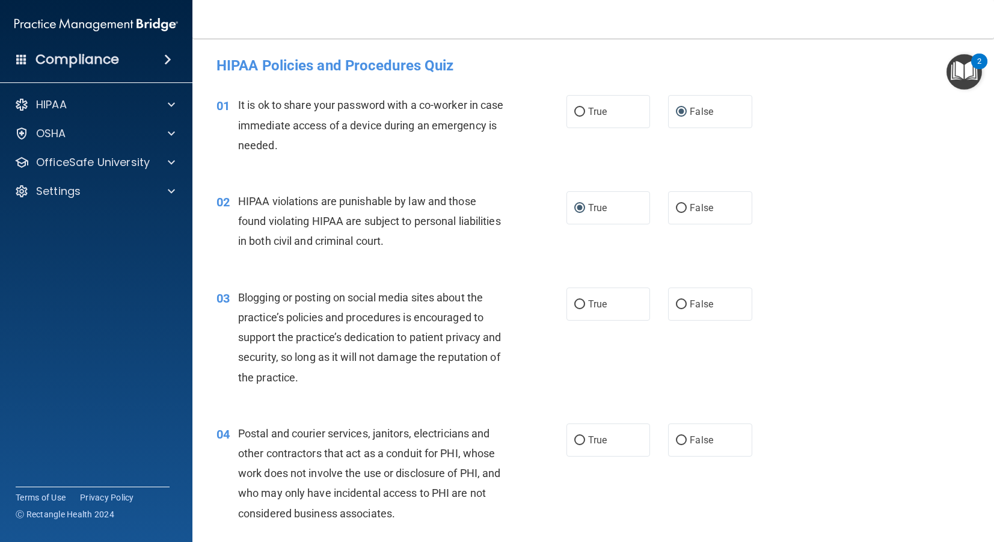
drag, startPoint x: 284, startPoint y: 381, endPoint x: 293, endPoint y: 382, distance: 8.4
click at [284, 382] on span "Blogging or posting on social media sites about the practice’s policies and pro…" at bounding box center [369, 337] width 263 height 93
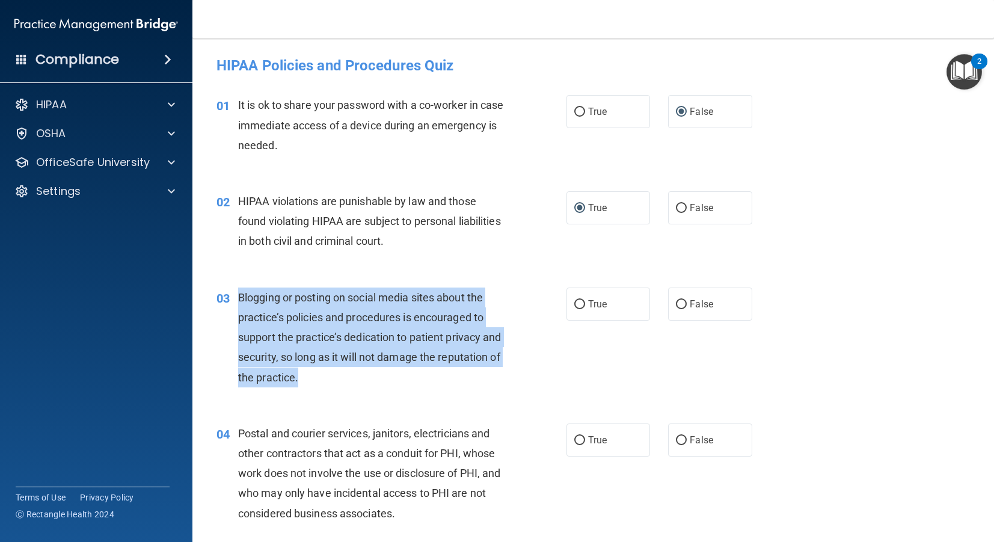
drag, startPoint x: 286, startPoint y: 372, endPoint x: 281, endPoint y: 308, distance: 63.9
click at [236, 298] on div "03 Blogging or posting on social media sites about the practice’s policies and …" at bounding box center [391, 340] width 386 height 106
copy div "Blogging or posting on social media sites about the practice’s policies and pro…"
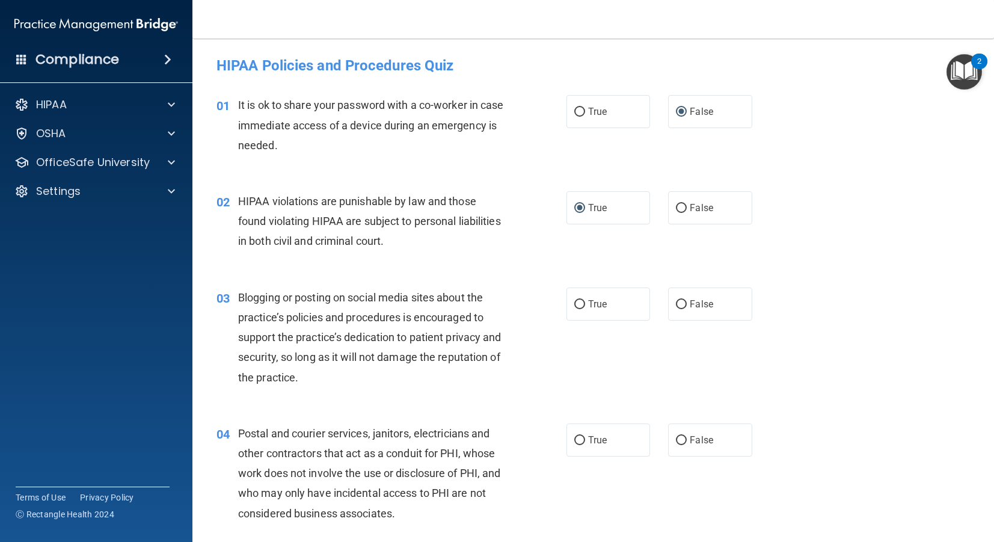
click at [341, 328] on div "Blogging or posting on social media sites about the practice’s policies and pro…" at bounding box center [376, 337] width 276 height 100
click at [595, 304] on span "True" at bounding box center [597, 303] width 19 height 11
click at [585, 304] on input "True" at bounding box center [579, 304] width 11 height 9
radio input "true"
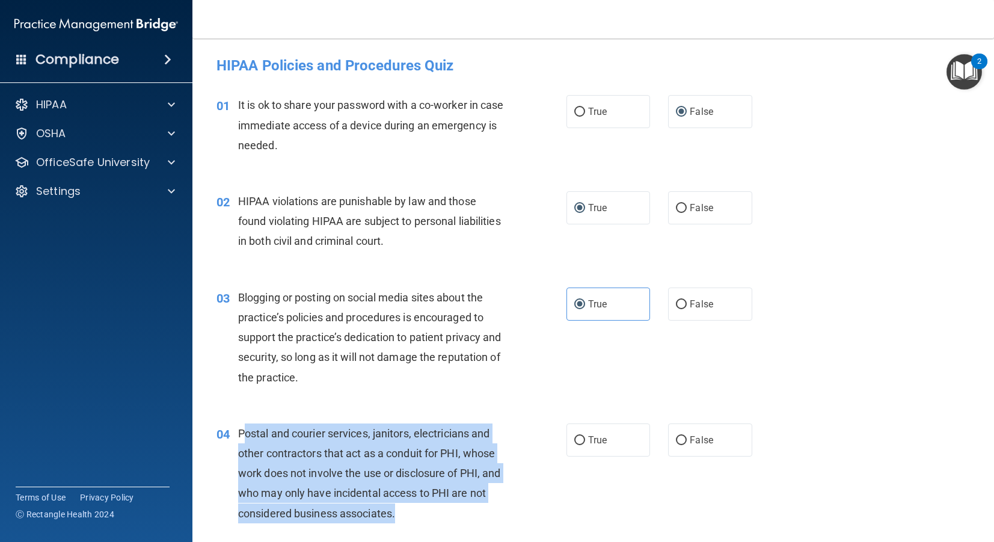
drag, startPoint x: 248, startPoint y: 432, endPoint x: 494, endPoint y: 524, distance: 262.4
click at [494, 524] on div "04 Postal and courier services, janitors, electricians and other contractors th…" at bounding box center [391, 476] width 386 height 106
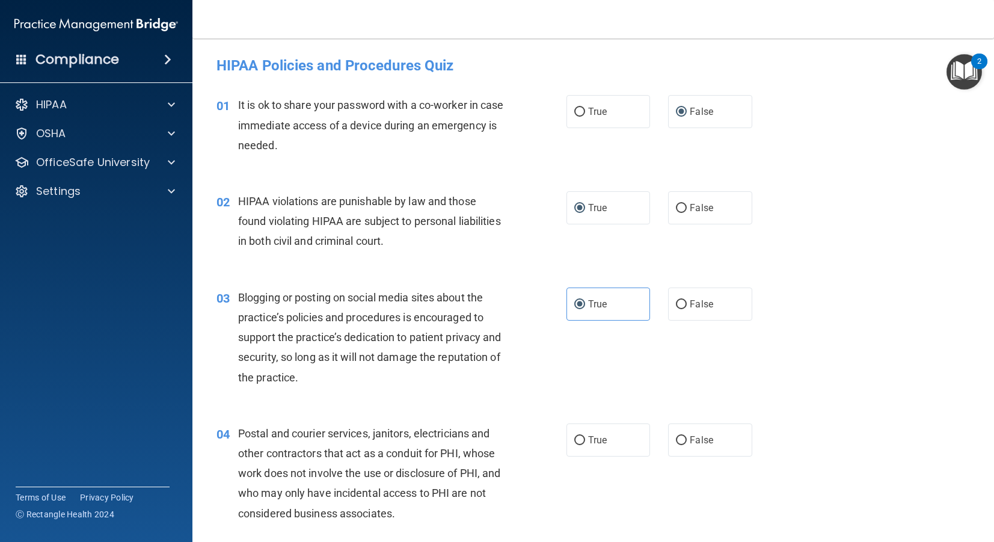
drag, startPoint x: 493, startPoint y: 520, endPoint x: 382, endPoint y: 465, distance: 124.2
click at [494, 520] on div "Postal and courier services, janitors, electricians and other contractors that …" at bounding box center [376, 473] width 276 height 100
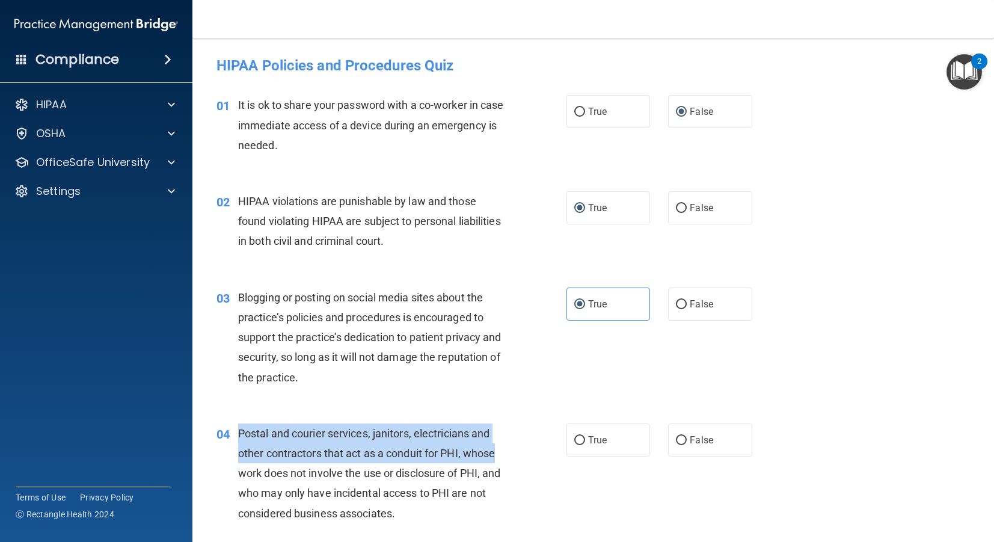
drag, startPoint x: 239, startPoint y: 432, endPoint x: 503, endPoint y: 444, distance: 264.2
click at [503, 444] on div "Postal and courier services, janitors, electricians and other contractors that …" at bounding box center [376, 473] width 276 height 100
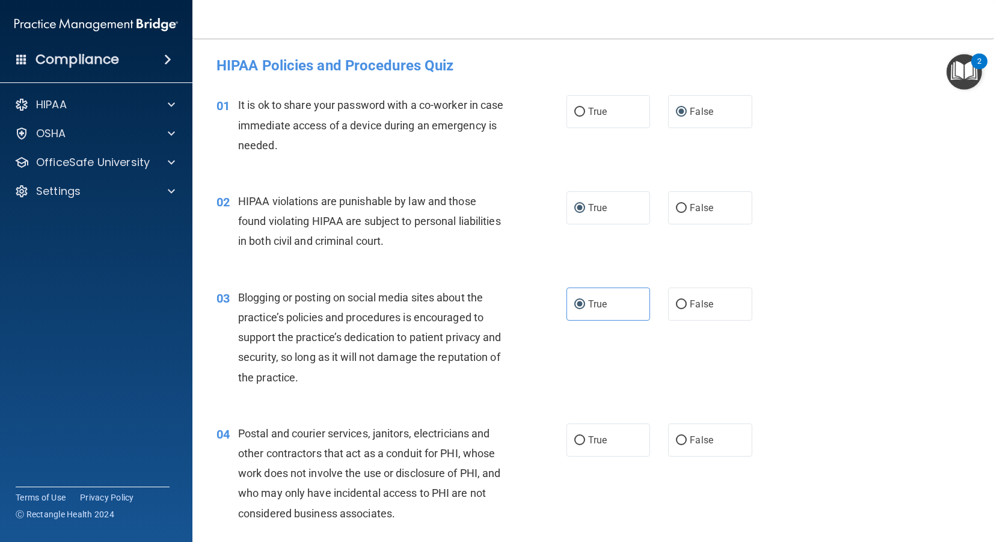
click at [503, 444] on div "Postal and courier services, janitors, electricians and other contractors that …" at bounding box center [376, 473] width 276 height 100
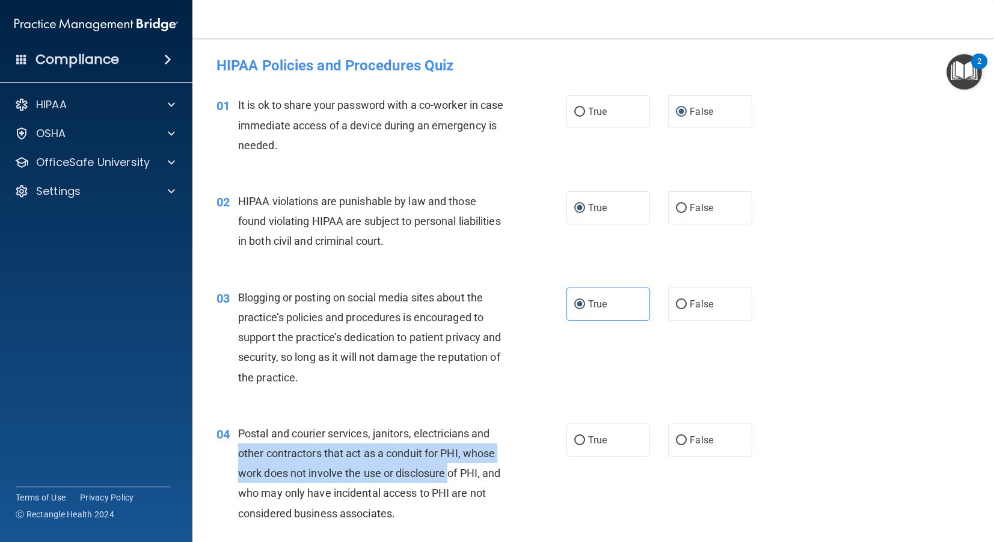
drag, startPoint x: 237, startPoint y: 452, endPoint x: 452, endPoint y: 472, distance: 216.2
click at [452, 472] on div "04 Postal and courier services, janitors, electricians and other contractors th…" at bounding box center [391, 476] width 386 height 106
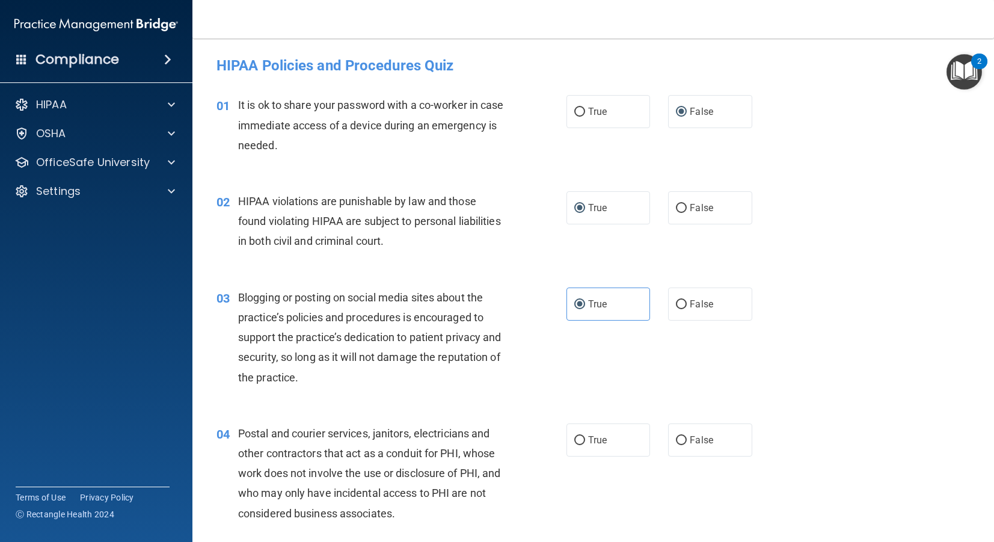
click at [447, 459] on div "Postal and courier services, janitors, electricians and other contractors that …" at bounding box center [376, 473] width 276 height 100
drag, startPoint x: 470, startPoint y: 456, endPoint x: 479, endPoint y: 462, distance: 10.0
click at [471, 456] on span "Postal and courier services, janitors, electricians and other contractors that …" at bounding box center [369, 473] width 263 height 93
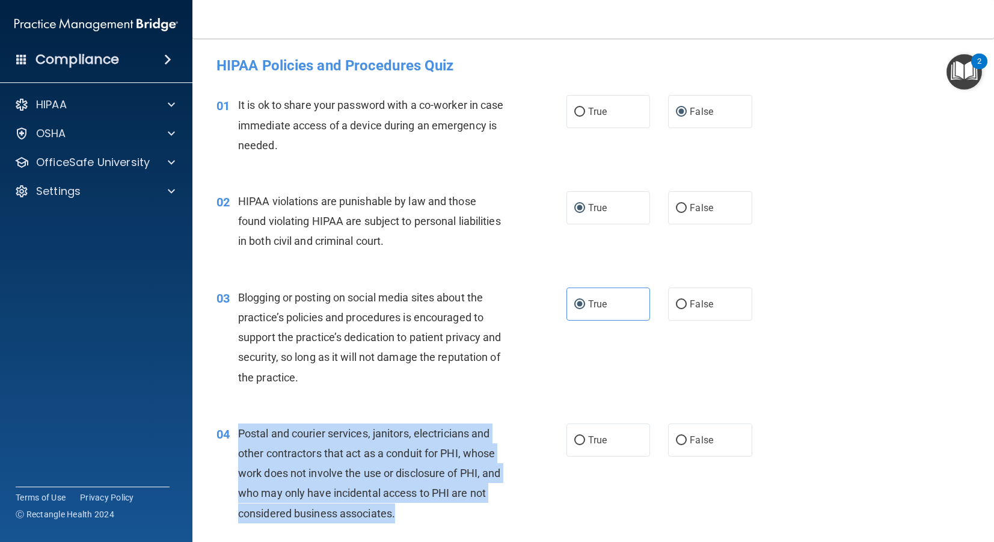
drag, startPoint x: 406, startPoint y: 511, endPoint x: 238, endPoint y: 434, distance: 185.4
click at [238, 434] on div "04 Postal and courier services, janitors, electricians and other contractors th…" at bounding box center [391, 476] width 386 height 106
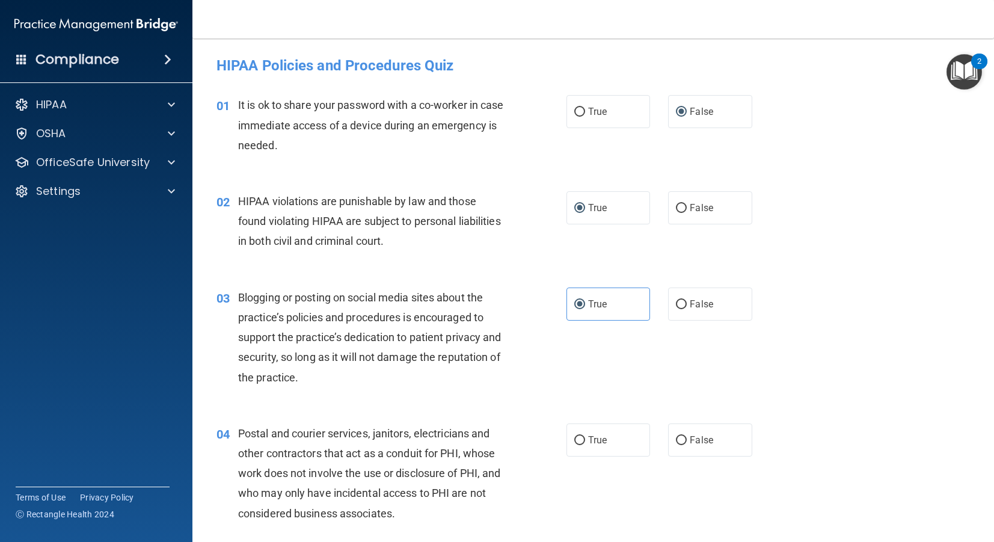
click at [260, 444] on div "Postal and courier services, janitors, electricians and other contractors that …" at bounding box center [376, 473] width 276 height 100
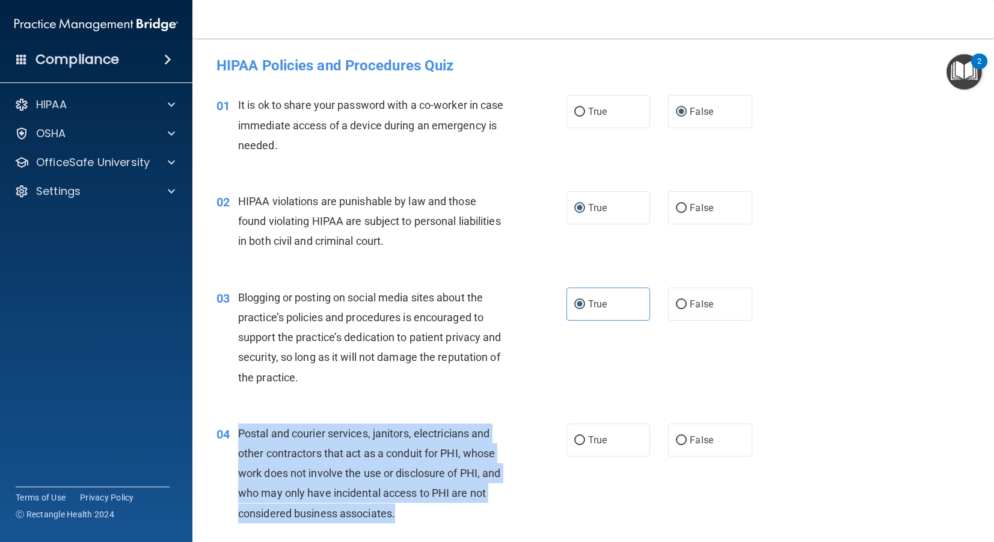
drag, startPoint x: 240, startPoint y: 434, endPoint x: 405, endPoint y: 518, distance: 185.3
click at [405, 518] on div "Postal and courier services, janitors, electricians and other contractors that …" at bounding box center [376, 473] width 276 height 100
click at [583, 443] on input "True" at bounding box center [579, 440] width 11 height 9
radio input "true"
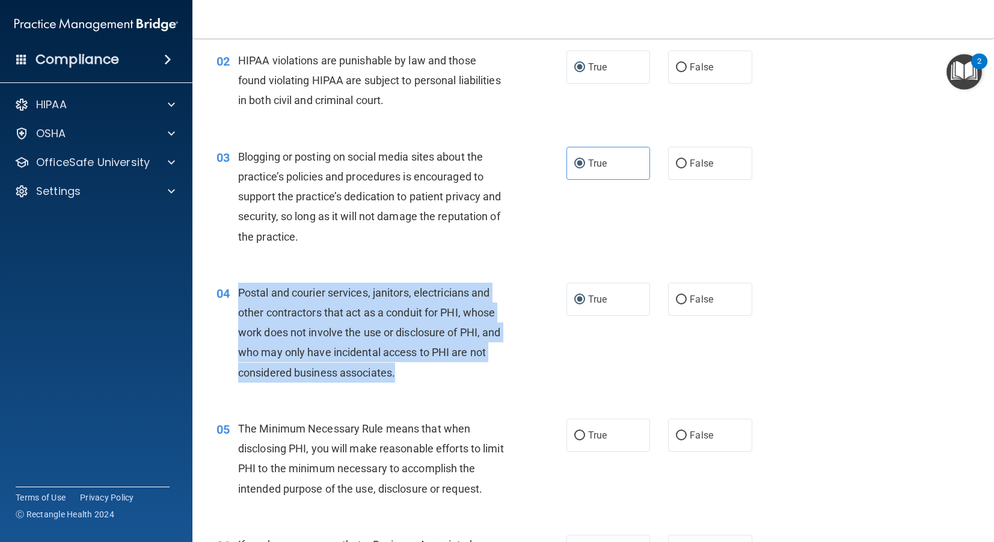
scroll to position [385, 0]
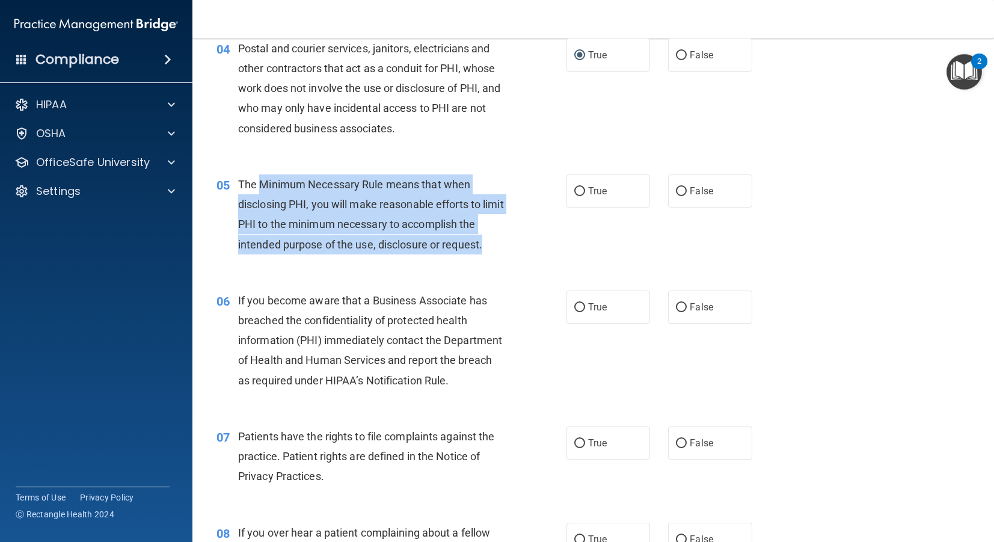
drag, startPoint x: 258, startPoint y: 185, endPoint x: 565, endPoint y: 221, distance: 309.4
click at [497, 254] on div "The Minimum Necessary Rule means that when disclosing PHI, you will make reason…" at bounding box center [376, 214] width 276 height 80
click at [578, 188] on input "True" at bounding box center [579, 191] width 11 height 9
radio input "true"
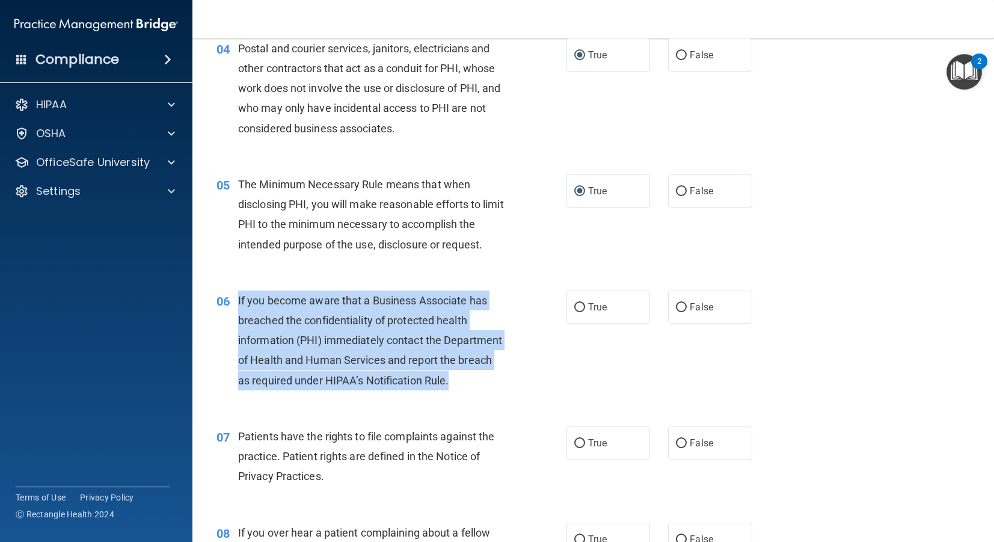
drag, startPoint x: 235, startPoint y: 299, endPoint x: 476, endPoint y: 378, distance: 253.7
click at [477, 378] on div "06 If you become aware that a Business Associate has breached the confidentiali…" at bounding box center [391, 343] width 386 height 106
click at [279, 307] on div "If you become aware that a Business Associate has breached the confidentiality …" at bounding box center [376, 340] width 276 height 100
drag, startPoint x: 238, startPoint y: 302, endPoint x: 538, endPoint y: 337, distance: 302.6
click at [459, 382] on div "If you become aware that a Business Associate has breached the confidentiality …" at bounding box center [376, 340] width 276 height 100
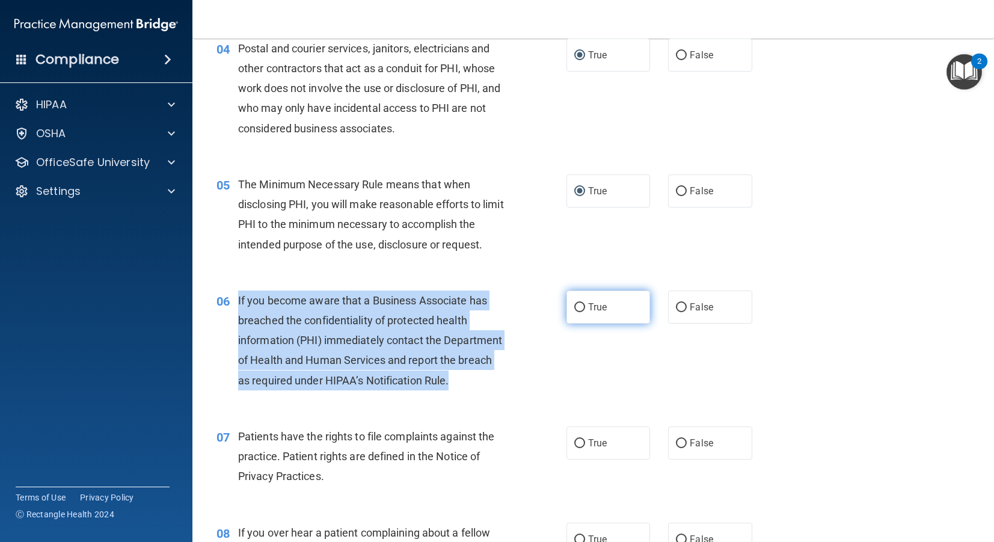
click at [578, 305] on input "True" at bounding box center [579, 307] width 11 height 9
radio input "true"
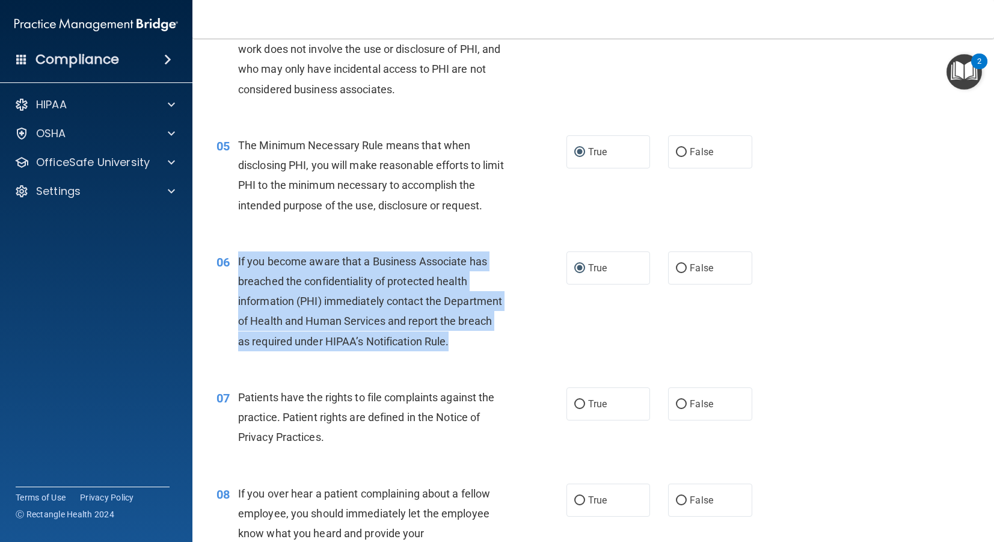
scroll to position [541, 0]
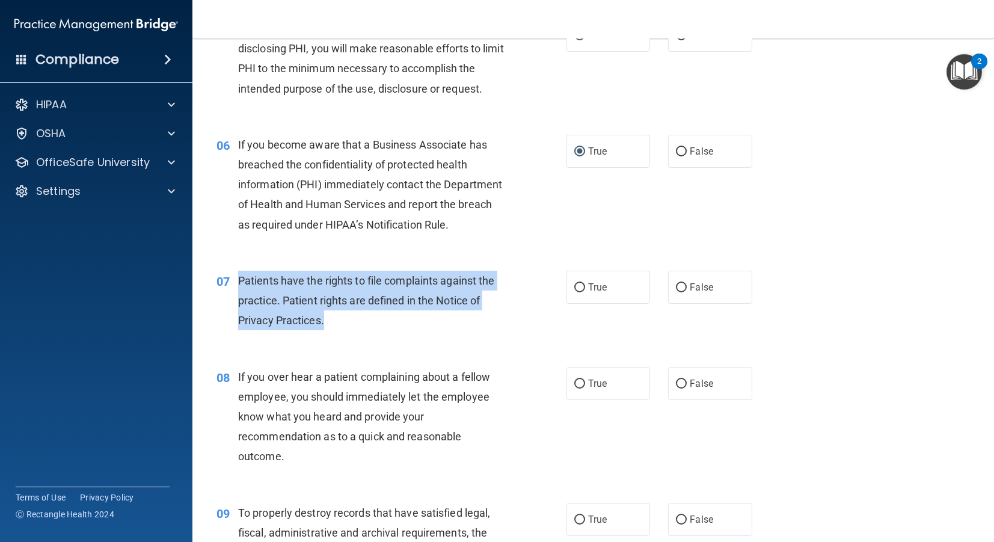
drag, startPoint x: 236, startPoint y: 277, endPoint x: 476, endPoint y: 321, distance: 243.3
click at [412, 328] on div "07 Patients have the rights to file complaints against the practice. Patient ri…" at bounding box center [391, 304] width 386 height 66
click at [584, 290] on input "True" at bounding box center [579, 287] width 11 height 9
radio input "true"
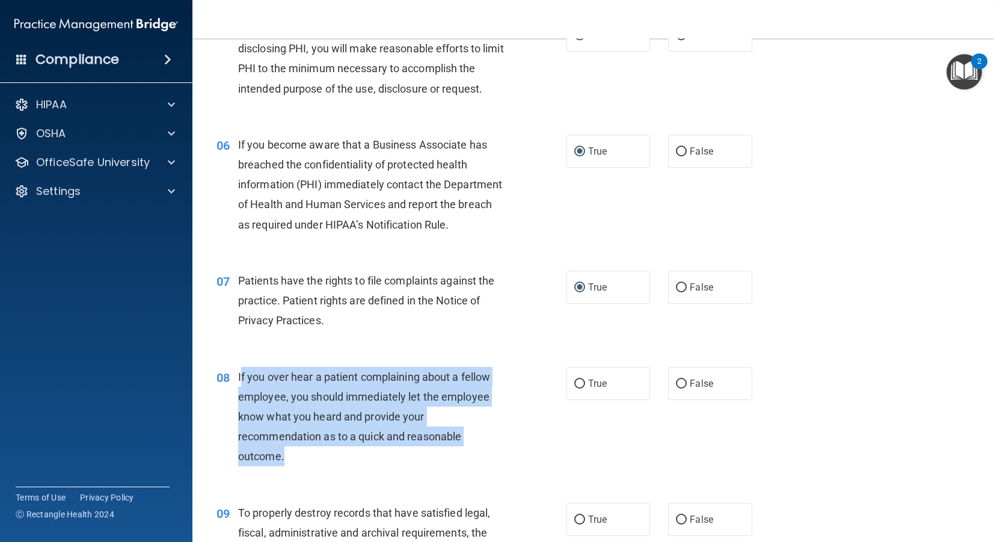
drag, startPoint x: 240, startPoint y: 375, endPoint x: 340, endPoint y: 467, distance: 135.3
click at [340, 467] on div "08 If you over hear a patient complaining about a fellow employee, you should i…" at bounding box center [391, 420] width 386 height 106
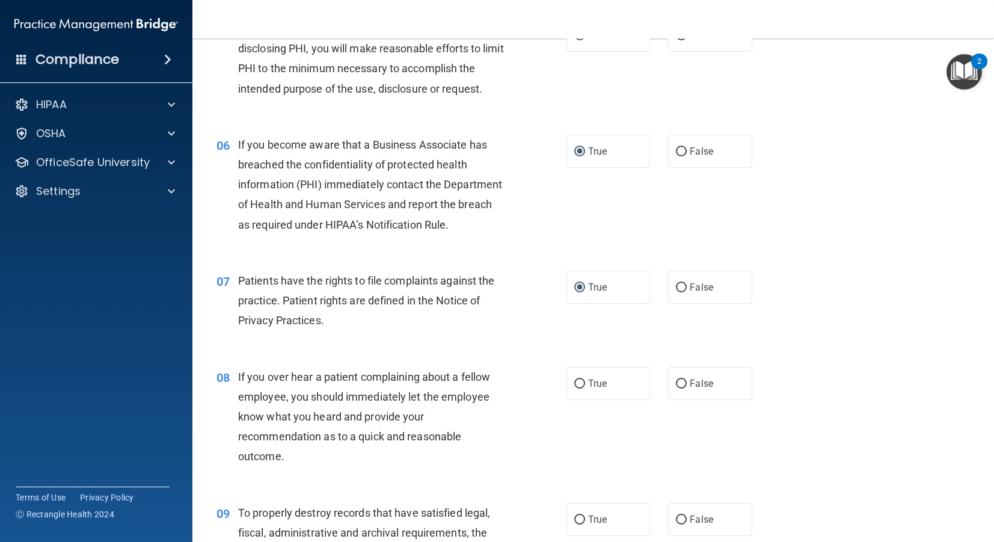
click at [372, 421] on span "If you over hear a patient complaining about a fellow employee, you should imme…" at bounding box center [364, 416] width 252 height 93
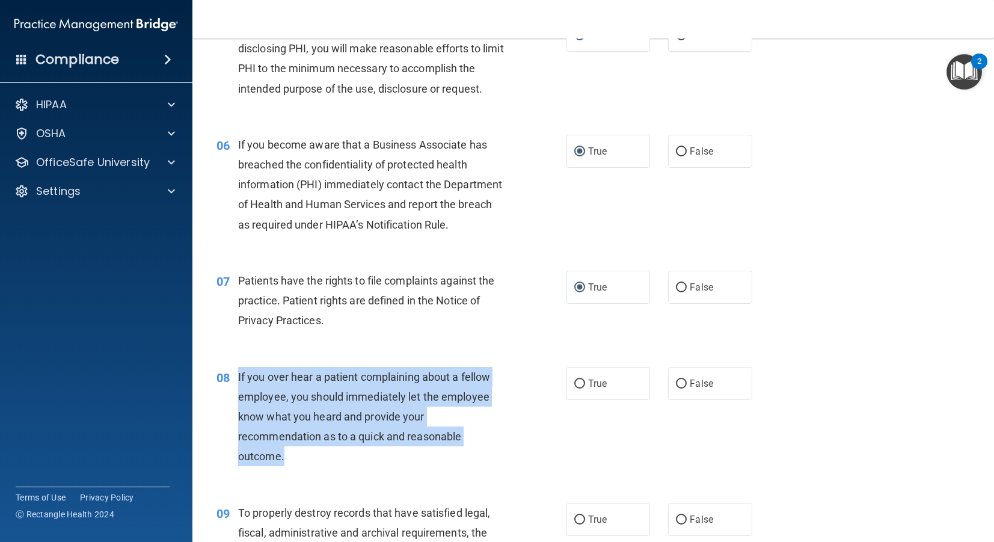
drag, startPoint x: 290, startPoint y: 455, endPoint x: 271, endPoint y: 388, distance: 69.6
click at [236, 370] on div "08 If you over hear a patient complaining about a fellow employee, you should i…" at bounding box center [391, 420] width 386 height 106
drag, startPoint x: 679, startPoint y: 384, endPoint x: 636, endPoint y: 382, distance: 43.3
click at [679, 383] on input "False" at bounding box center [681, 383] width 11 height 9
radio input "true"
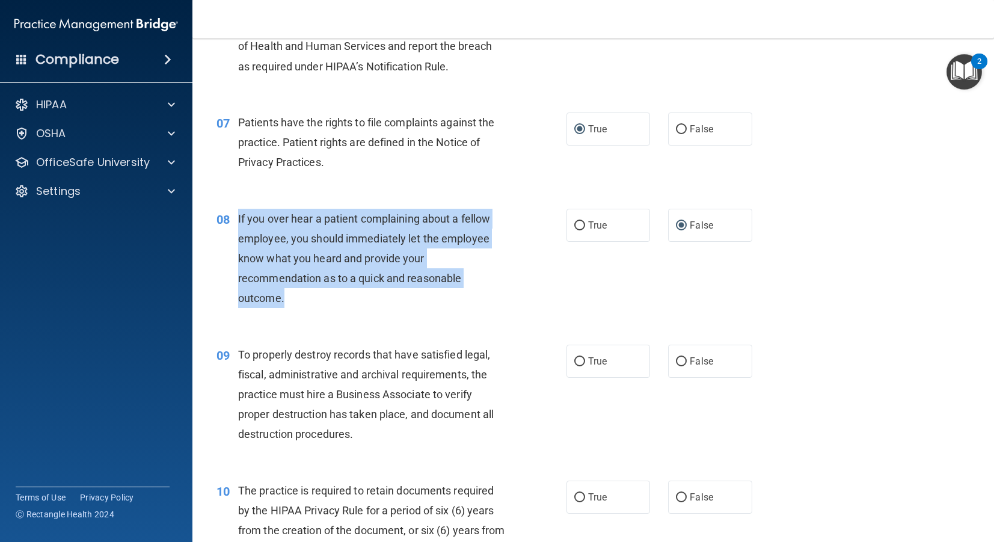
scroll to position [722, 0]
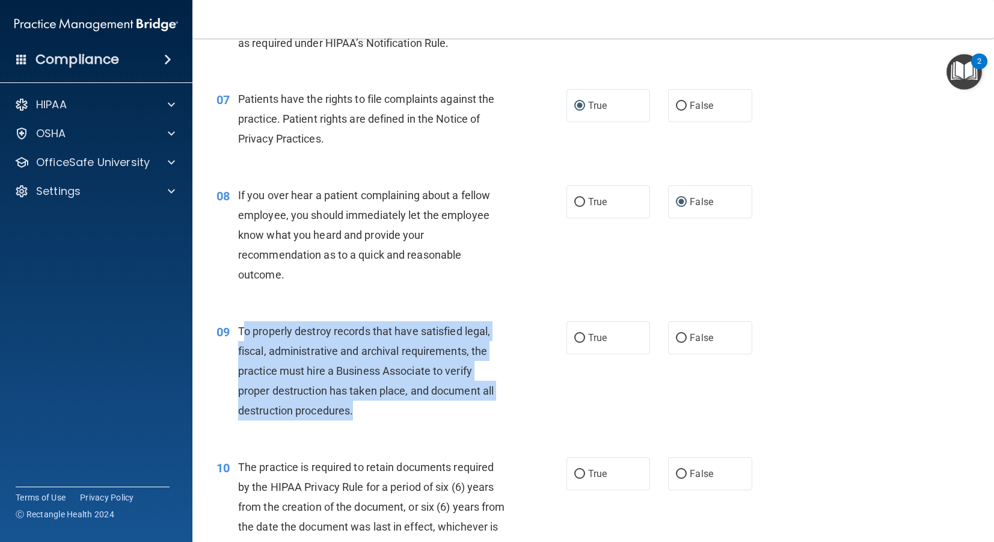
drag, startPoint x: 243, startPoint y: 334, endPoint x: 447, endPoint y: 409, distance: 217.3
click at [494, 408] on div "To properly destroy records that have satisfied legal, fiscal, administrative a…" at bounding box center [376, 371] width 276 height 100
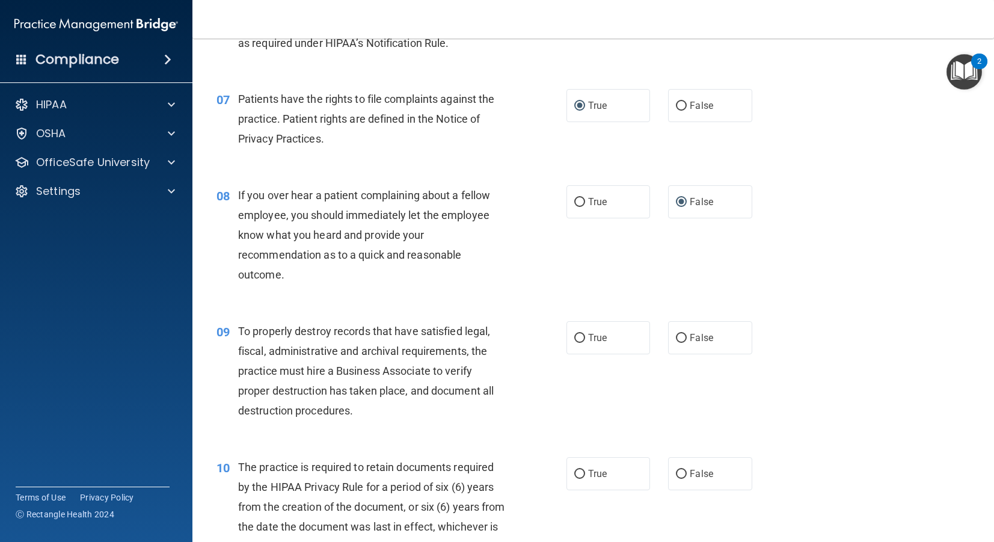
drag, startPoint x: 434, startPoint y: 411, endPoint x: 385, endPoint y: 411, distance: 49.3
click at [406, 410] on div "To properly destroy records that have satisfied legal, fiscal, administrative a…" at bounding box center [376, 371] width 276 height 100
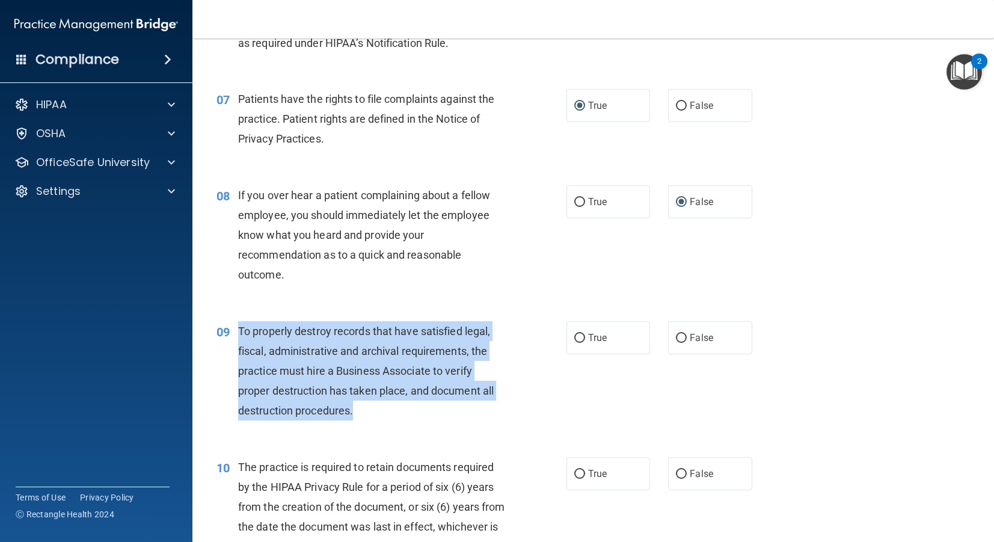
drag, startPoint x: 360, startPoint y: 411, endPoint x: 243, endPoint y: 336, distance: 139.1
click at [239, 334] on div "To properly destroy records that have satisfied legal, fiscal, administrative a…" at bounding box center [376, 371] width 276 height 100
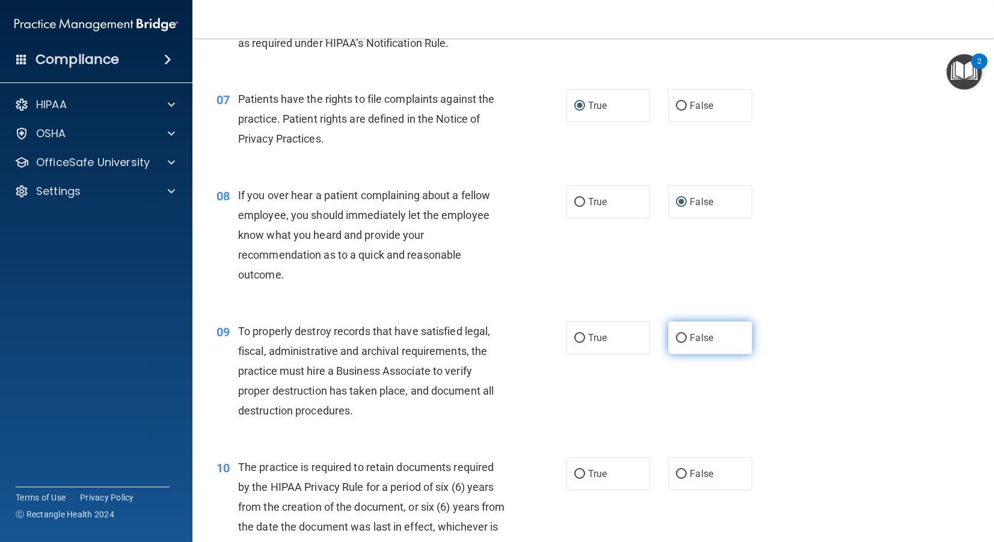
click at [687, 339] on label "False" at bounding box center [710, 337] width 84 height 33
click at [687, 339] on input "False" at bounding box center [681, 338] width 11 height 9
radio input "true"
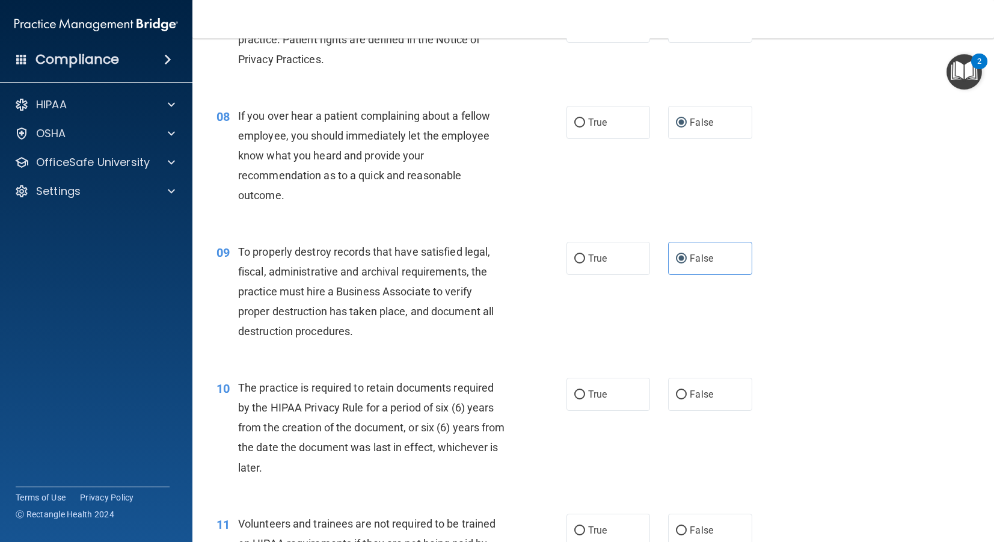
scroll to position [814, 0]
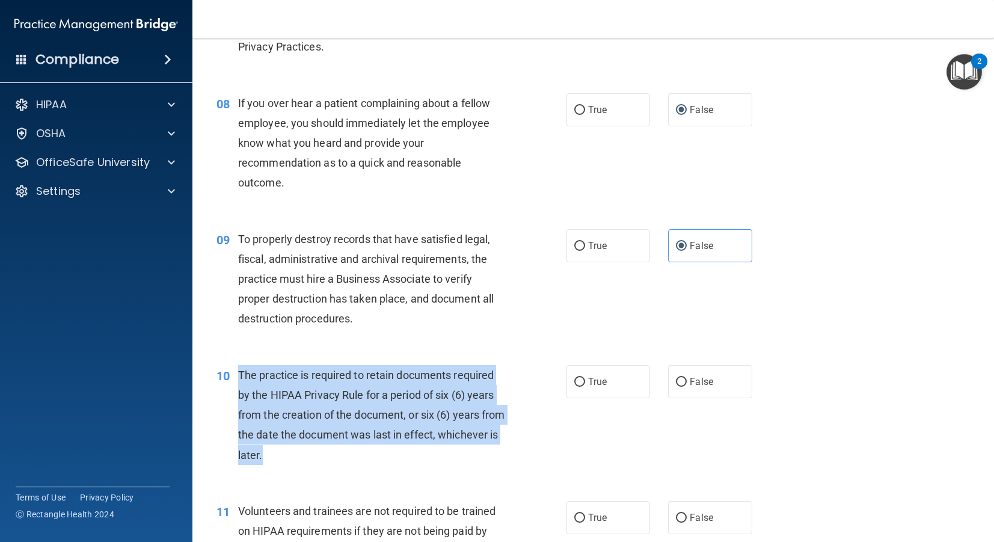
drag, startPoint x: 343, startPoint y: 453, endPoint x: 292, endPoint y: 400, distance: 74.0
click at [228, 387] on div "10 The practice is required to retain documents required by the HIPAA Privacy R…" at bounding box center [391, 418] width 386 height 106
click at [575, 379] on input "True" at bounding box center [579, 382] width 11 height 9
radio input "true"
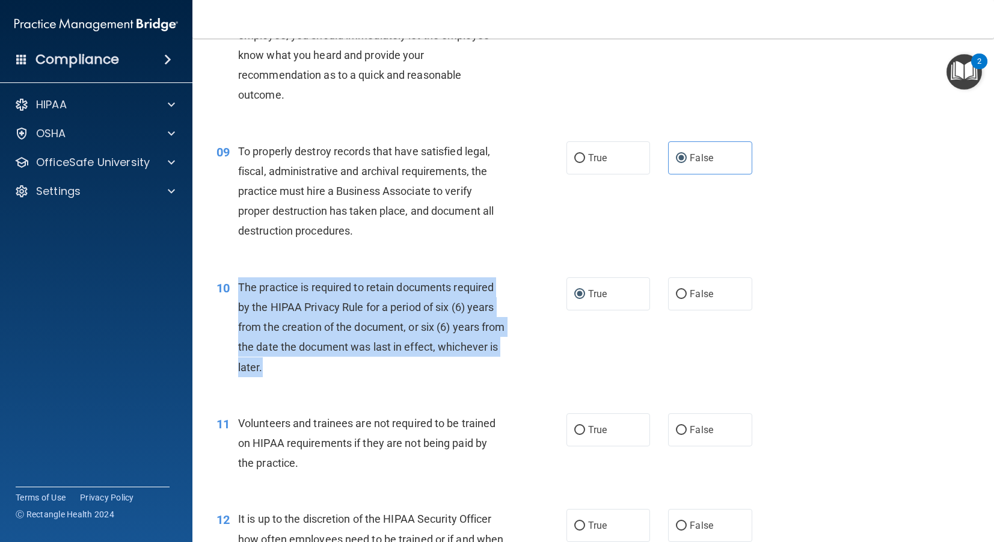
scroll to position [912, 0]
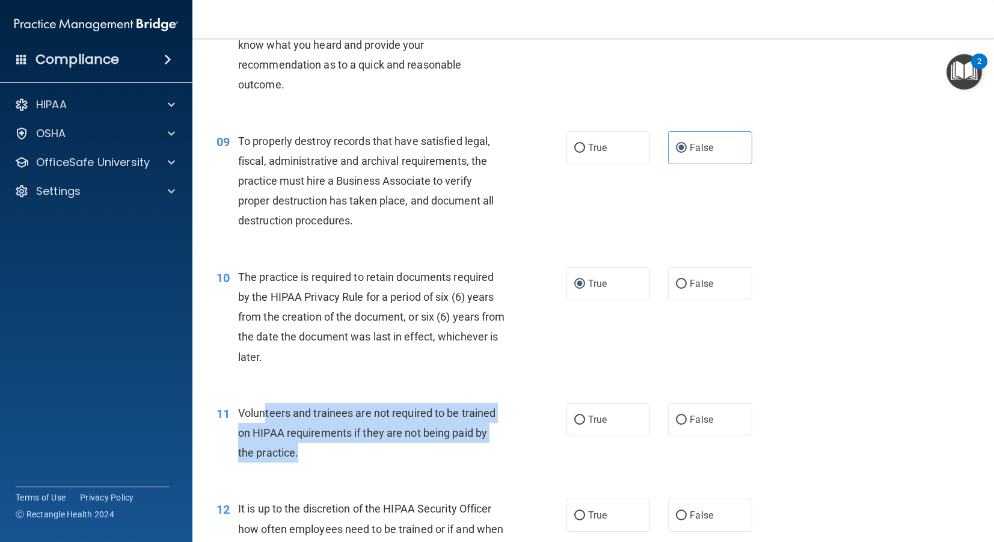
drag, startPoint x: 265, startPoint y: 417, endPoint x: 398, endPoint y: 438, distance: 134.5
click at [494, 452] on div "Volunteers and trainees are not required to be trained on HIPAA requirements if…" at bounding box center [376, 433] width 276 height 60
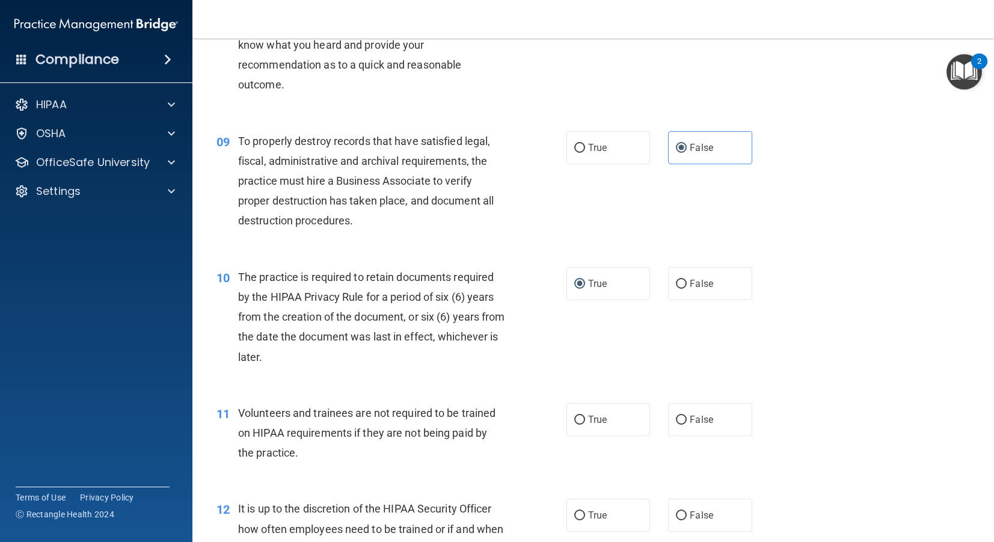
drag, startPoint x: 396, startPoint y: 438, endPoint x: 283, endPoint y: 449, distance: 113.5
click at [376, 441] on div "Volunteers and trainees are not required to be trained on HIPAA requirements if…" at bounding box center [376, 433] width 276 height 60
click at [280, 454] on span "Volunteers and trainees are not required to be trained on HIPAA requirements if…" at bounding box center [366, 432] width 257 height 52
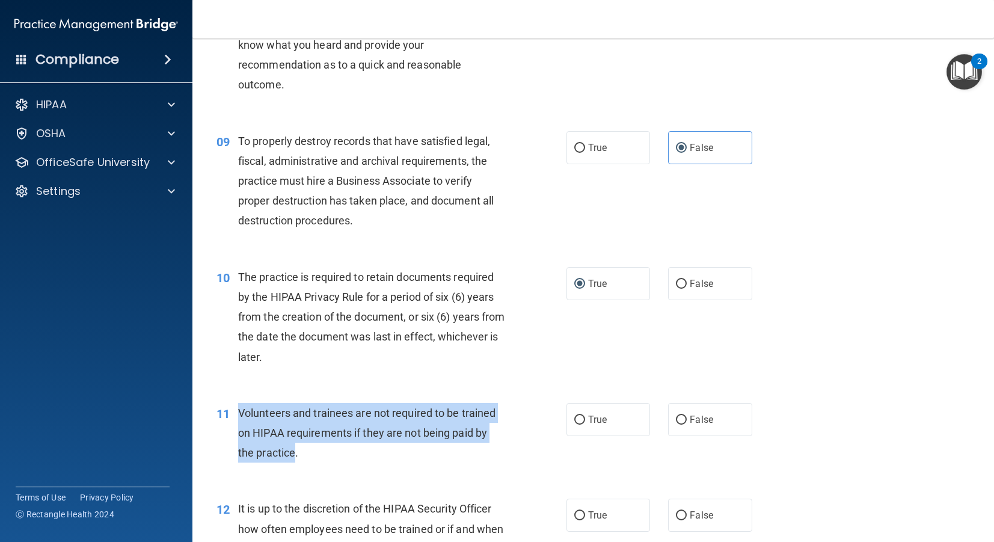
drag, startPoint x: 296, startPoint y: 461, endPoint x: 251, endPoint y: 411, distance: 67.3
click at [239, 409] on div "Volunteers and trainees are not required to be trained on HIPAA requirements if…" at bounding box center [376, 433] width 276 height 60
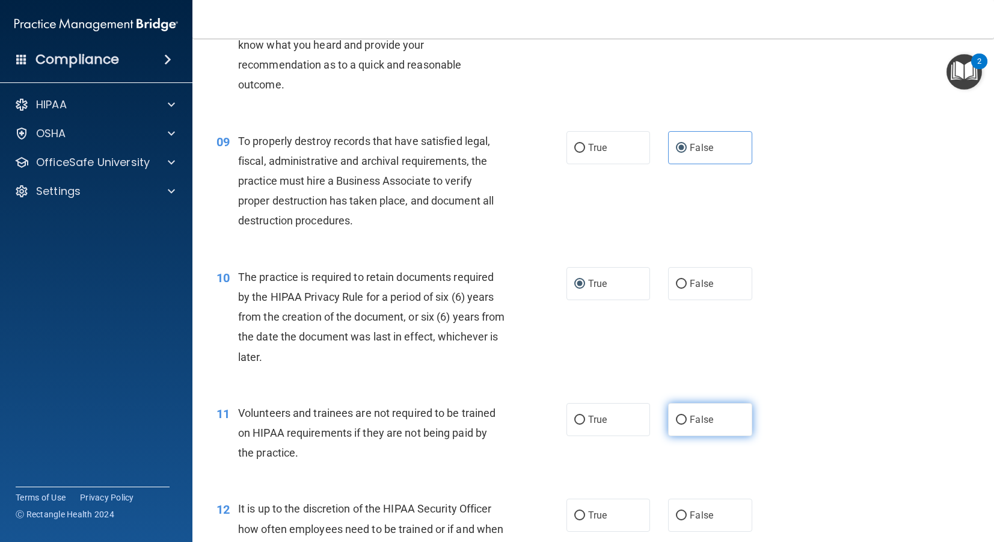
drag, startPoint x: 685, startPoint y: 414, endPoint x: 676, endPoint y: 415, distance: 9.0
click at [685, 414] on label "False" at bounding box center [710, 419] width 84 height 33
click at [685, 416] on input "False" at bounding box center [681, 420] width 11 height 9
radio input "true"
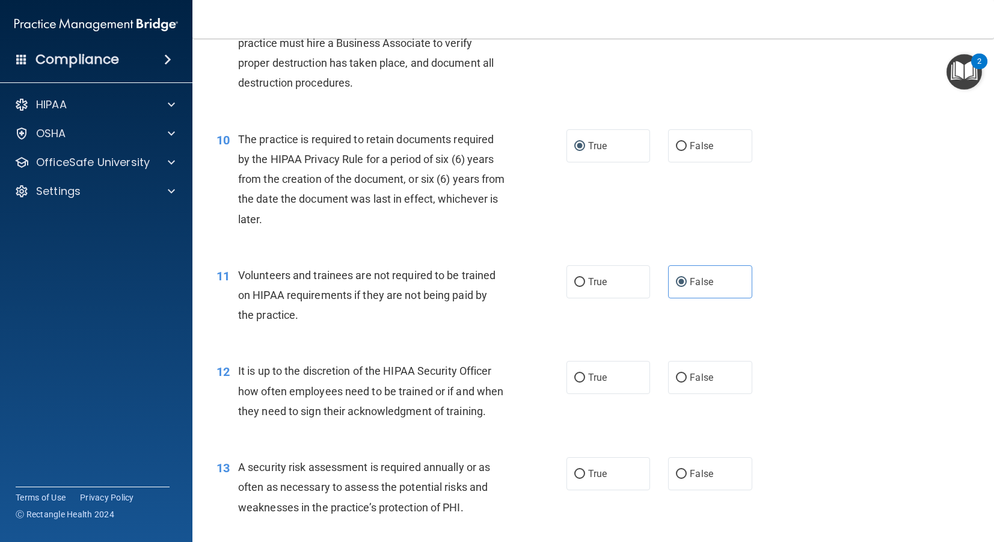
scroll to position [1084, 0]
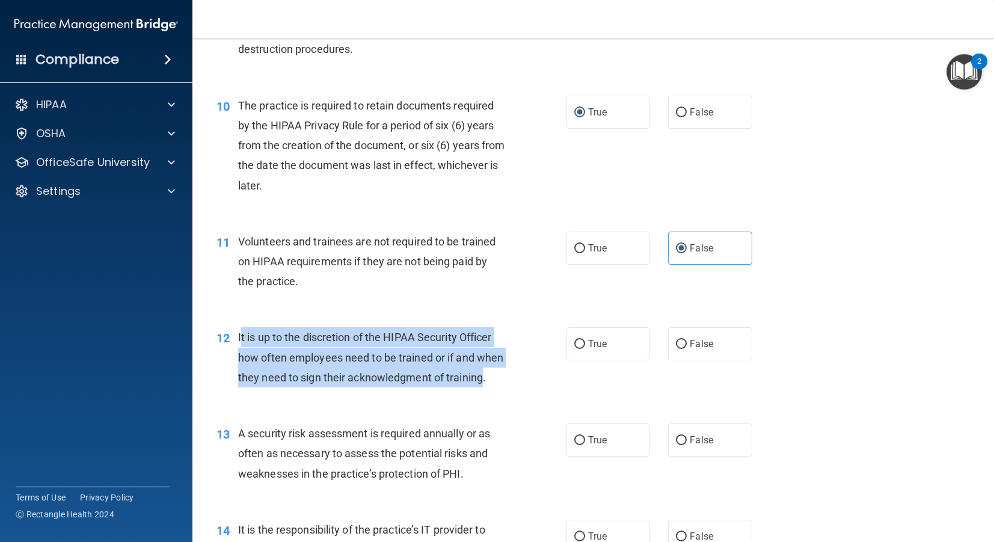
drag, startPoint x: 242, startPoint y: 341, endPoint x: 391, endPoint y: 366, distance: 151.7
click at [472, 383] on span "It is up to the discretion of the HIPAA Security Officer how often employees ne…" at bounding box center [370, 357] width 265 height 52
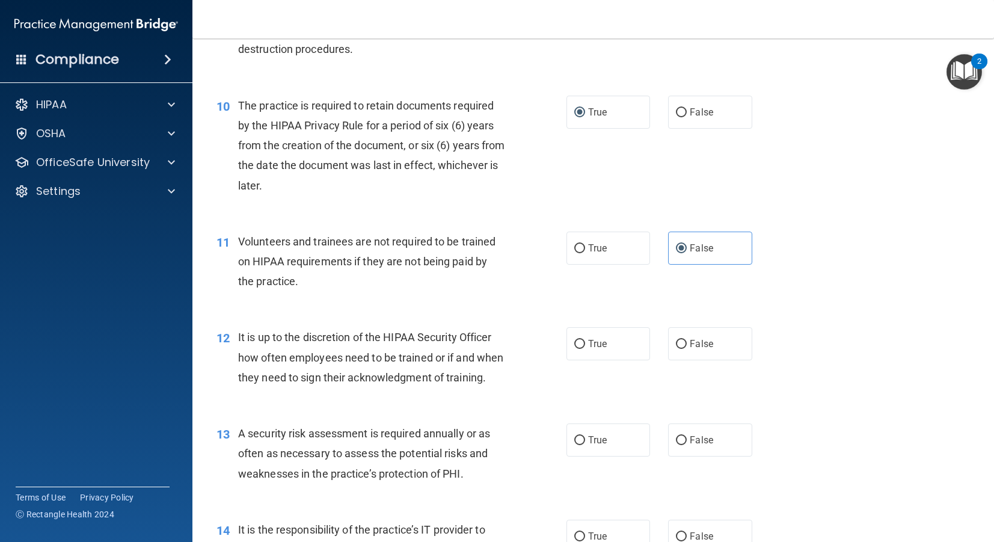
drag, startPoint x: 347, startPoint y: 355, endPoint x: 297, endPoint y: 345, distance: 50.9
click at [343, 355] on span "It is up to the discretion of the HIPAA Security Officer how often employees ne…" at bounding box center [370, 357] width 265 height 52
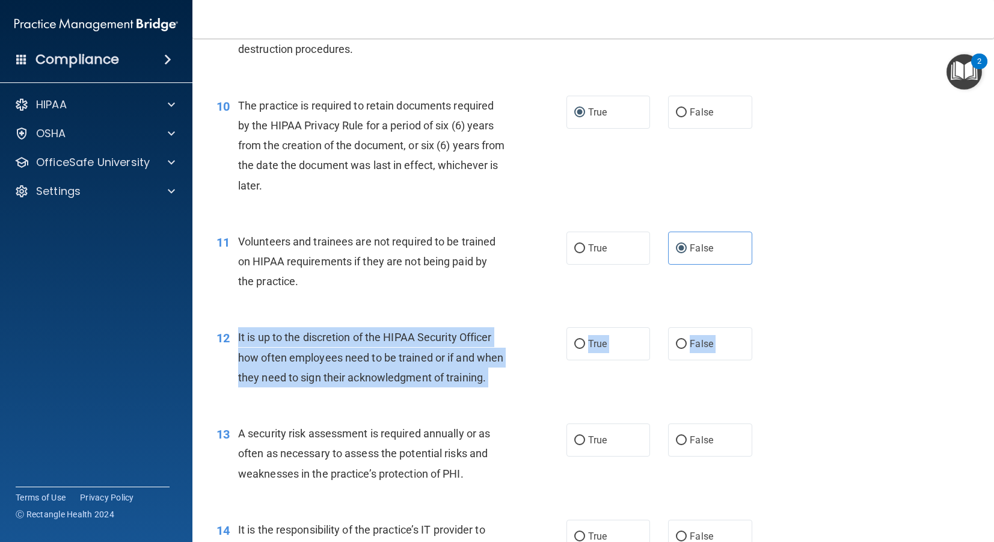
drag, startPoint x: 230, startPoint y: 336, endPoint x: 518, endPoint y: 410, distance: 296.9
click at [683, 344] on input "False" at bounding box center [681, 344] width 11 height 9
radio input "true"
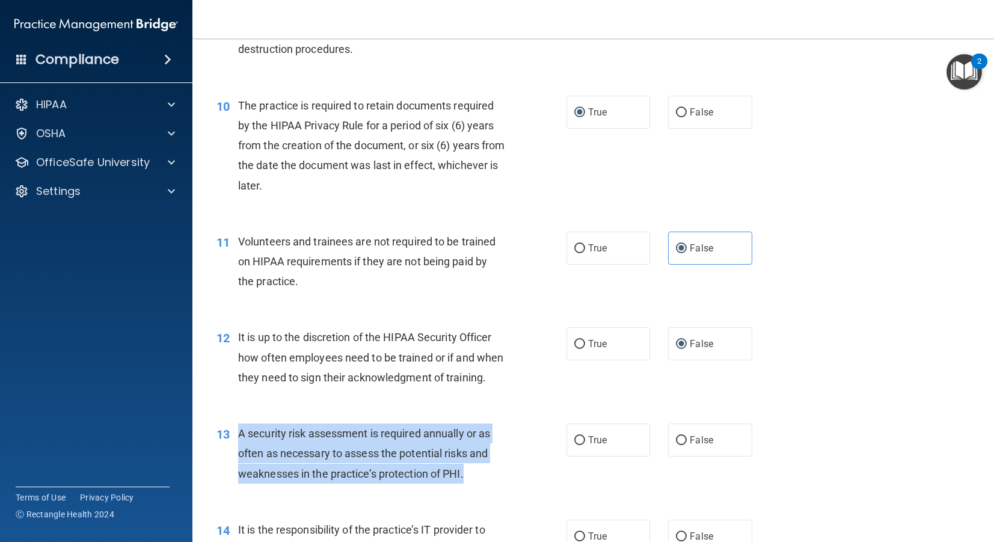
drag, startPoint x: 236, startPoint y: 434, endPoint x: 463, endPoint y: 480, distance: 231.4
click at [466, 481] on div "13 A security risk assessment is required annually or as often as necessary to …" at bounding box center [391, 456] width 386 height 66
drag, startPoint x: 580, startPoint y: 442, endPoint x: 581, endPoint y: 399, distance: 42.7
click at [581, 441] on input "True" at bounding box center [579, 440] width 11 height 9
radio input "true"
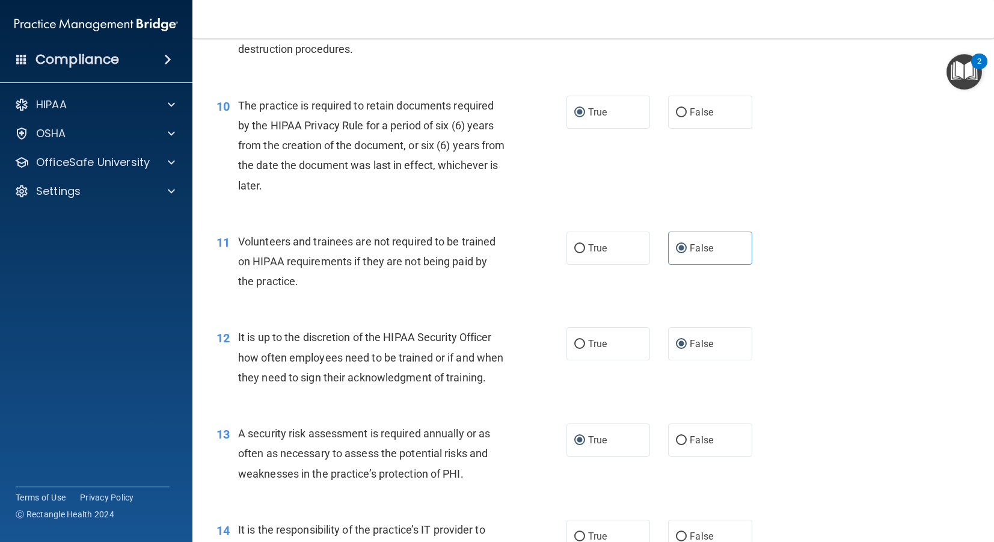
click at [514, 379] on div "12 It is up to the discretion of the HIPAA Security Officer how often employees…" at bounding box center [391, 360] width 386 height 66
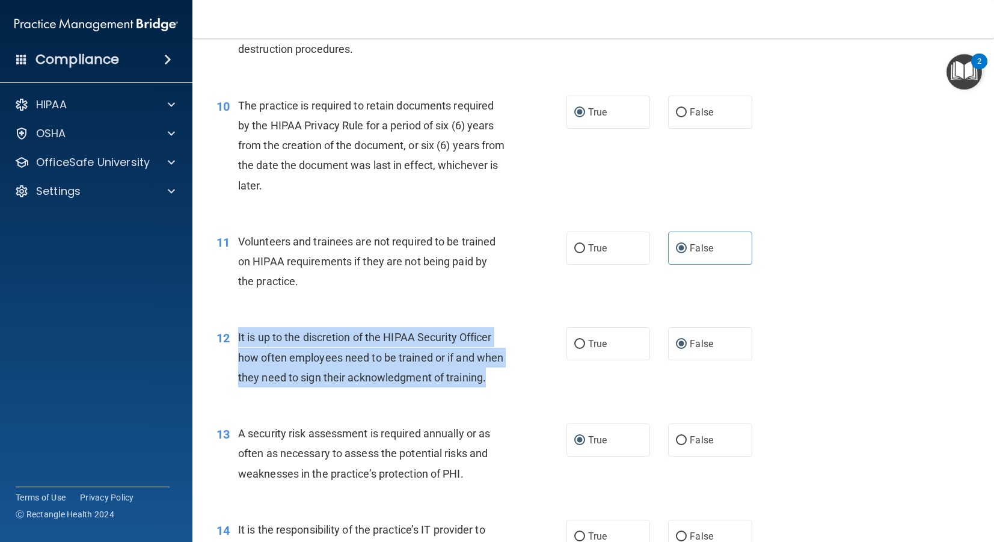
drag, startPoint x: 474, startPoint y: 376, endPoint x: 266, endPoint y: 343, distance: 211.3
click at [228, 334] on div "12 It is up to the discretion of the HIPAA Security Officer how often employees…" at bounding box center [391, 360] width 386 height 66
click at [580, 345] on input "True" at bounding box center [579, 344] width 11 height 9
radio input "true"
radio input "false"
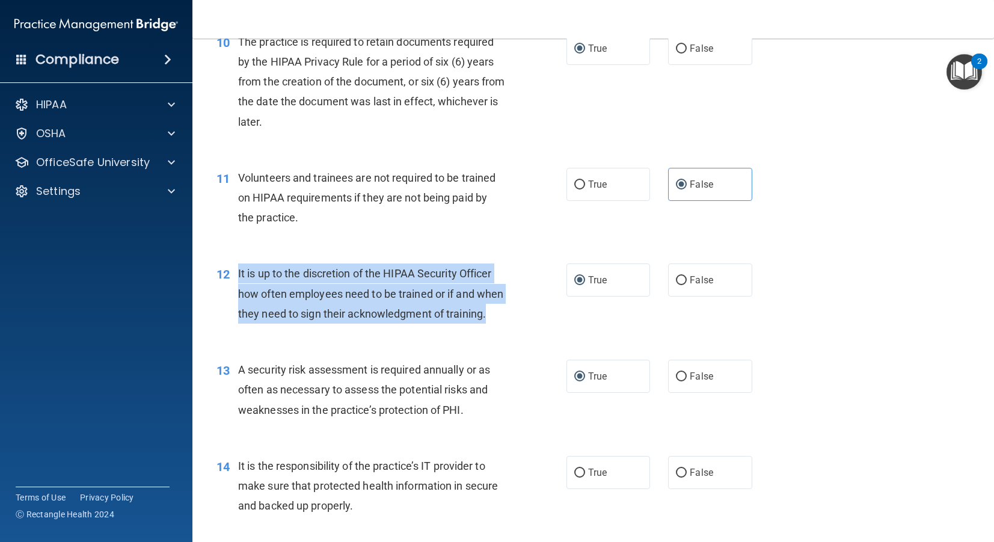
scroll to position [1154, 0]
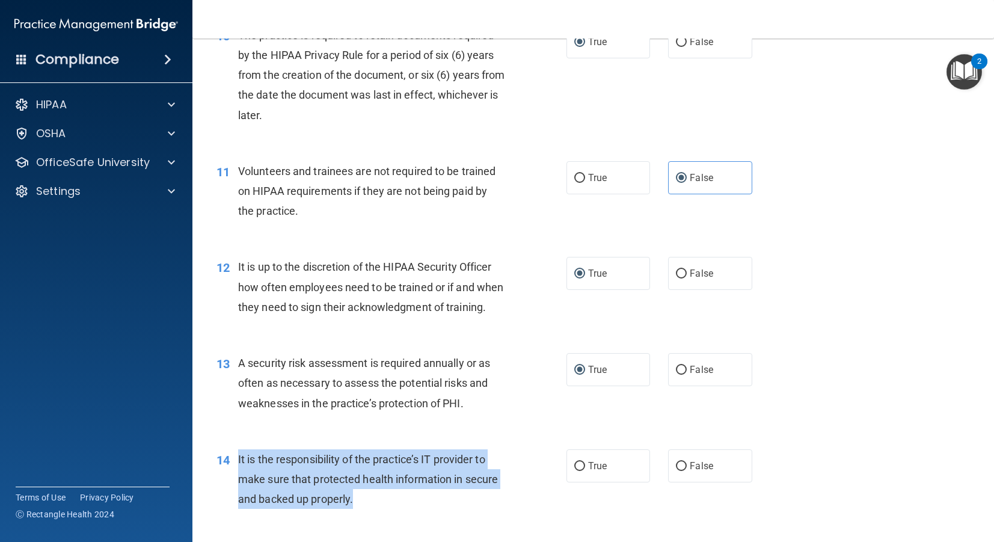
drag, startPoint x: 239, startPoint y: 460, endPoint x: 454, endPoint y: 485, distance: 216.7
click at [479, 494] on div "It is the responsibility of the practice’s IT provider to make sure that protec…" at bounding box center [376, 479] width 276 height 60
click at [582, 465] on input "True" at bounding box center [579, 466] width 11 height 9
radio input "true"
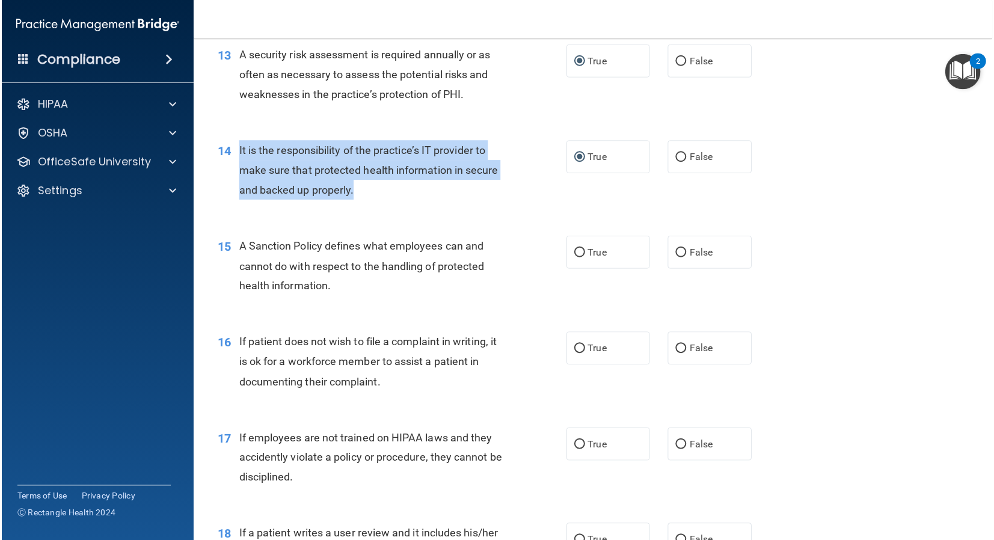
scroll to position [1489, 0]
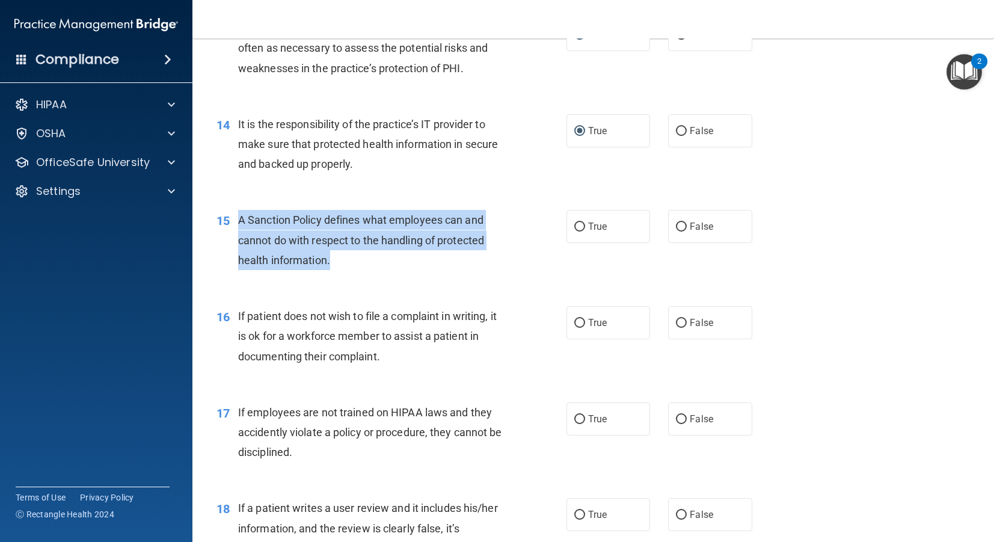
drag, startPoint x: 230, startPoint y: 219, endPoint x: 377, endPoint y: 256, distance: 151.2
click at [377, 256] on div "15 A Sanction Policy defines what employees can and cannot do with respect to t…" at bounding box center [391, 243] width 386 height 66
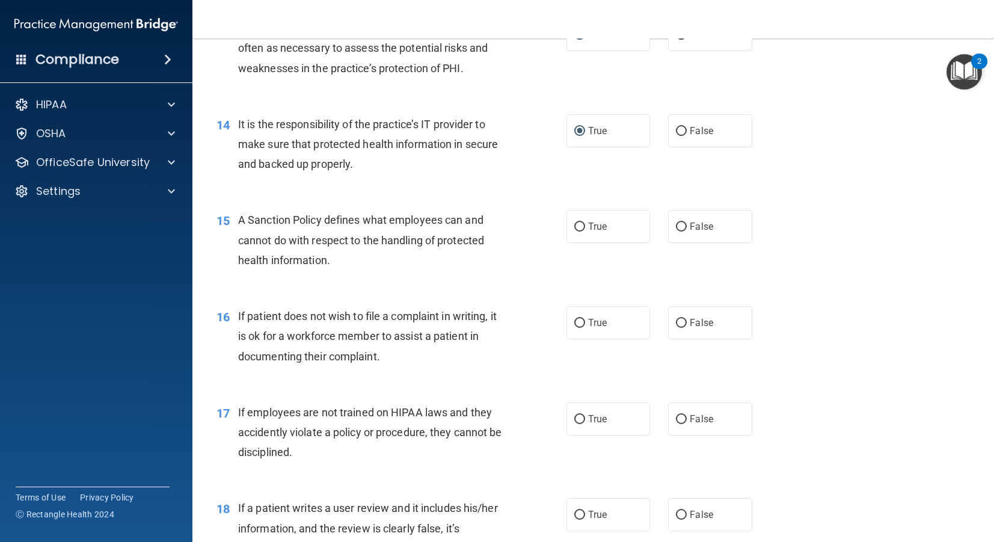
drag, startPoint x: 388, startPoint y: 236, endPoint x: 391, endPoint y: 242, distance: 6.7
click at [388, 236] on span "A Sanction Policy defines what employees can and cannot do with respect to the …" at bounding box center [361, 239] width 246 height 52
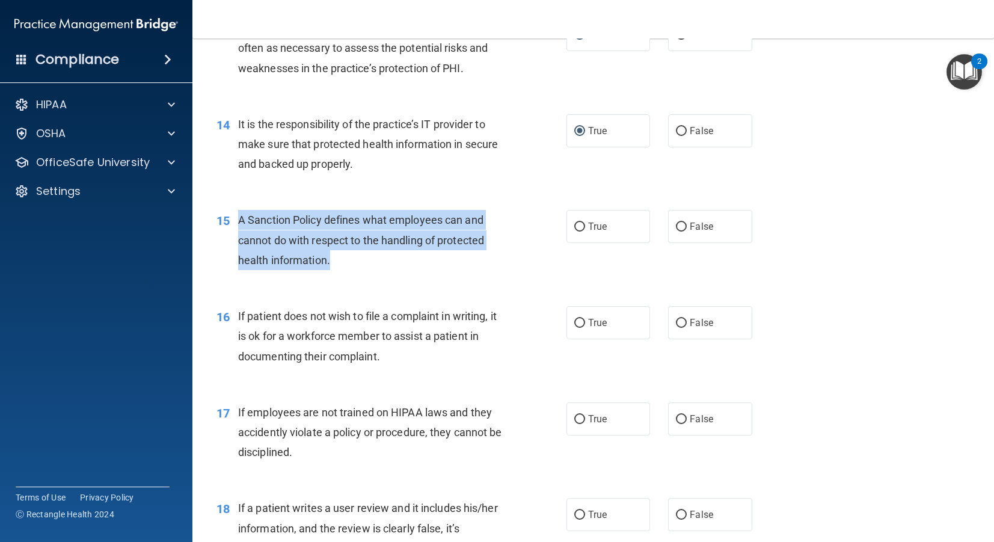
drag, startPoint x: 352, startPoint y: 266, endPoint x: 241, endPoint y: 222, distance: 119.6
click at [241, 222] on div "A Sanction Policy defines what employees can and cannot do with respect to the …" at bounding box center [376, 240] width 276 height 60
click at [584, 229] on input "True" at bounding box center [579, 226] width 11 height 9
radio input "true"
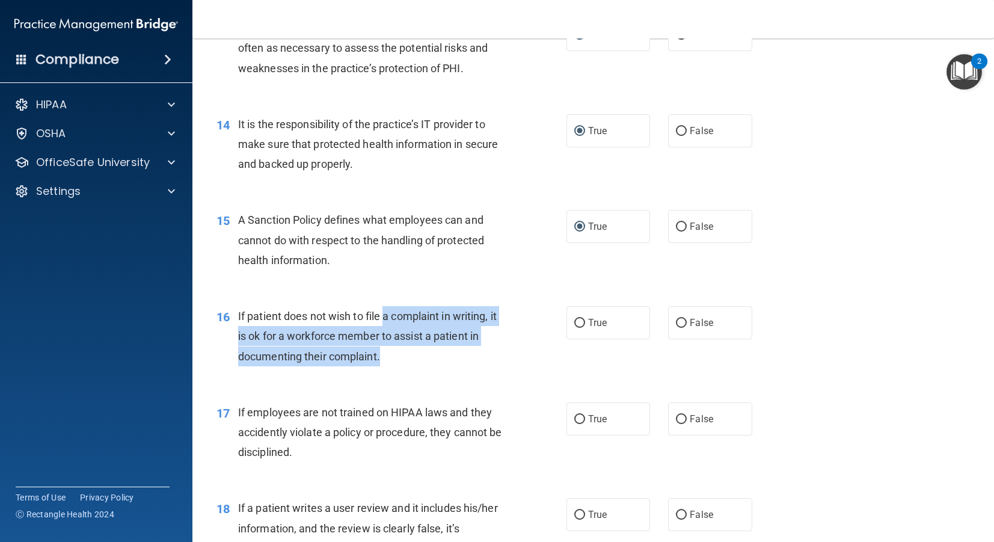
drag, startPoint x: 387, startPoint y: 322, endPoint x: 455, endPoint y: 362, distance: 79.0
click at [468, 367] on div "16 If patient does not wish to file a complaint in writing, it is ok for a work…" at bounding box center [391, 339] width 386 height 66
click at [394, 358] on div "If patient does not wish to file a complaint in writing, it is ok for a workfor…" at bounding box center [376, 336] width 276 height 60
drag, startPoint x: 386, startPoint y: 360, endPoint x: 238, endPoint y: 319, distance: 153.3
click at [238, 319] on div "If patient does not wish to file a complaint in writing, it is ok for a workfor…" at bounding box center [376, 336] width 276 height 60
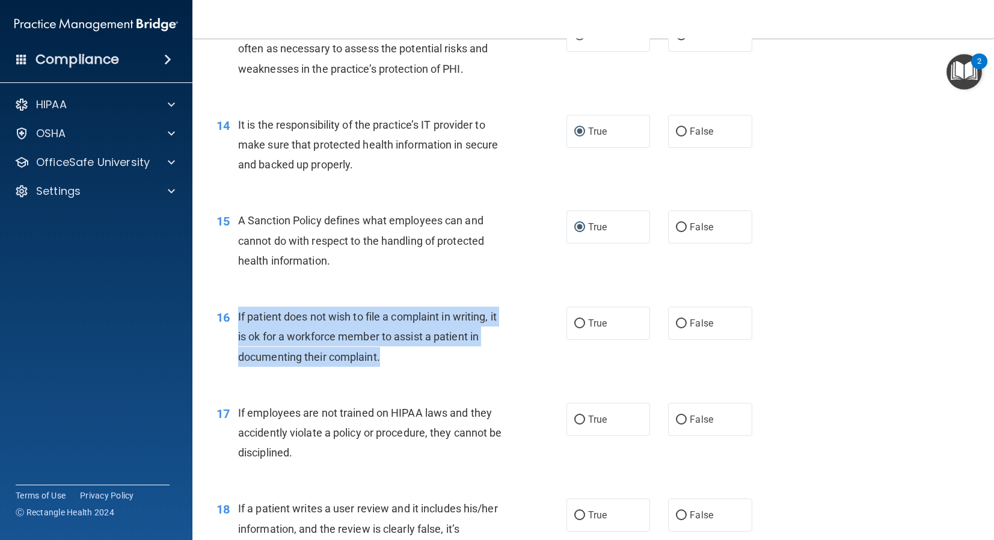
drag, startPoint x: 579, startPoint y: 321, endPoint x: 495, endPoint y: 342, distance: 86.8
click at [578, 321] on input "True" at bounding box center [579, 323] width 11 height 9
radio input "true"
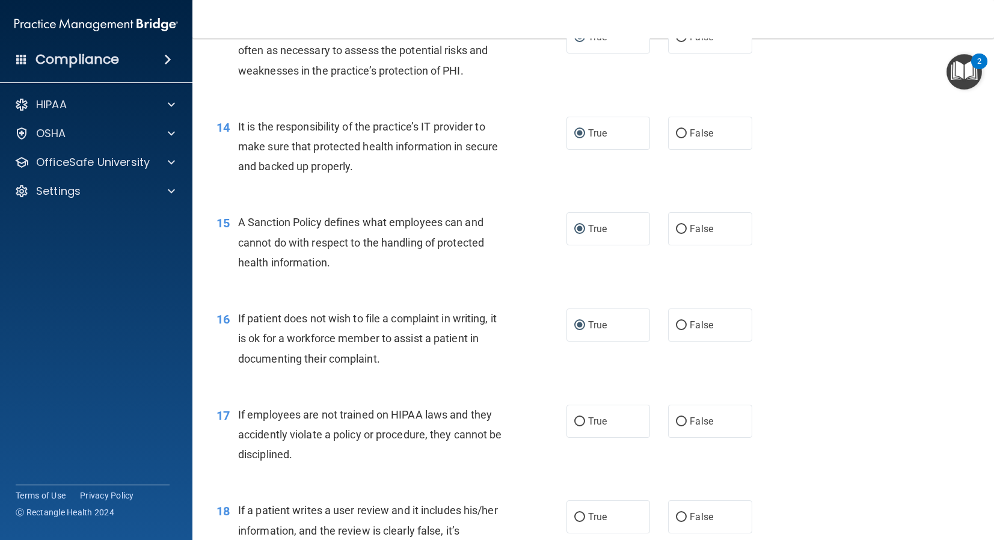
scroll to position [1484, 0]
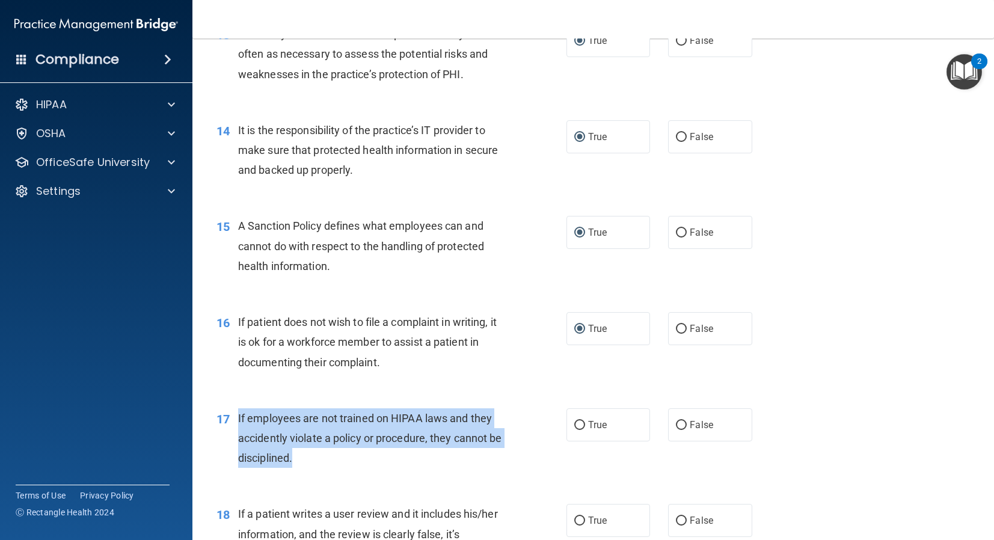
drag, startPoint x: 238, startPoint y: 416, endPoint x: 503, endPoint y: 447, distance: 267.6
click at [504, 449] on div "If employees are not trained on HIPAA laws and they accidently violate a policy…" at bounding box center [376, 438] width 276 height 60
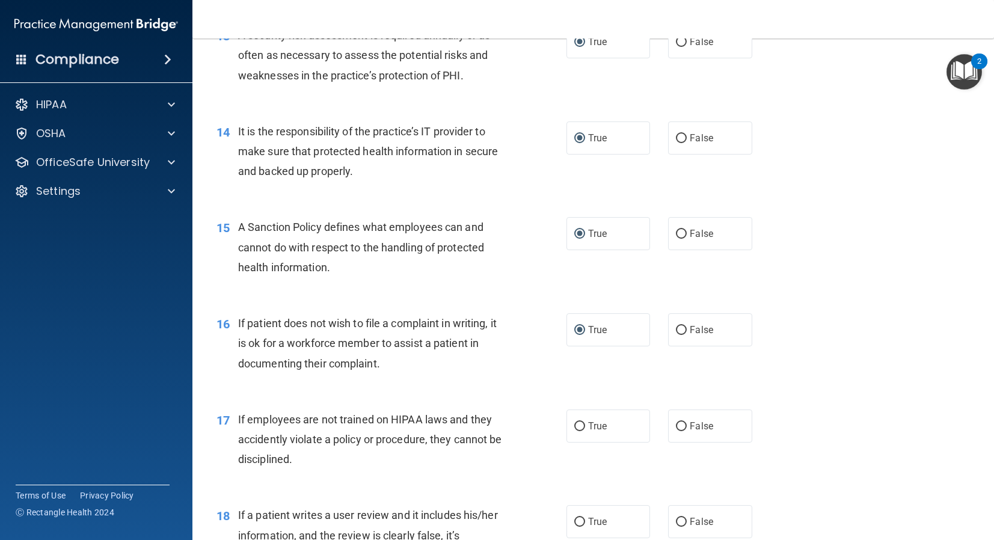
click at [487, 423] on span "If employees are not trained on HIPAA laws and they accidently violate a policy…" at bounding box center [370, 439] width 264 height 52
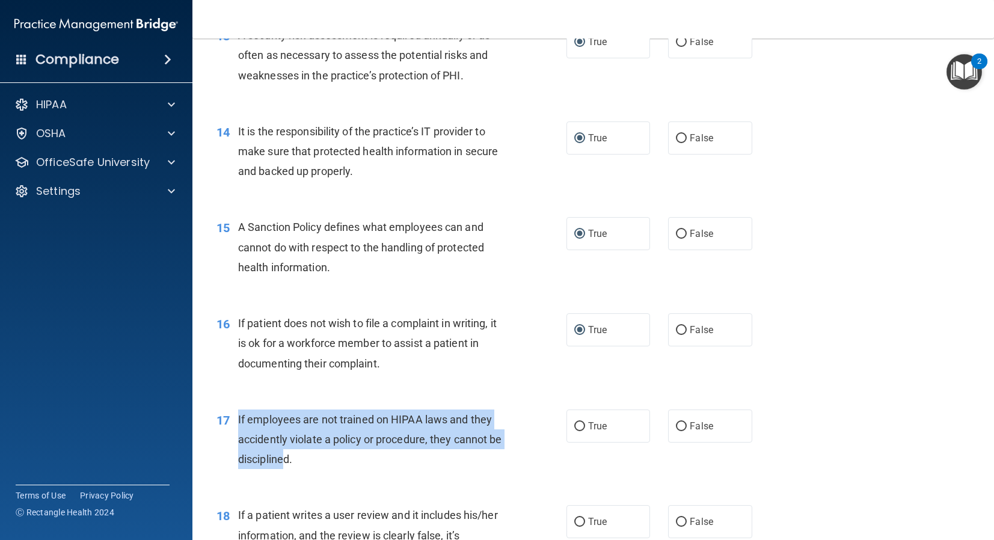
drag, startPoint x: 284, startPoint y: 458, endPoint x: 255, endPoint y: 432, distance: 39.2
click at [238, 416] on span "If employees are not trained on HIPAA laws and they accidently violate a policy…" at bounding box center [370, 439] width 264 height 52
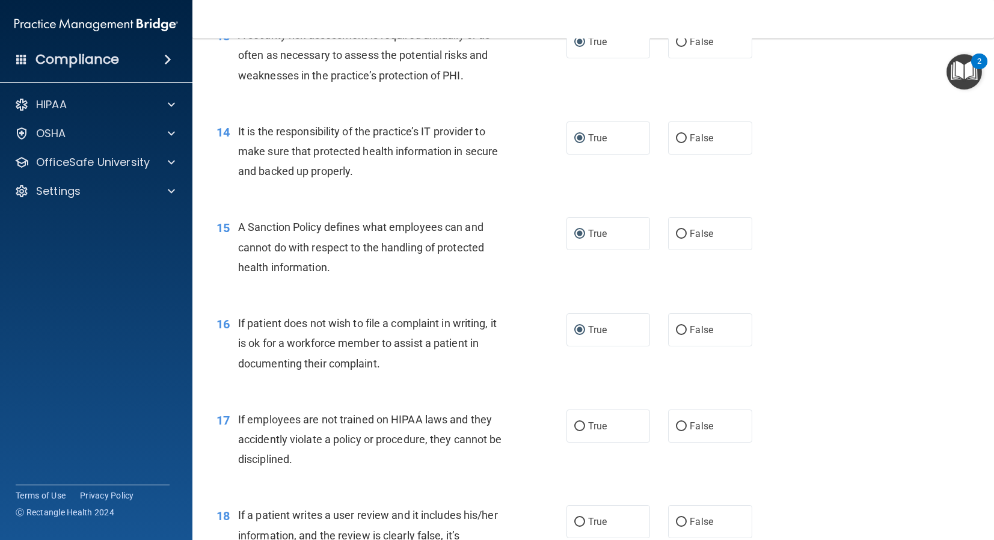
drag, startPoint x: 280, startPoint y: 455, endPoint x: 301, endPoint y: 467, distance: 23.9
click at [284, 458] on span "If employees are not trained on HIPAA laws and they accidently violate a policy…" at bounding box center [370, 439] width 264 height 52
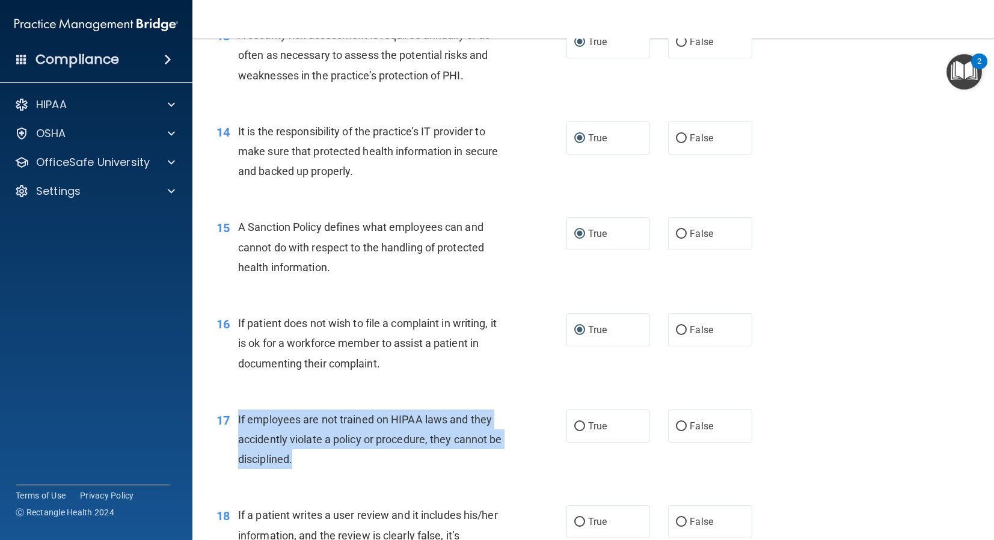
drag, startPoint x: 283, startPoint y: 464, endPoint x: 247, endPoint y: 421, distance: 55.9
click at [239, 420] on div "If employees are not trained on HIPAA laws and they accidently violate a policy…" at bounding box center [376, 439] width 276 height 60
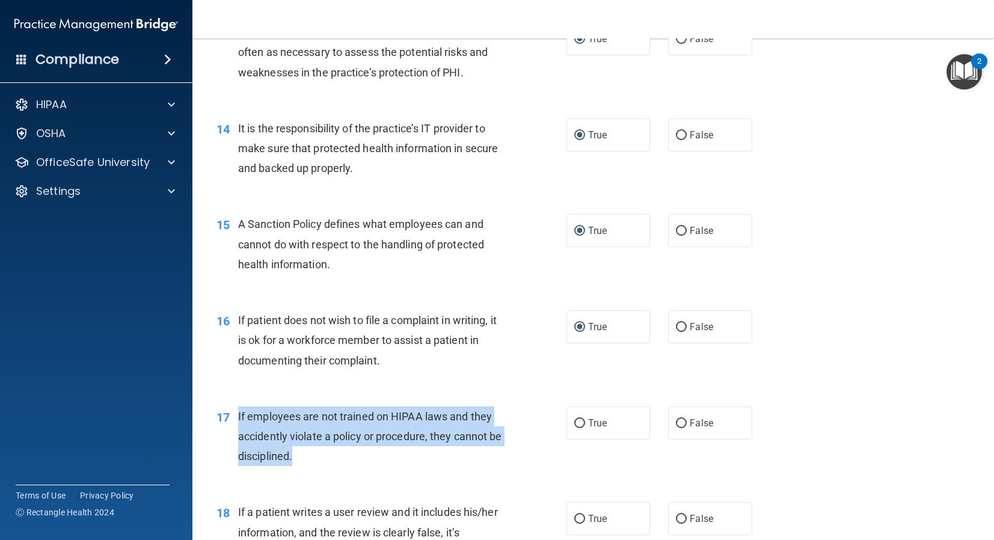
scroll to position [1486, 0]
